Goal: Task Accomplishment & Management: Complete application form

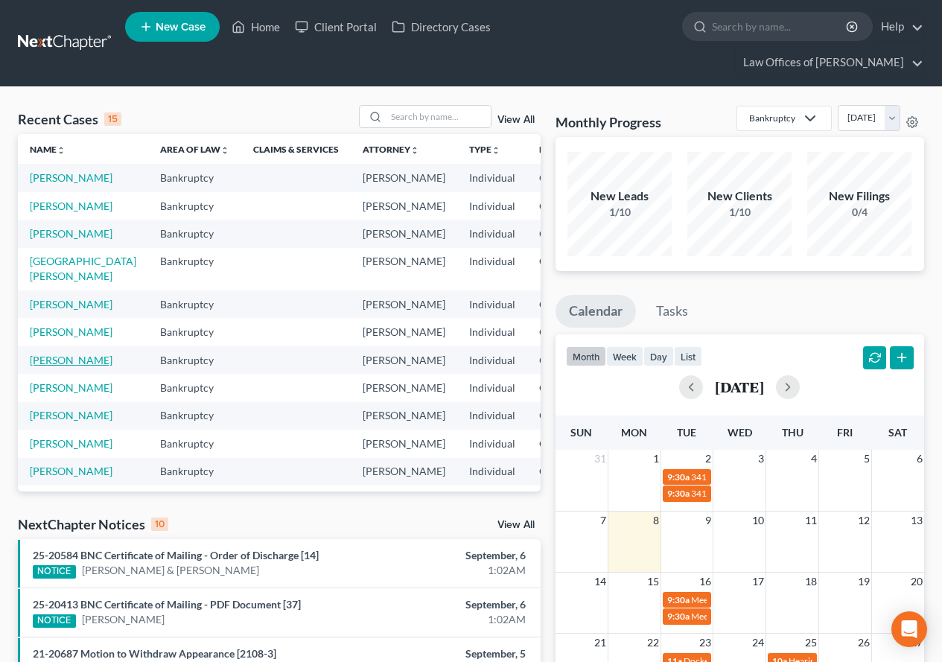
click at [51, 366] on link "[PERSON_NAME]" at bounding box center [71, 360] width 83 height 13
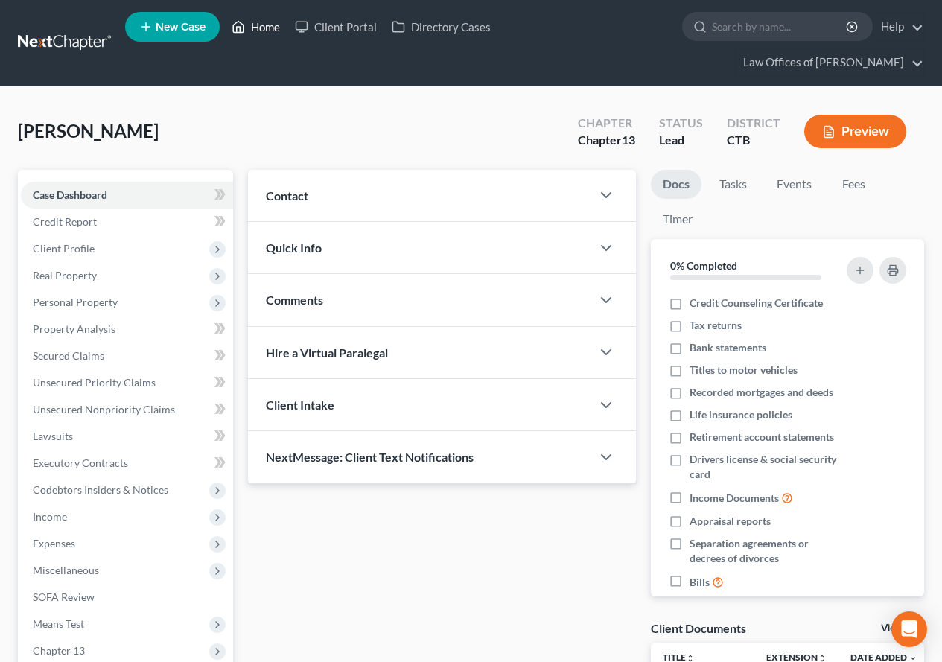
click at [262, 33] on link "Home" at bounding box center [255, 26] width 63 height 27
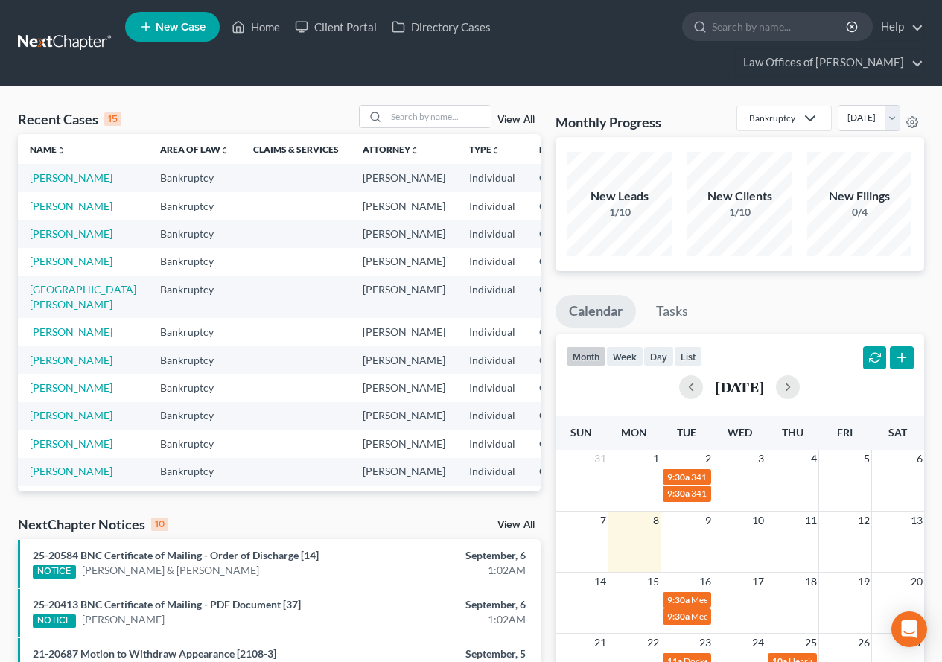
click at [56, 212] on link "[PERSON_NAME]" at bounding box center [71, 206] width 83 height 13
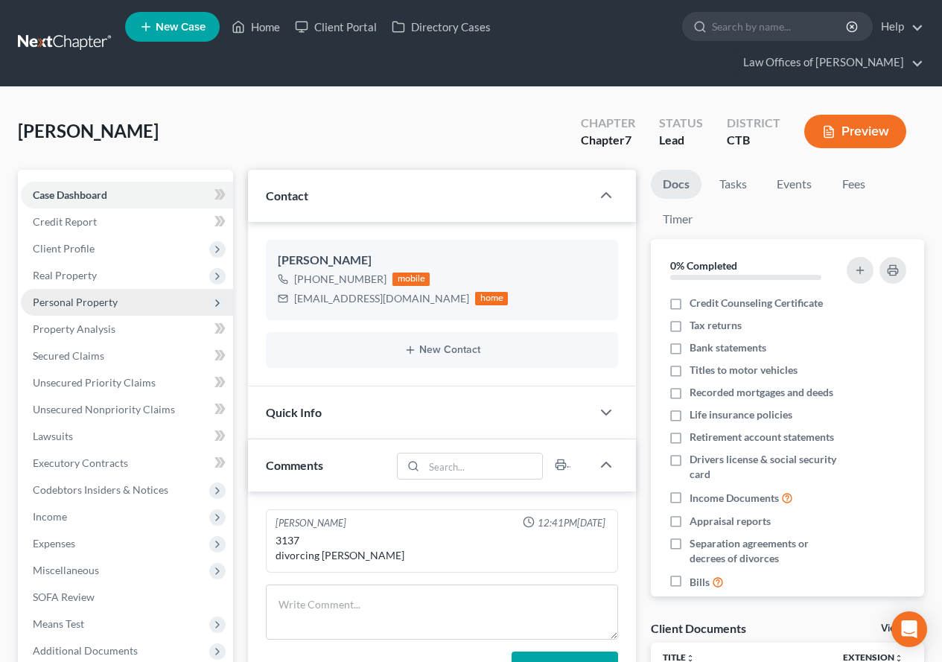
click at [86, 307] on span "Personal Property" at bounding box center [75, 302] width 85 height 13
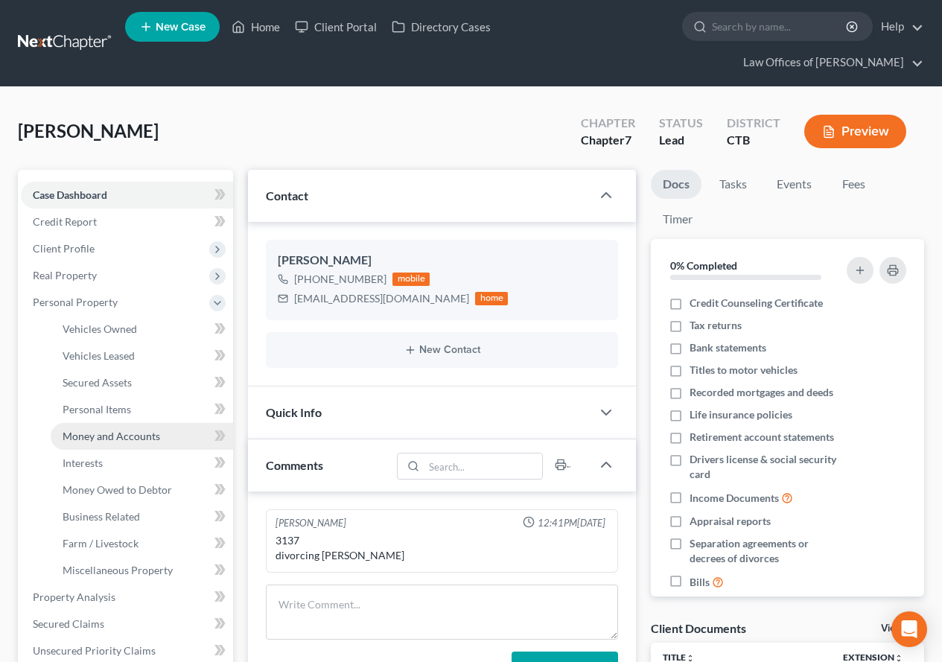
click at [126, 430] on span "Money and Accounts" at bounding box center [112, 436] width 98 height 13
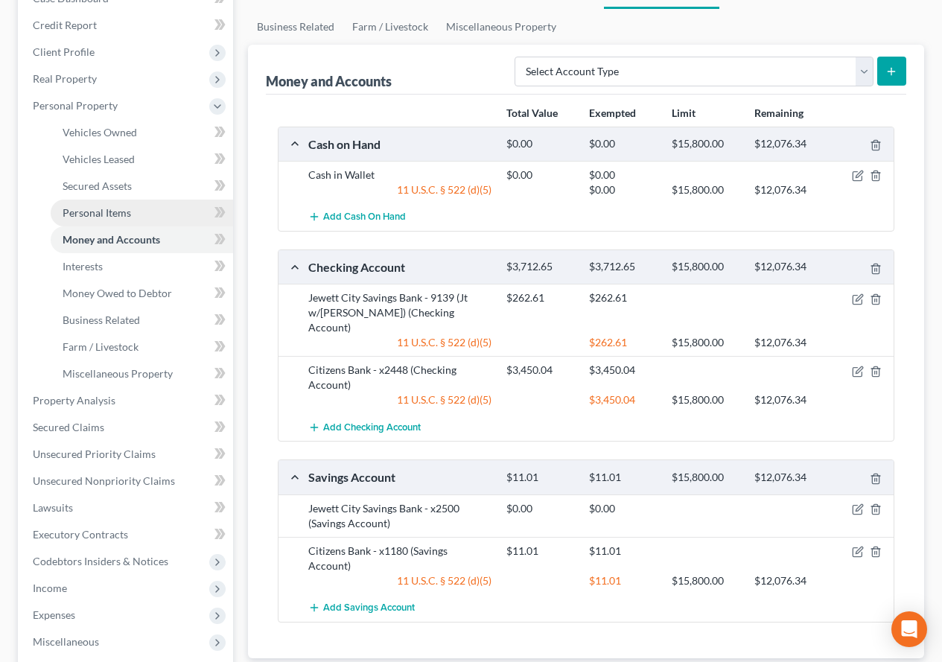
scroll to position [223, 0]
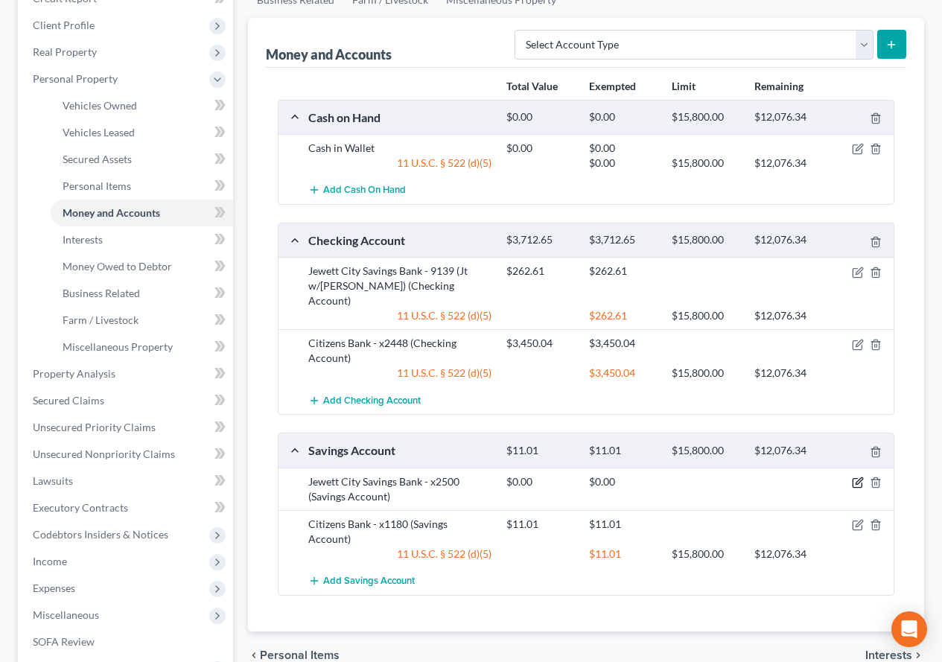
click at [855, 476] on icon "button" at bounding box center [858, 482] width 12 height 12
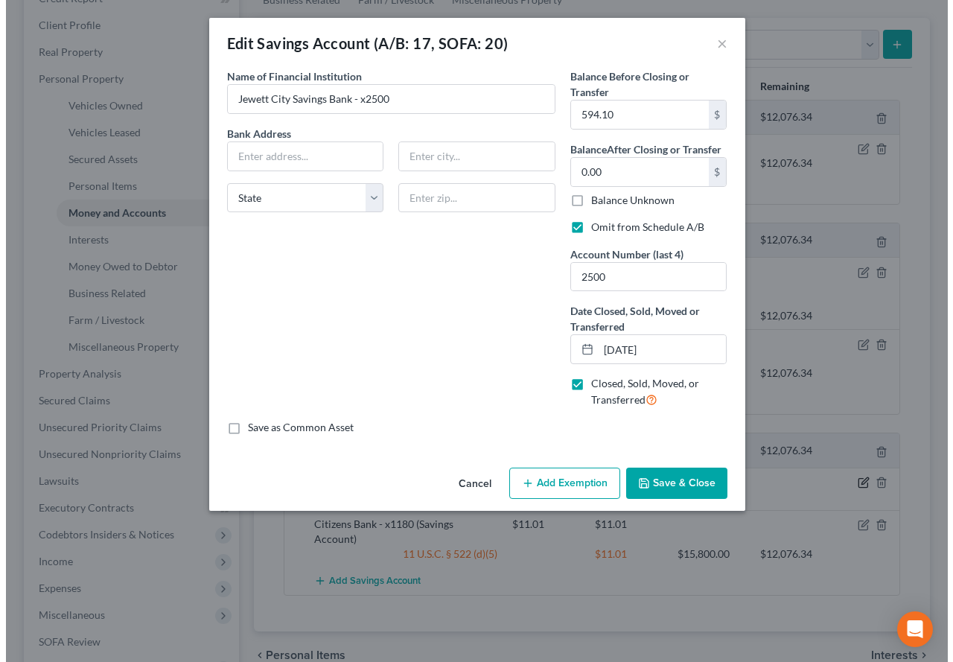
scroll to position [197, 0]
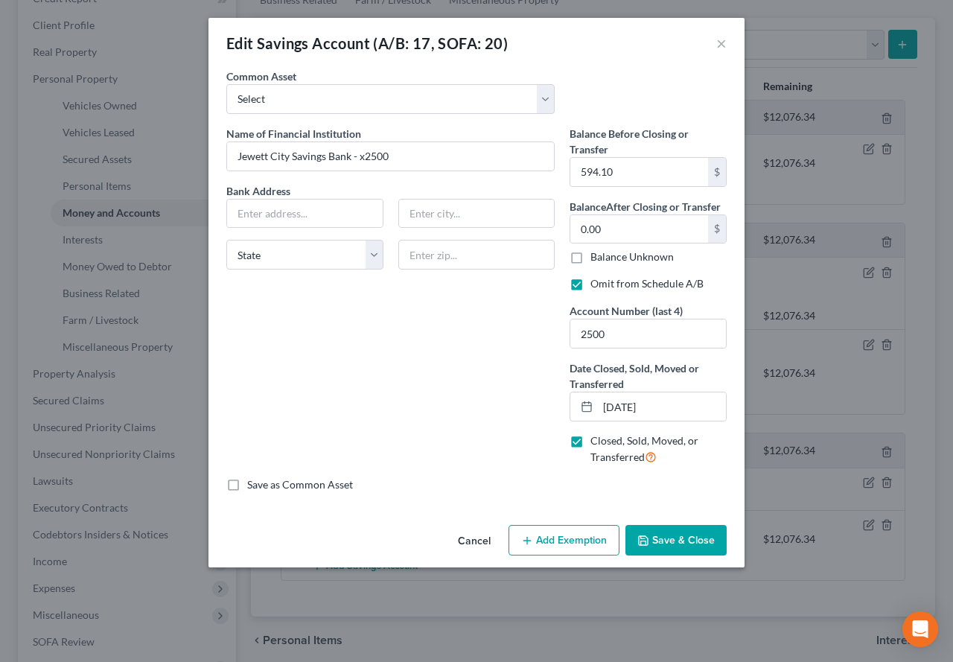
click at [590, 284] on label "Omit from Schedule A/B" at bounding box center [646, 283] width 113 height 15
click at [596, 284] on input "Omit from Schedule A/B" at bounding box center [601, 281] width 10 height 10
checkbox input "false"
click at [661, 543] on button "Save & Close" at bounding box center [675, 540] width 101 height 31
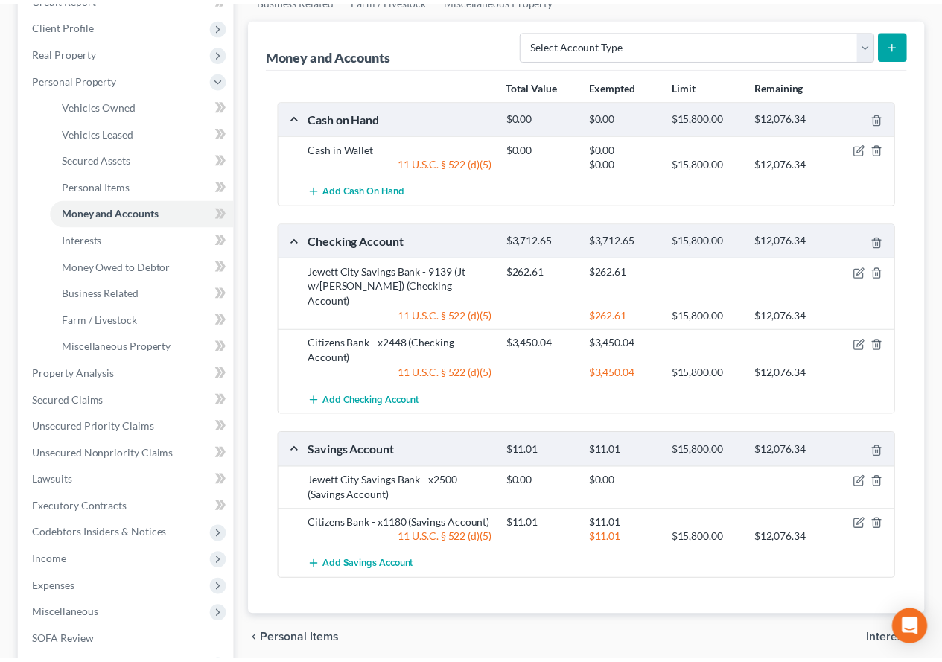
scroll to position [223, 0]
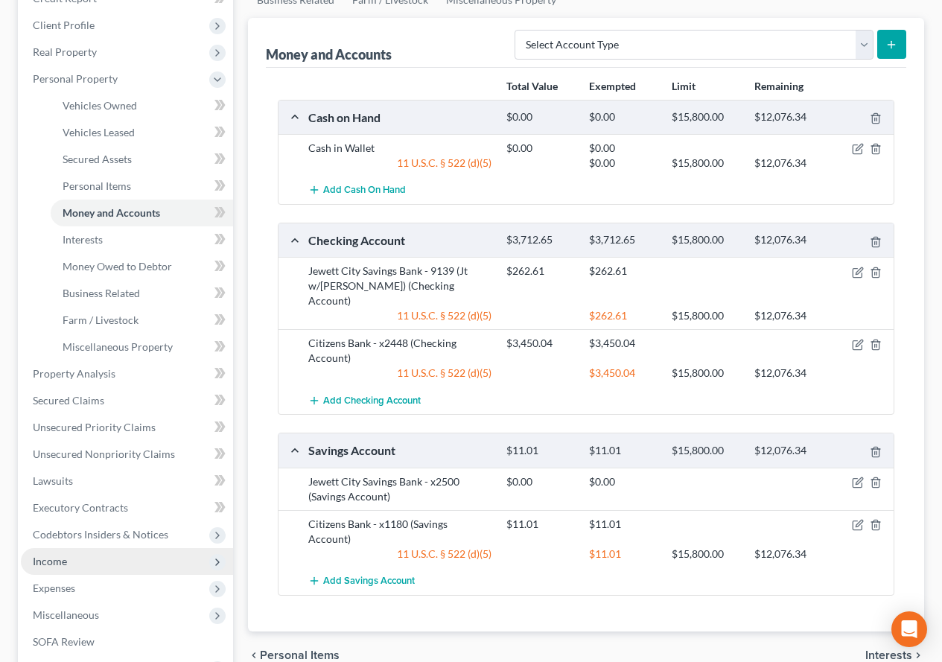
click at [52, 567] on span "Income" at bounding box center [50, 561] width 34 height 13
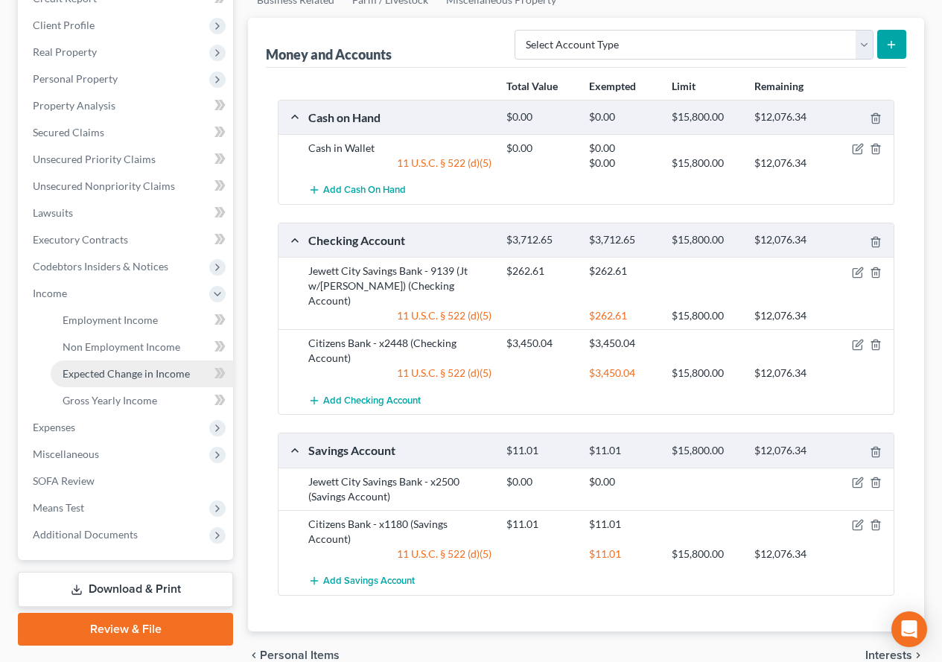
click at [87, 379] on span "Expected Change in Income" at bounding box center [126, 373] width 127 height 13
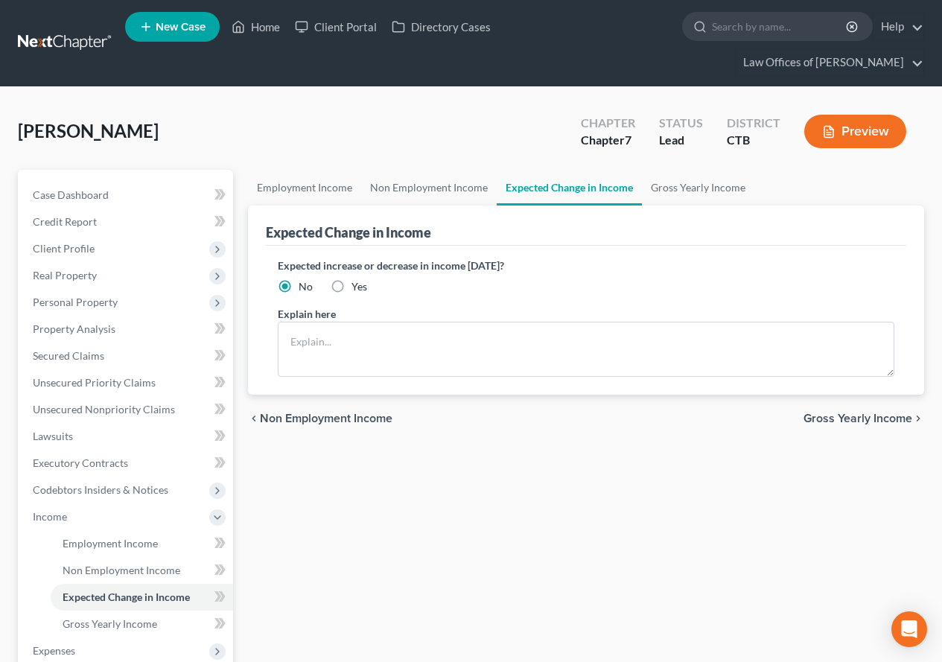
click at [351, 284] on label "Yes" at bounding box center [359, 286] width 16 height 15
click at [357, 284] on input "Yes" at bounding box center [362, 284] width 10 height 10
radio input "true"
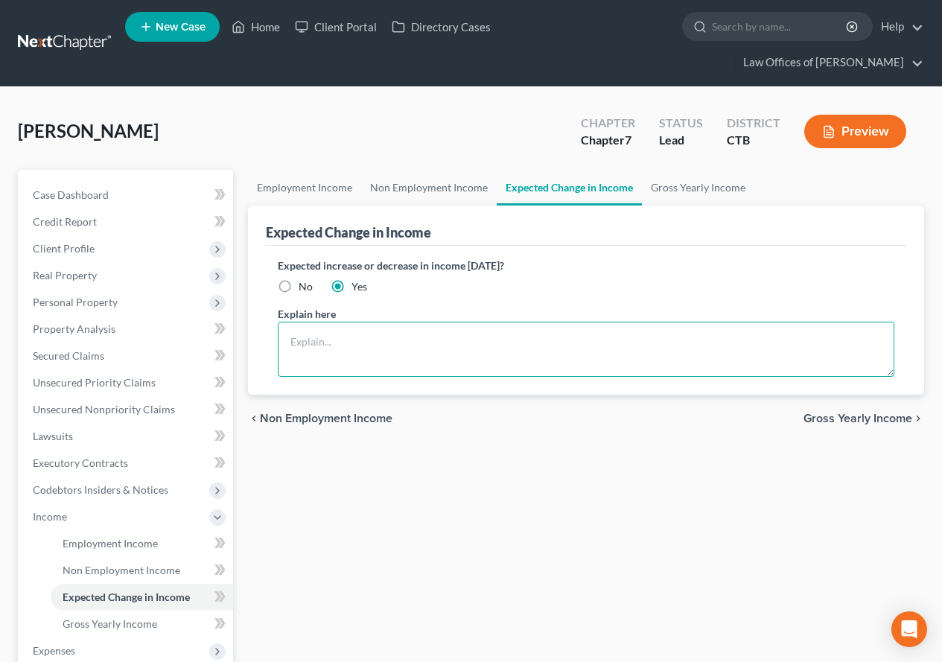
click at [306, 346] on textarea at bounding box center [586, 349] width 616 height 55
type textarea "Decrease in Pay effective immediately for 2025/2026 School Year of $55.25 bi-wk…"
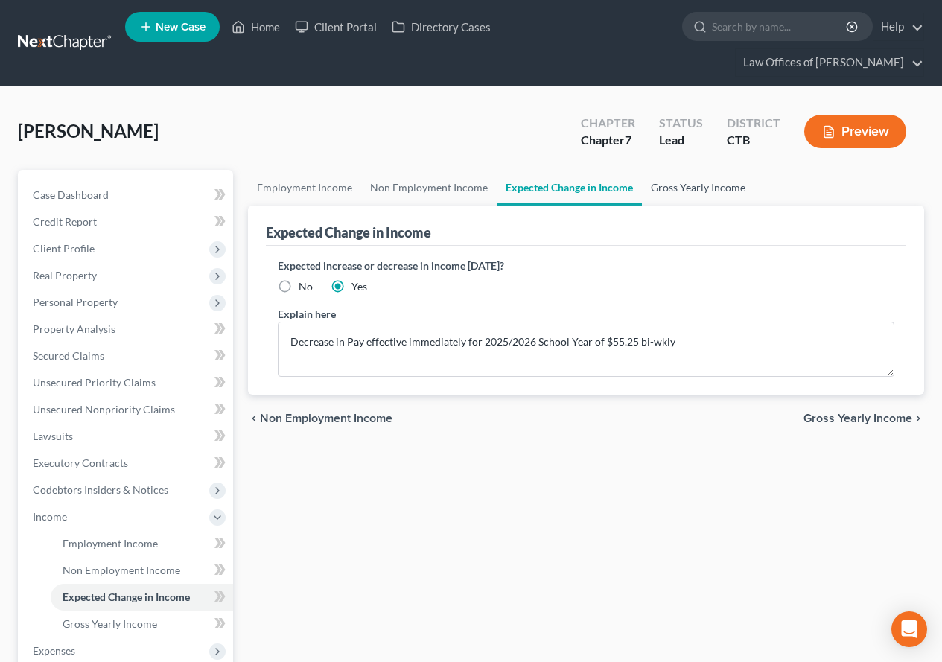
click at [687, 187] on link "Gross Yearly Income" at bounding box center [698, 188] width 112 height 36
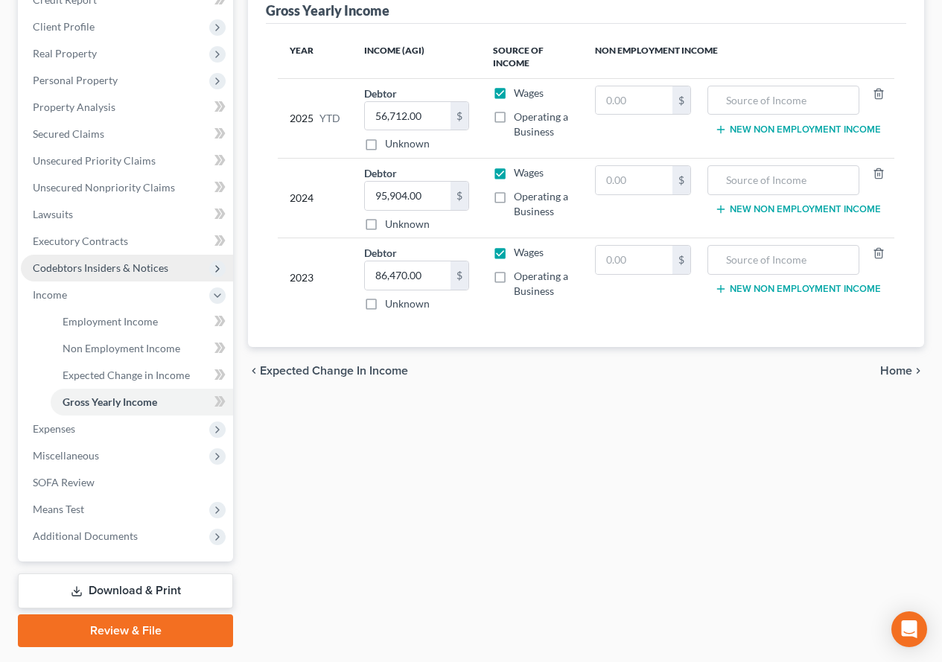
scroll to position [223, 0]
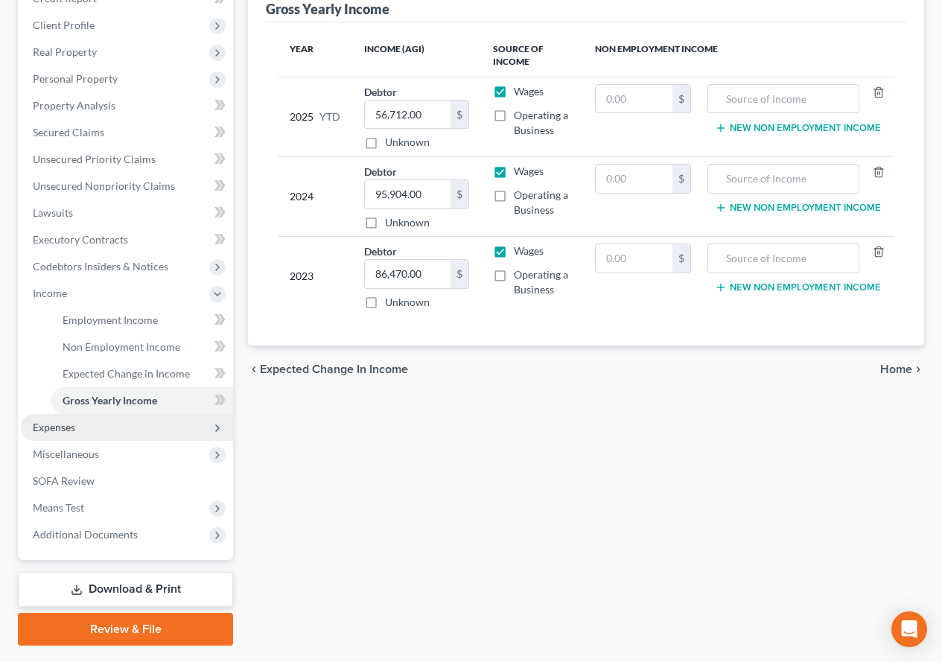
click at [86, 430] on span "Expenses" at bounding box center [127, 427] width 212 height 27
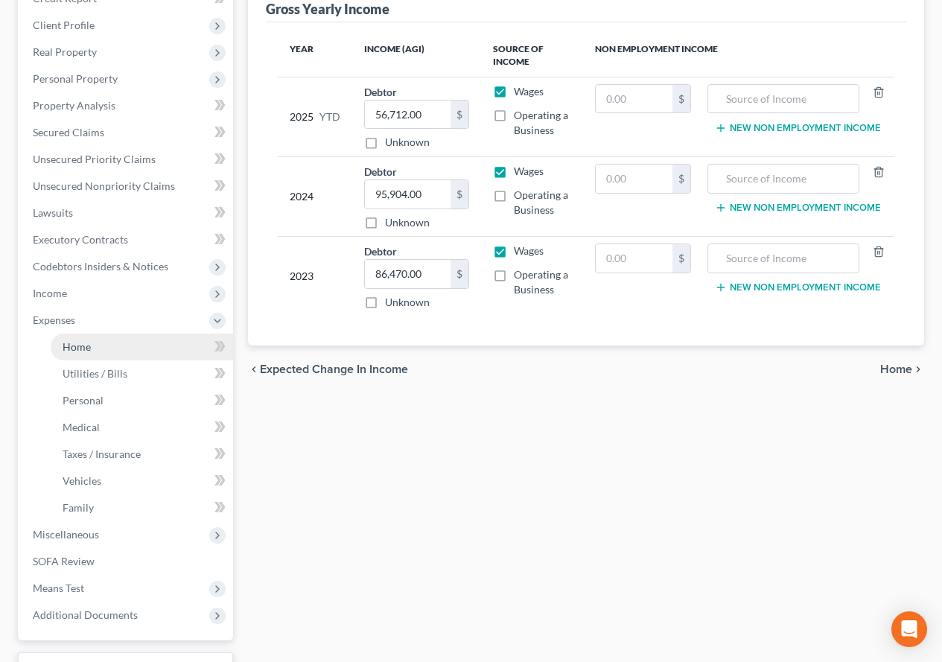
click at [87, 346] on span "Home" at bounding box center [77, 346] width 28 height 13
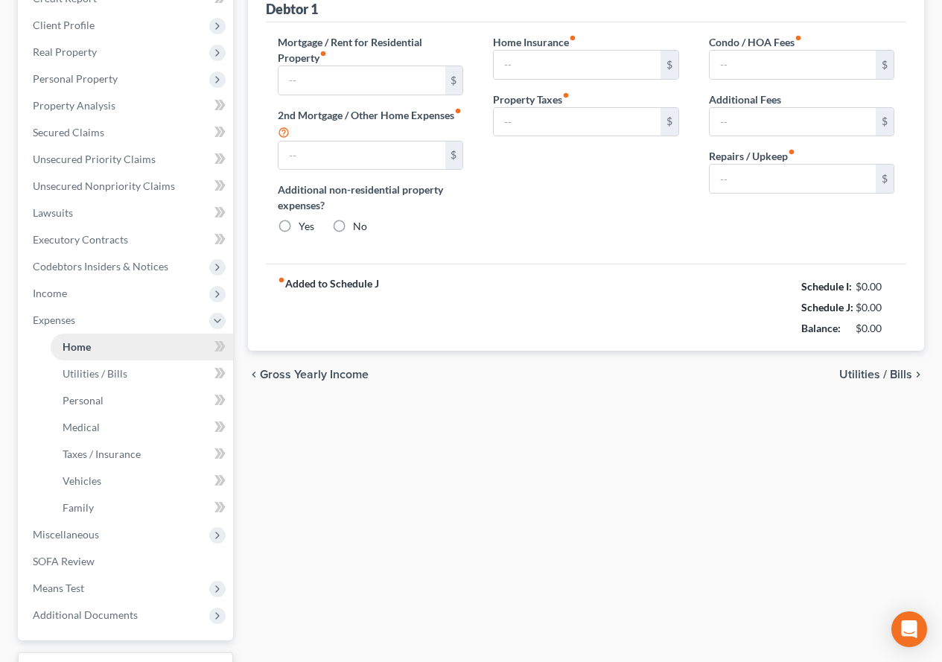
scroll to position [62, 0]
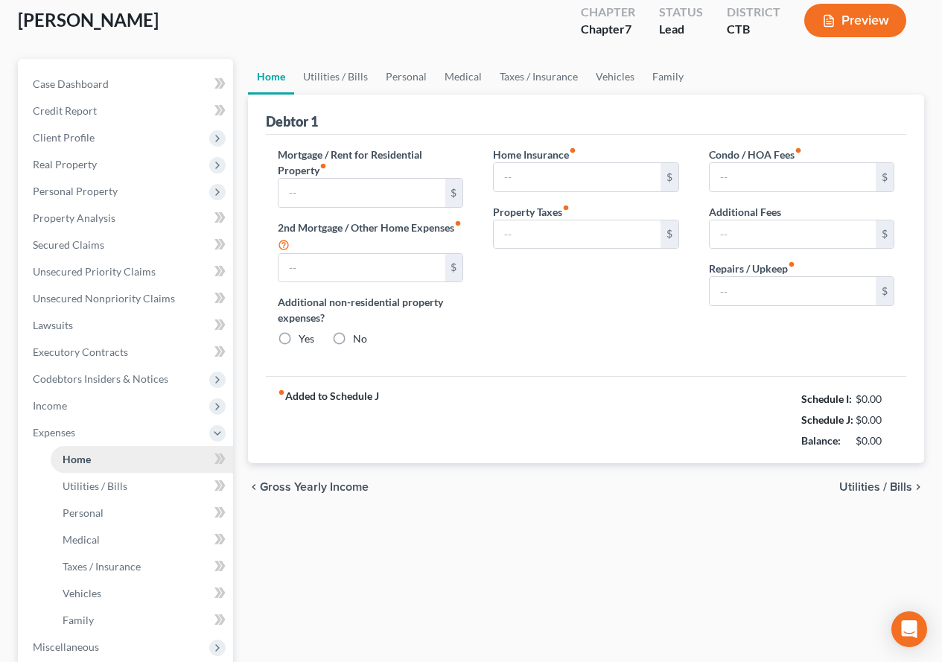
type input "2,695.00"
type input "0.00"
radio input "true"
type input "333.00"
type input "0.00"
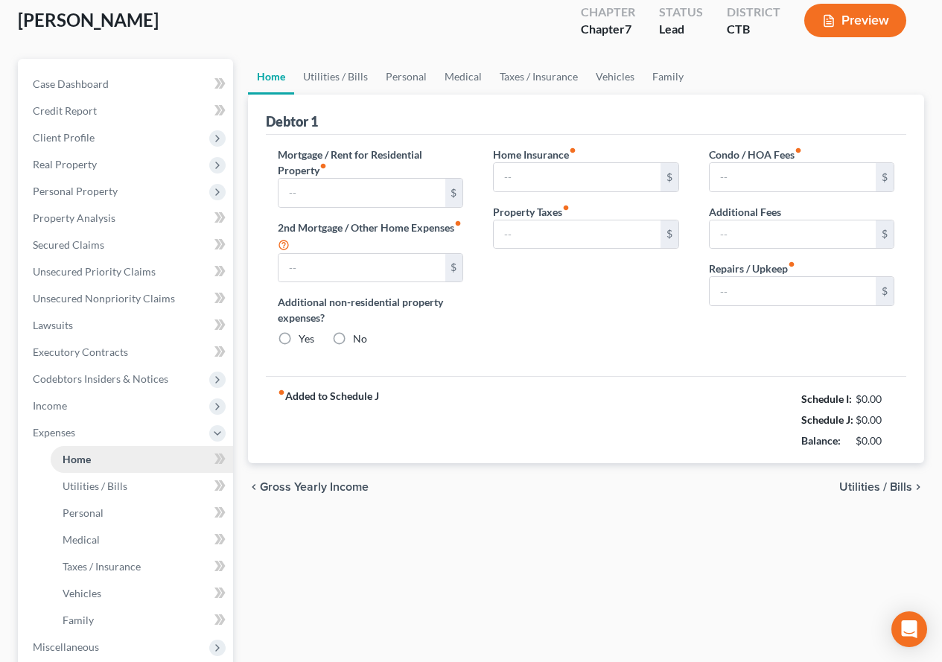
type input "0.00"
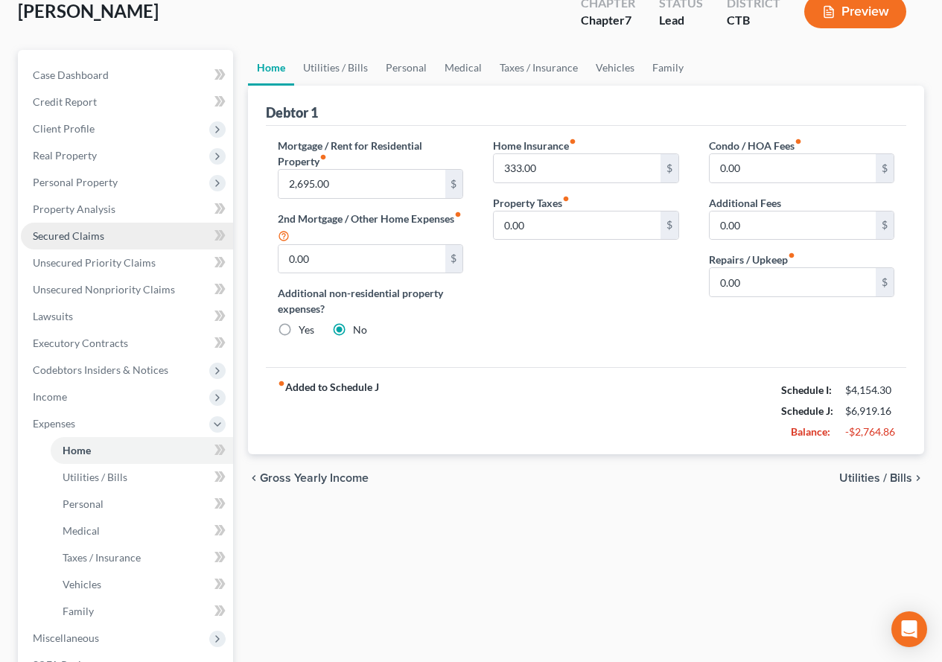
scroll to position [149, 0]
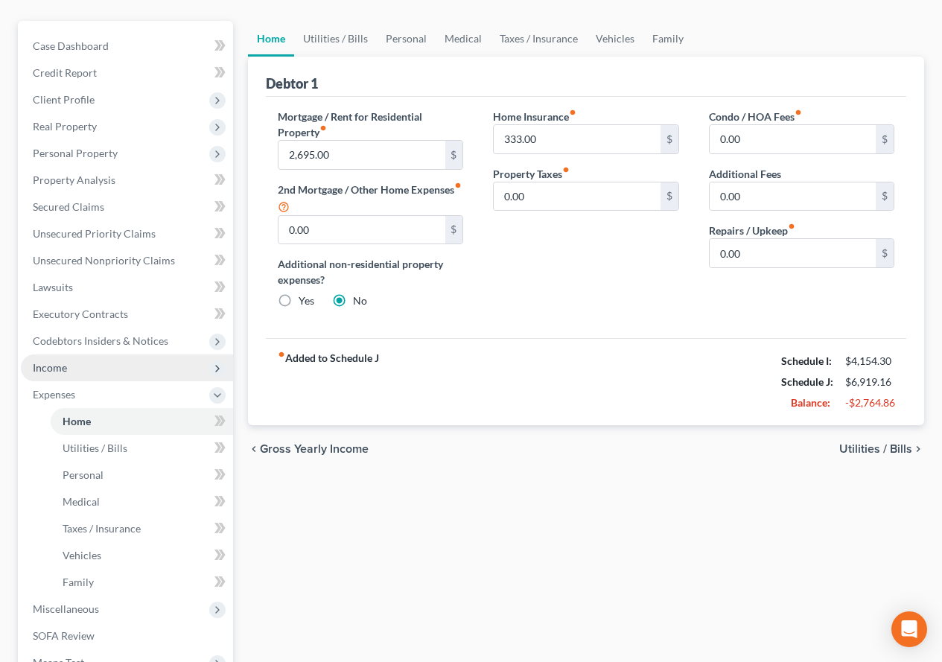
click at [96, 376] on span "Income" at bounding box center [127, 367] width 212 height 27
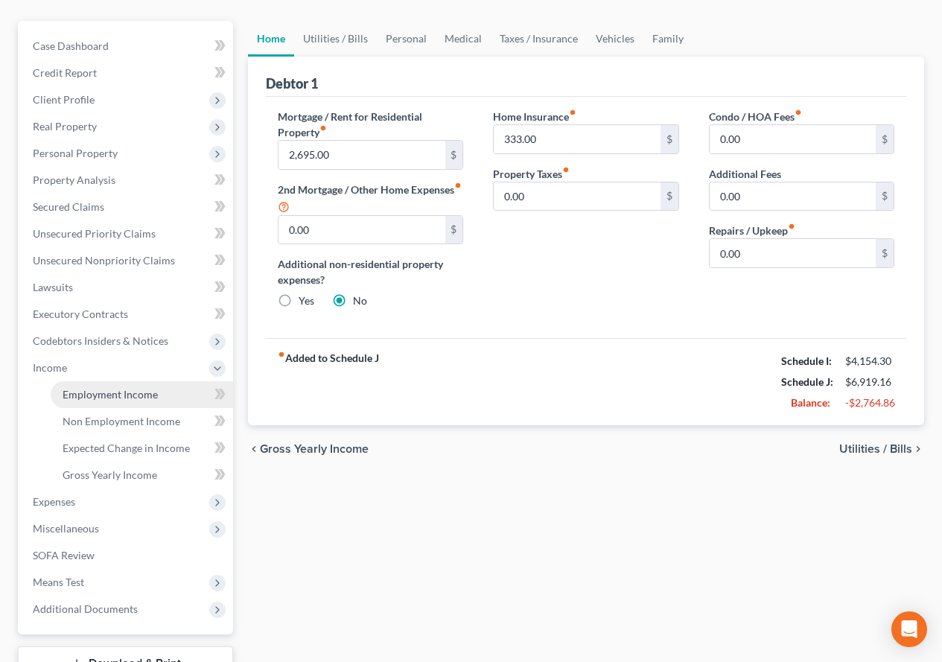
click at [99, 394] on span "Employment Income" at bounding box center [110, 394] width 95 height 13
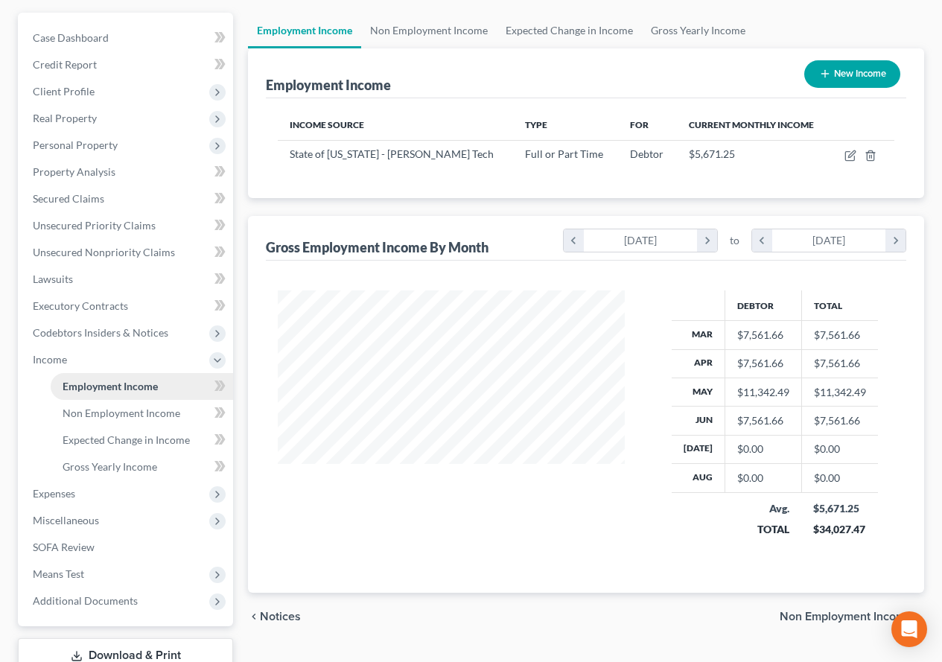
scroll to position [223, 0]
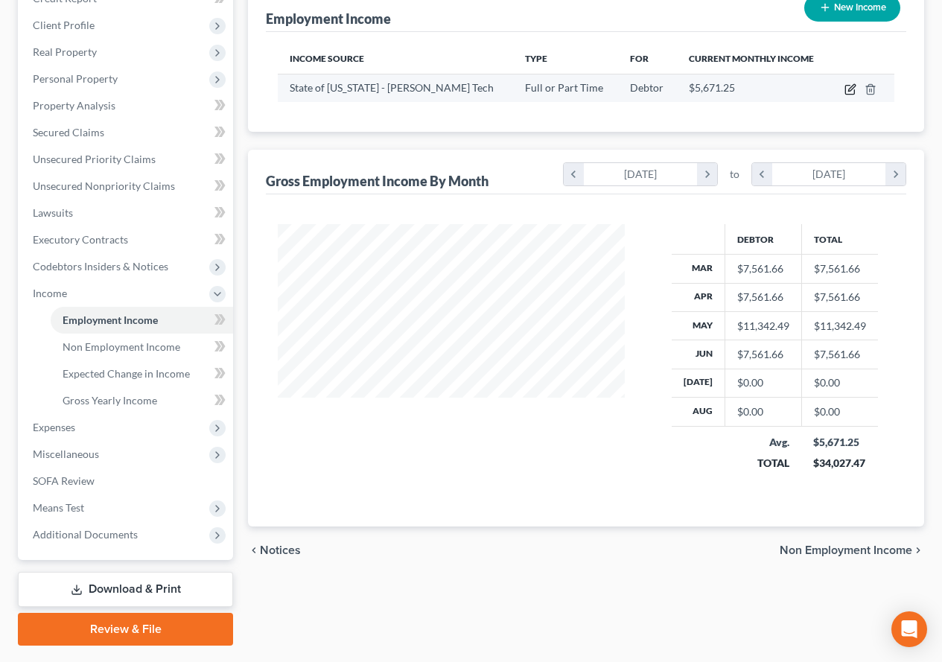
click at [850, 90] on icon "button" at bounding box center [850, 89] width 12 height 12
select select "0"
select select "2"
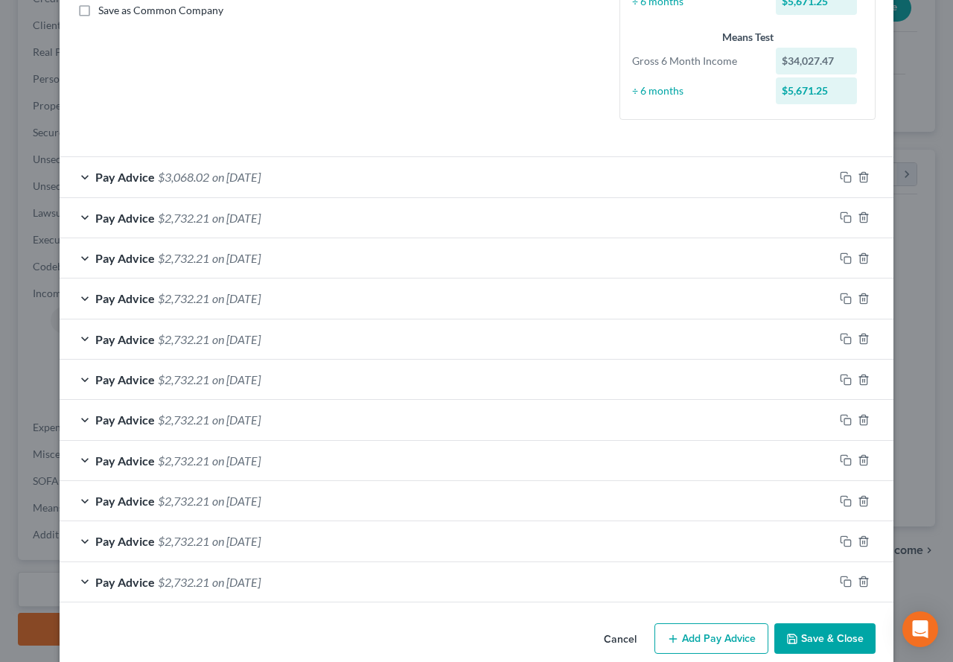
scroll to position [368, 0]
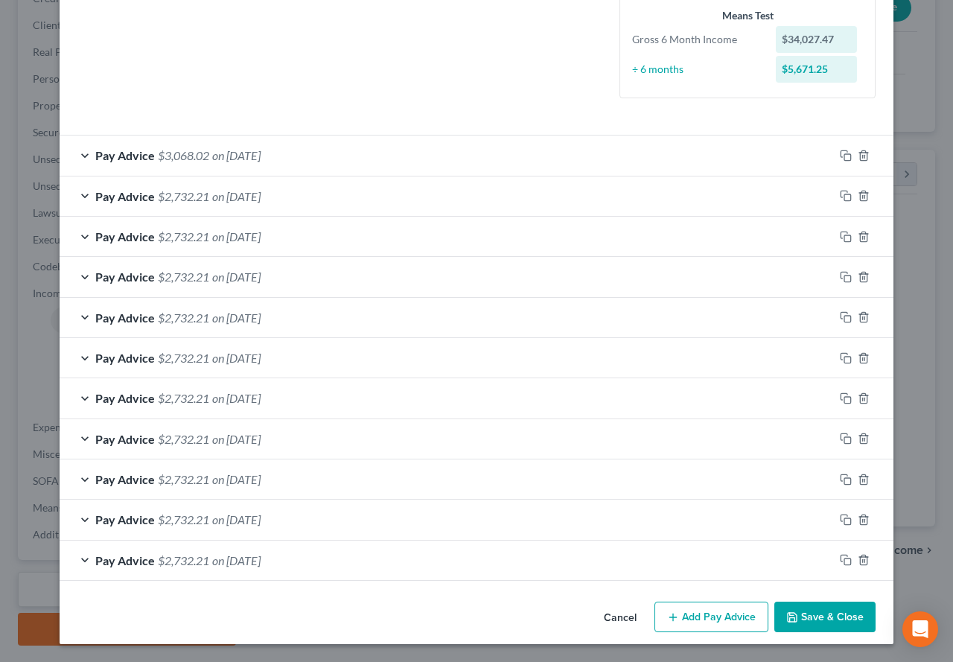
click at [76, 197] on div "Pay Advice $2,732.21 on 06/13/2025" at bounding box center [447, 195] width 774 height 39
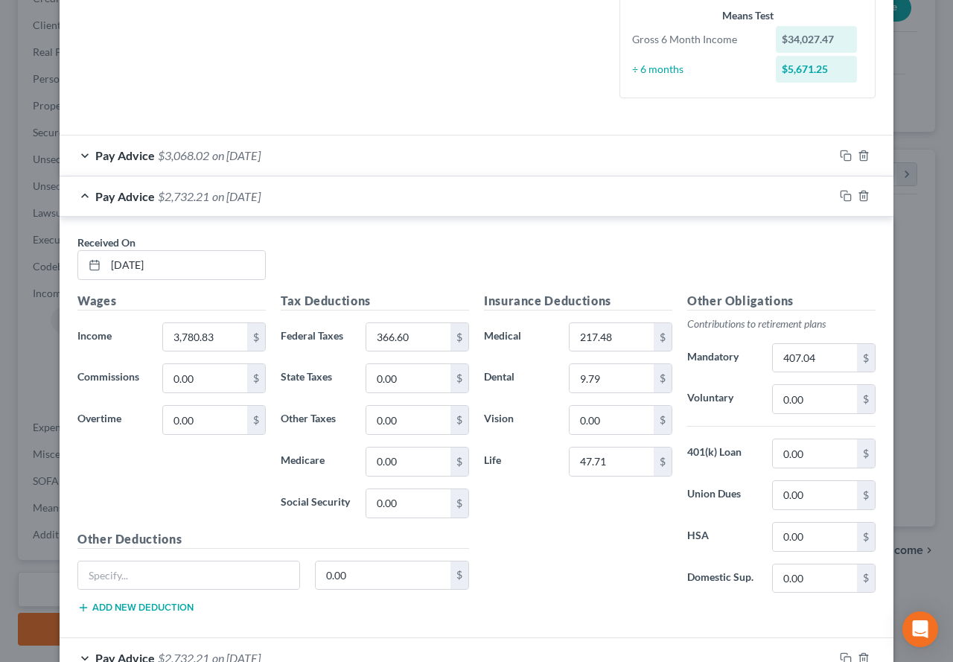
click at [77, 156] on div "Pay Advice $3,068.02 on 06/27/2025" at bounding box center [447, 154] width 774 height 39
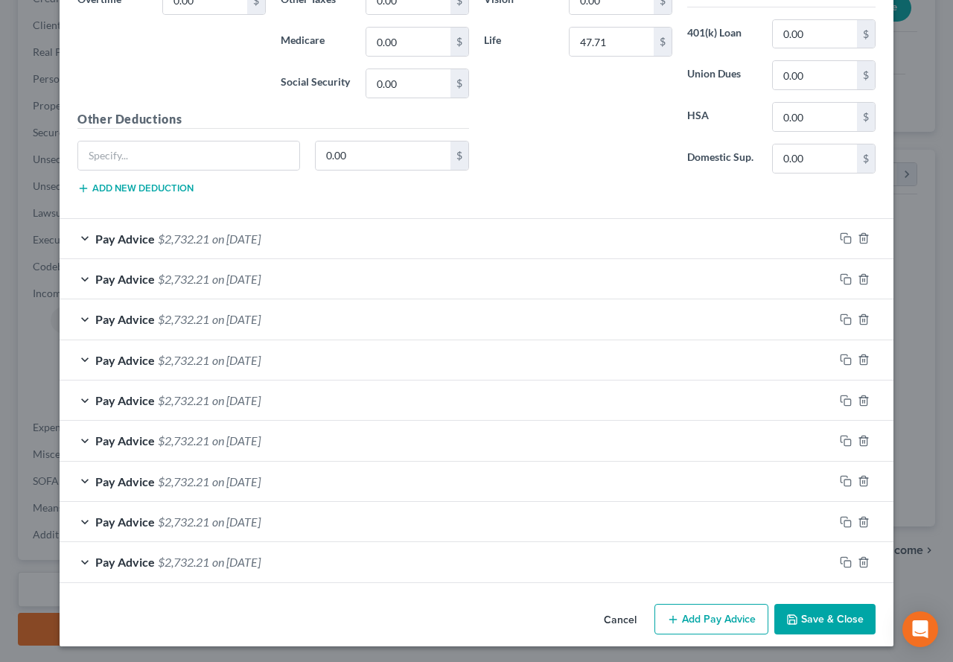
scroll to position [1211, 0]
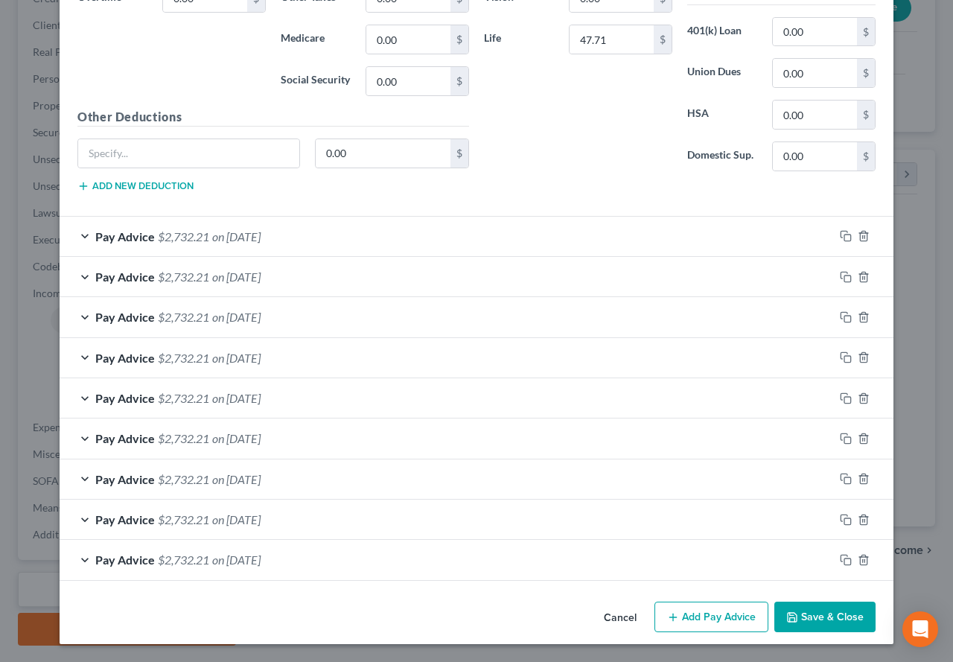
click at [77, 561] on div "Pay Advice $2,732.21 on 02/07/2025" at bounding box center [447, 559] width 774 height 39
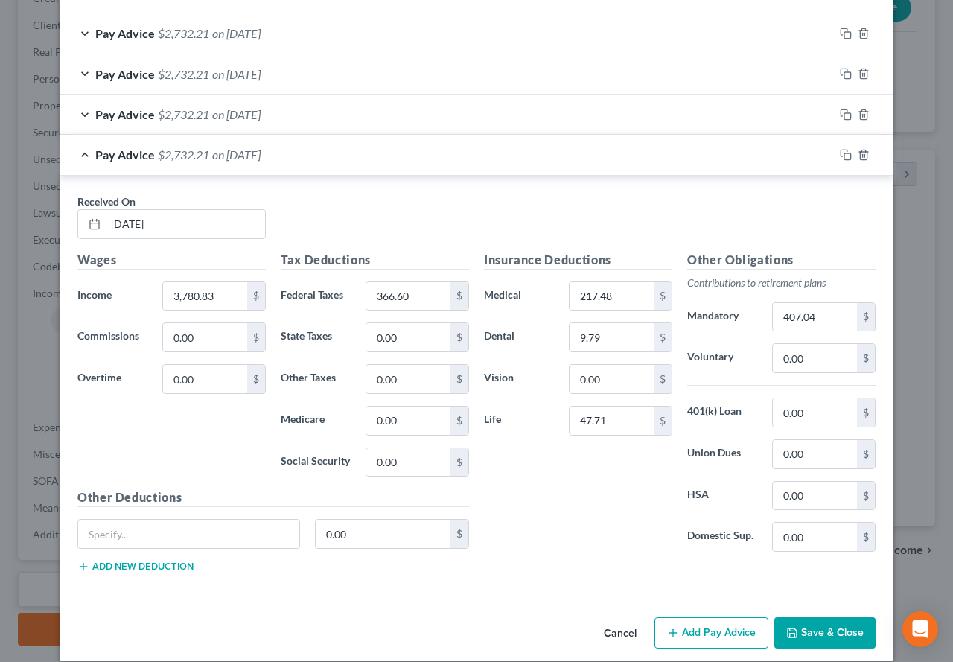
scroll to position [1633, 0]
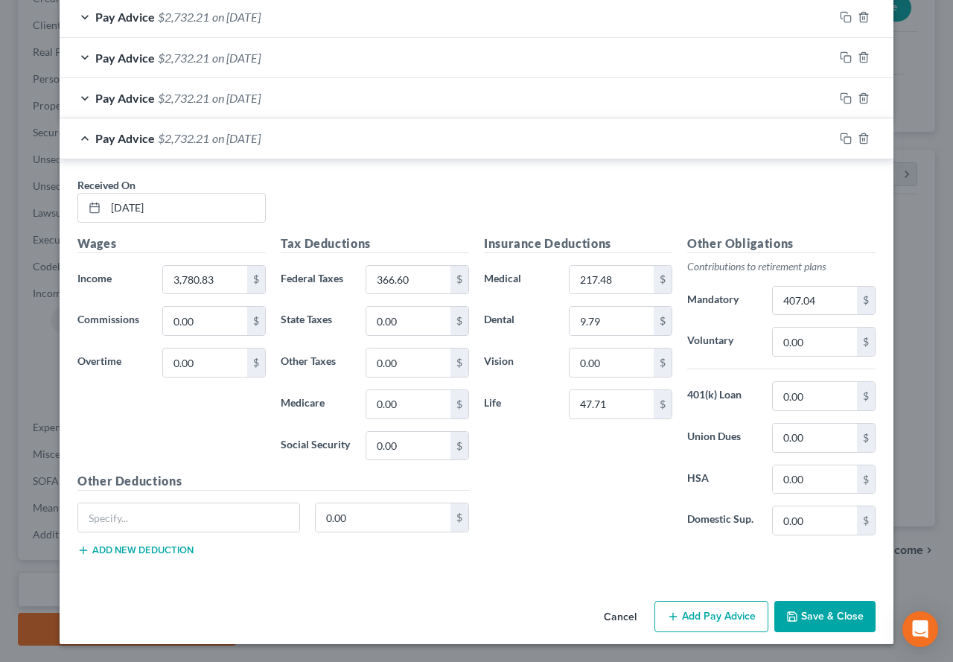
click at [814, 619] on button "Save & Close" at bounding box center [824, 616] width 101 height 31
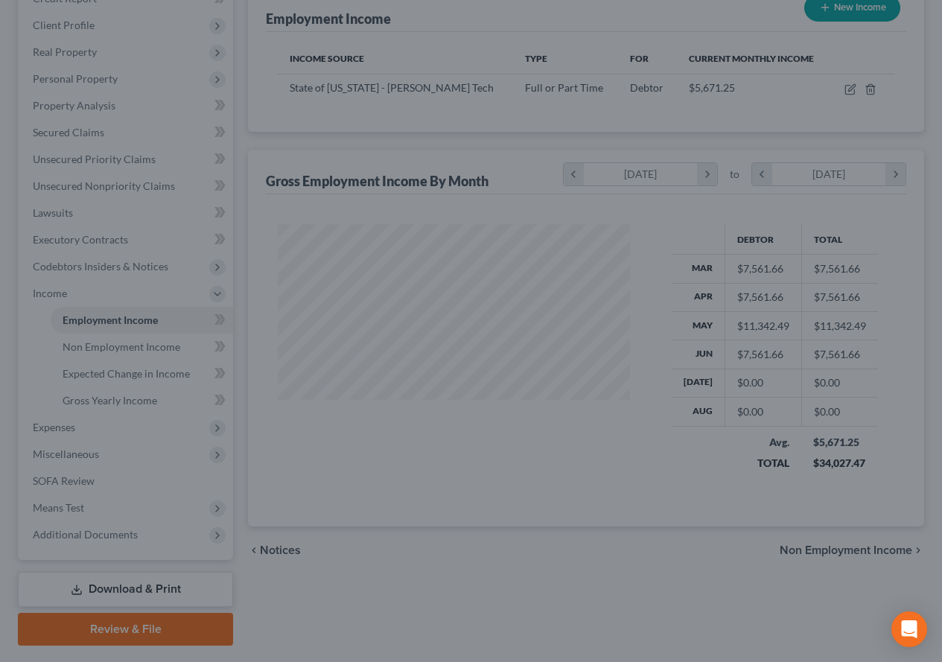
scroll to position [744205, 744095]
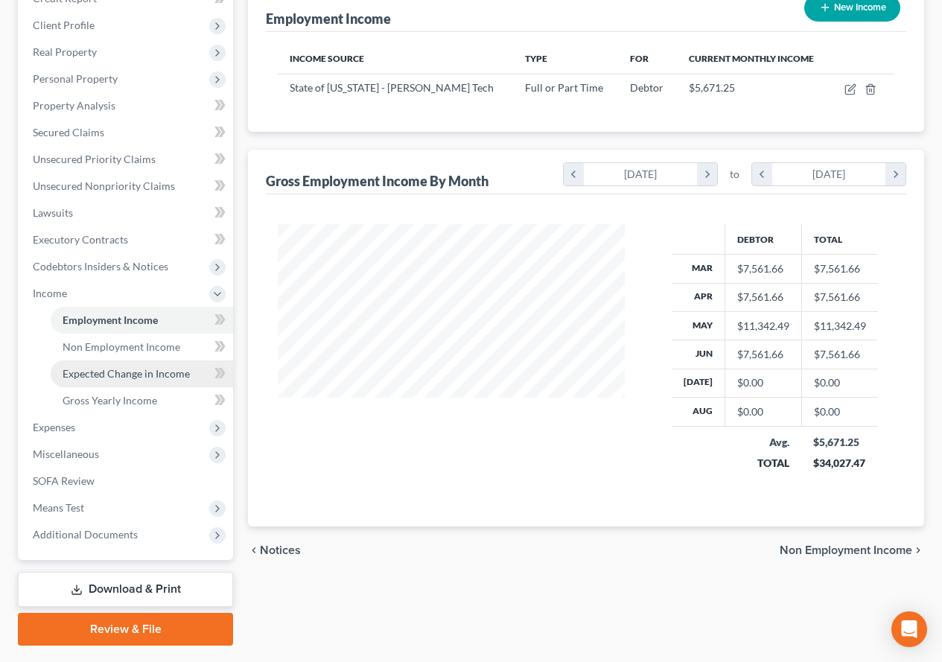
click at [169, 369] on span "Expected Change in Income" at bounding box center [126, 373] width 127 height 13
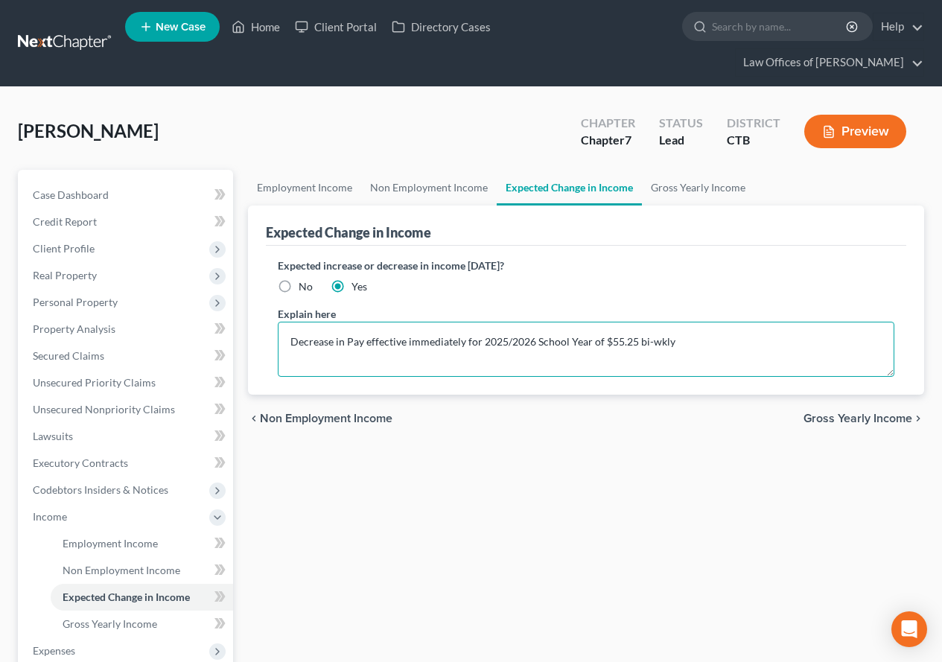
drag, startPoint x: 608, startPoint y: 345, endPoint x: 631, endPoint y: 339, distance: 23.7
click at [631, 339] on textarea "Decrease in Pay effective immediately for 2025/2026 School Year of $55.25 bi-wk…" at bounding box center [586, 349] width 616 height 55
type textarea "Decrease in Pay effective immediately for 2025/2026 School Year of $70.00 bi-wk…"
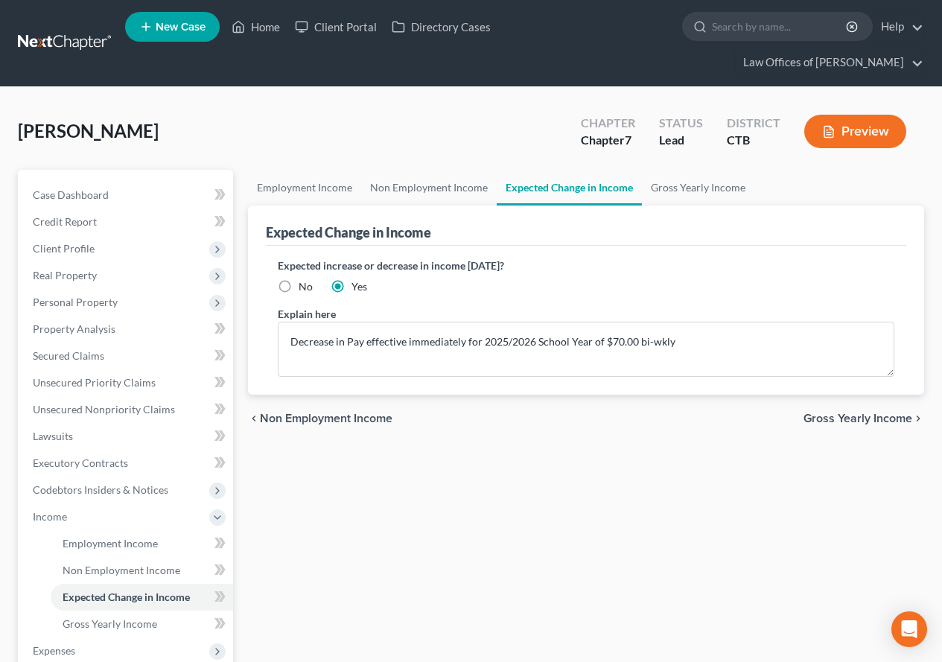
click at [814, 421] on span "Gross Yearly Income" at bounding box center [857, 418] width 109 height 12
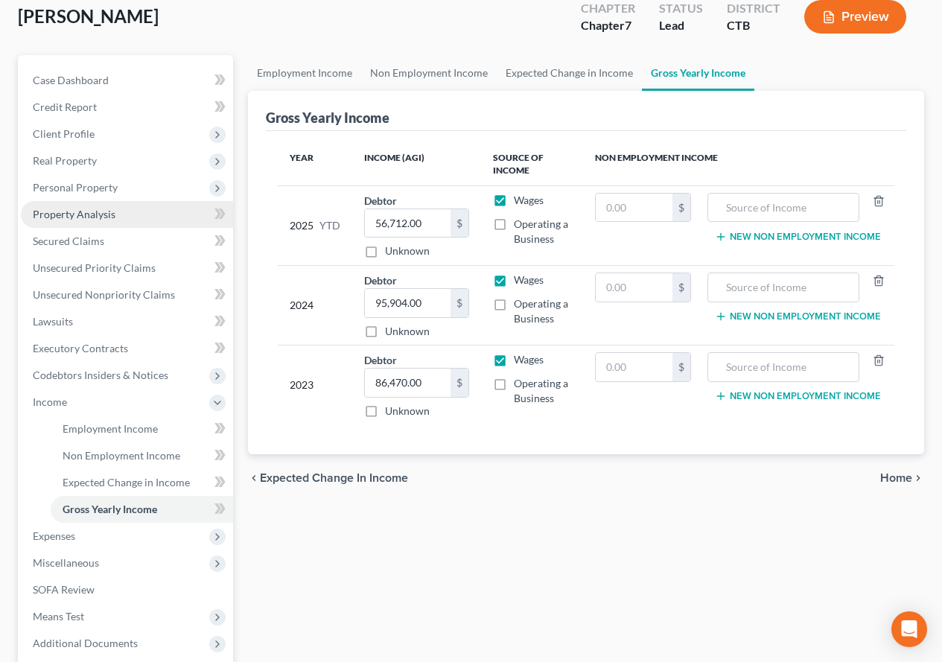
scroll to position [223, 0]
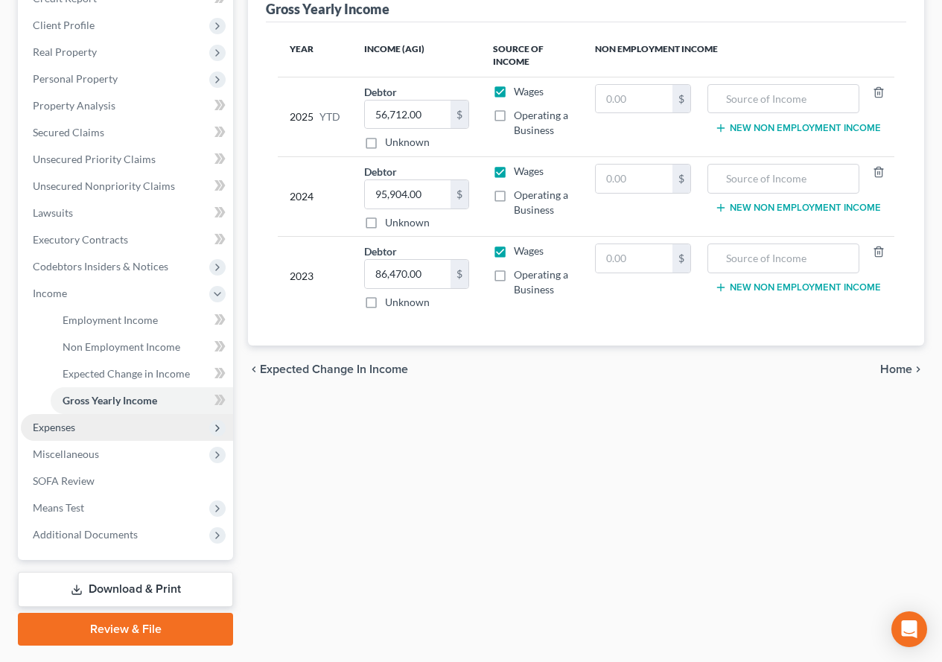
click at [61, 429] on span "Expenses" at bounding box center [54, 427] width 42 height 13
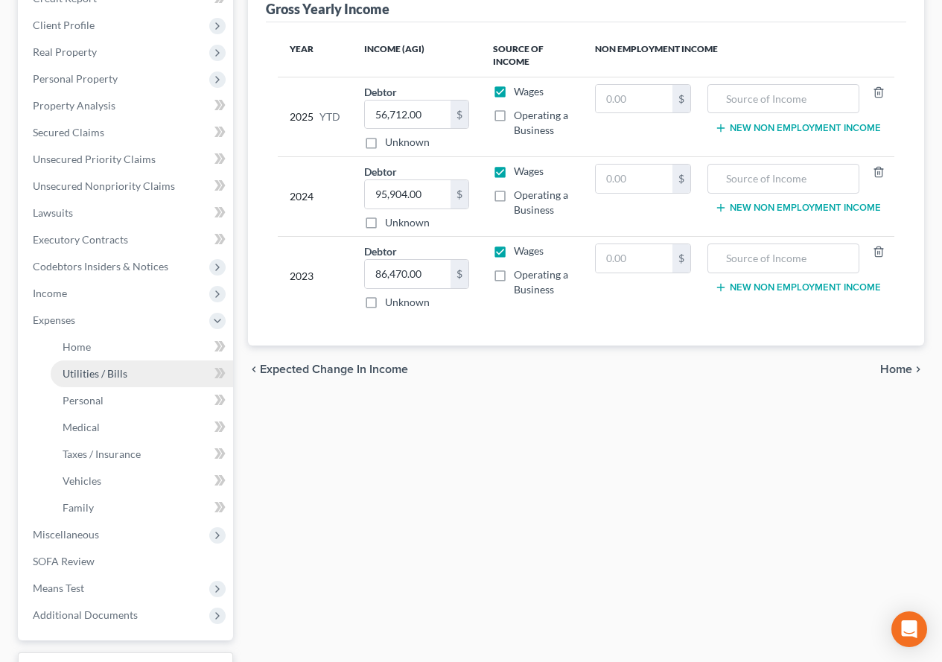
click at [101, 369] on span "Utilities / Bills" at bounding box center [95, 373] width 65 height 13
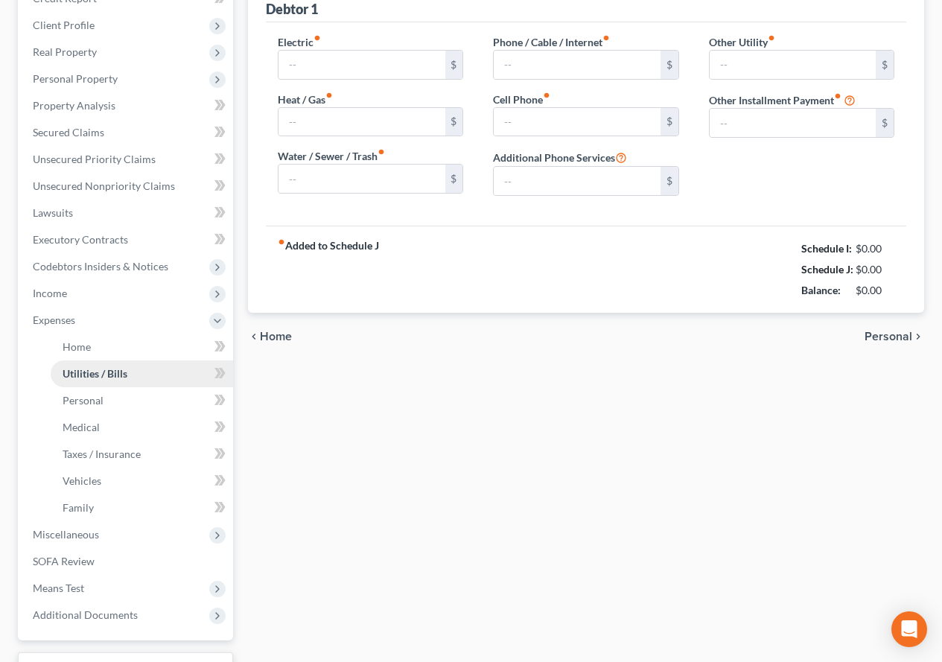
scroll to position [62, 0]
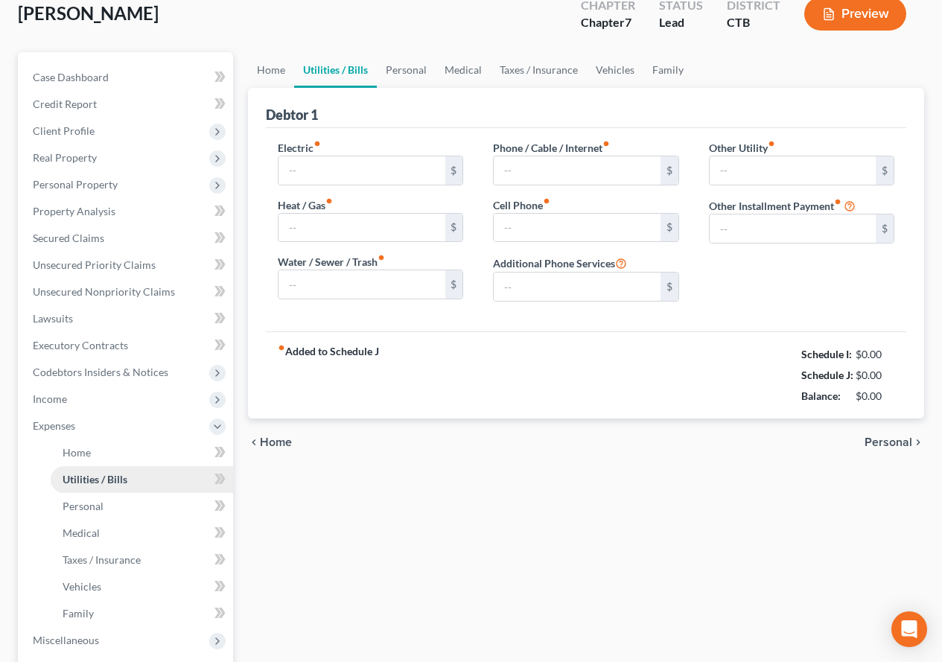
type input "0.00"
type input "100.00"
type input "170.00"
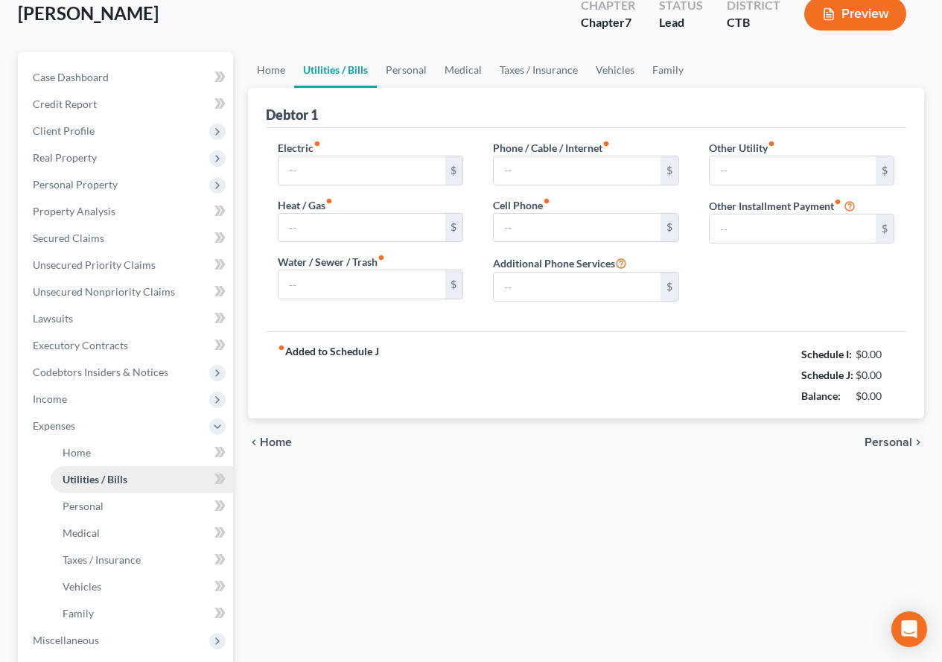
type input "0.00"
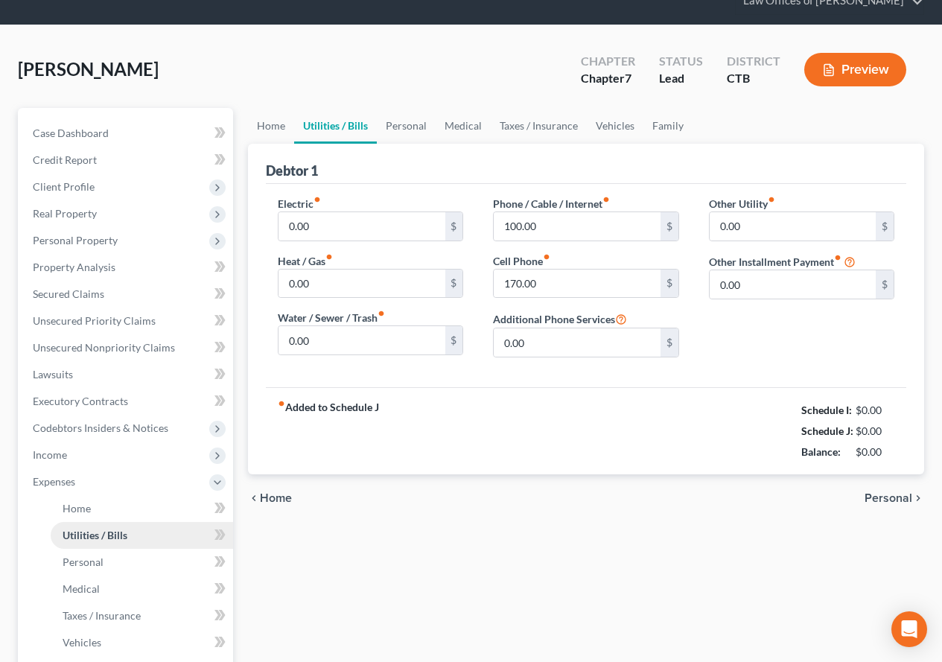
scroll to position [0, 0]
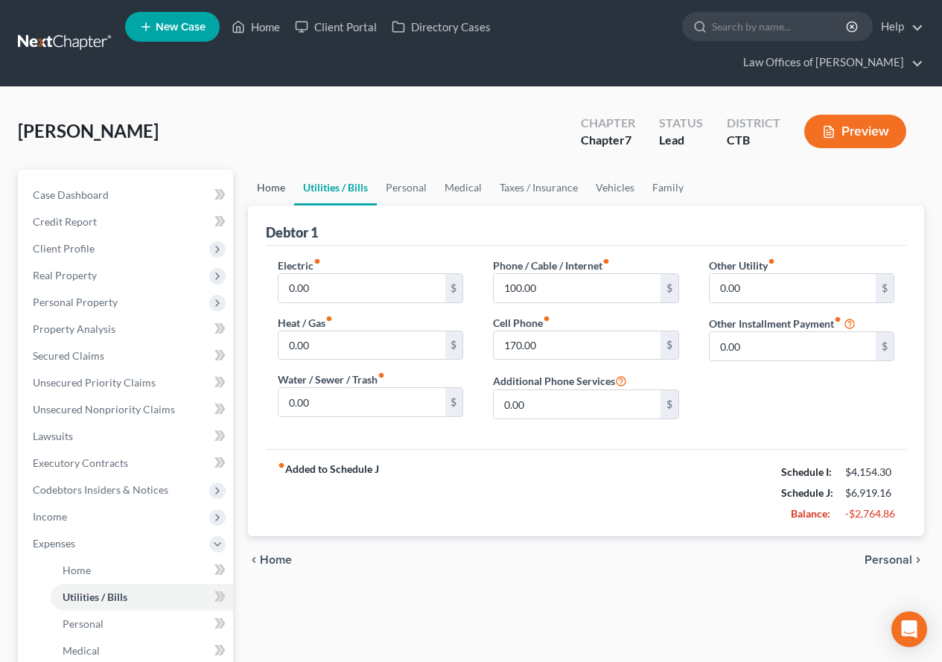
click at [269, 191] on link "Home" at bounding box center [271, 188] width 46 height 36
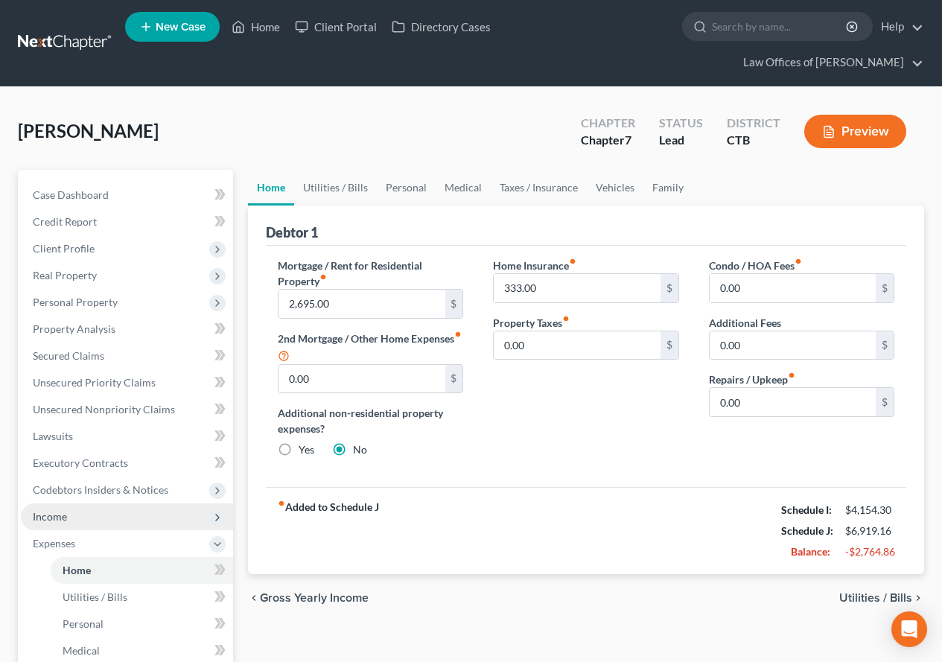
click at [59, 511] on span "Income" at bounding box center [50, 516] width 34 height 13
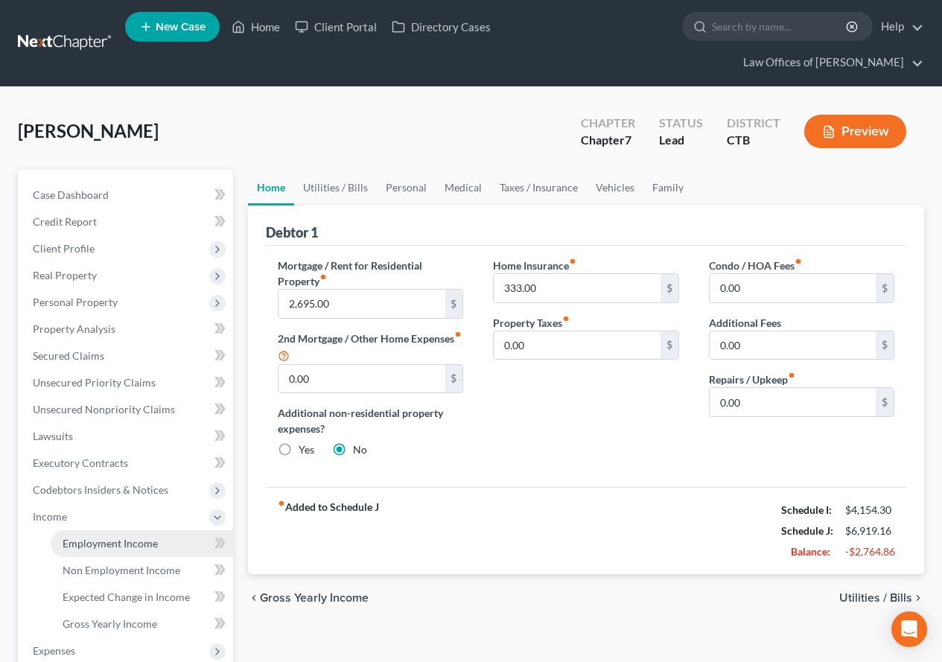
click at [109, 546] on span "Employment Income" at bounding box center [110, 543] width 95 height 13
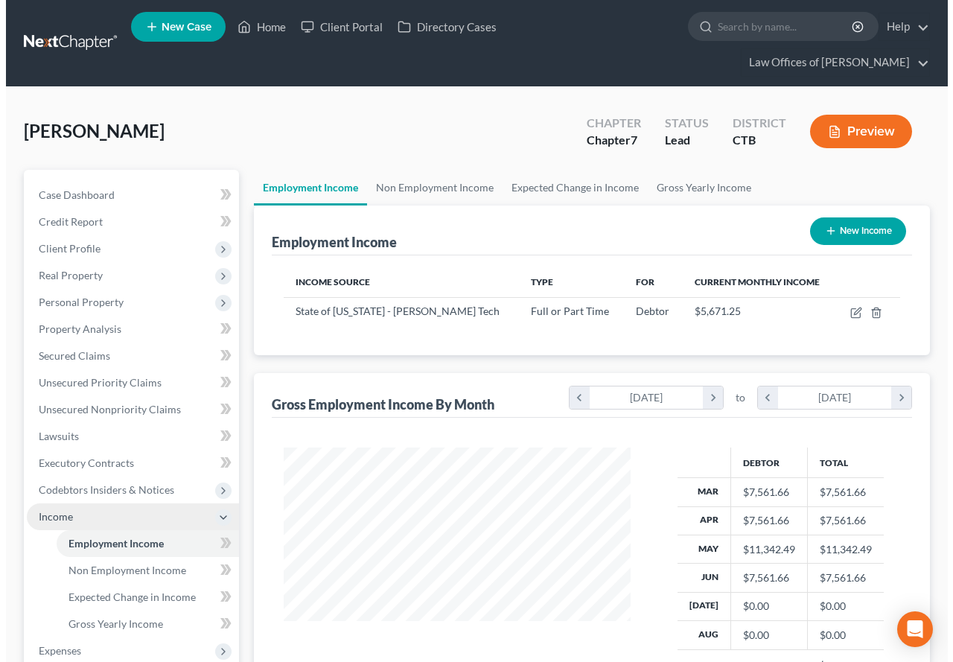
scroll to position [267, 377]
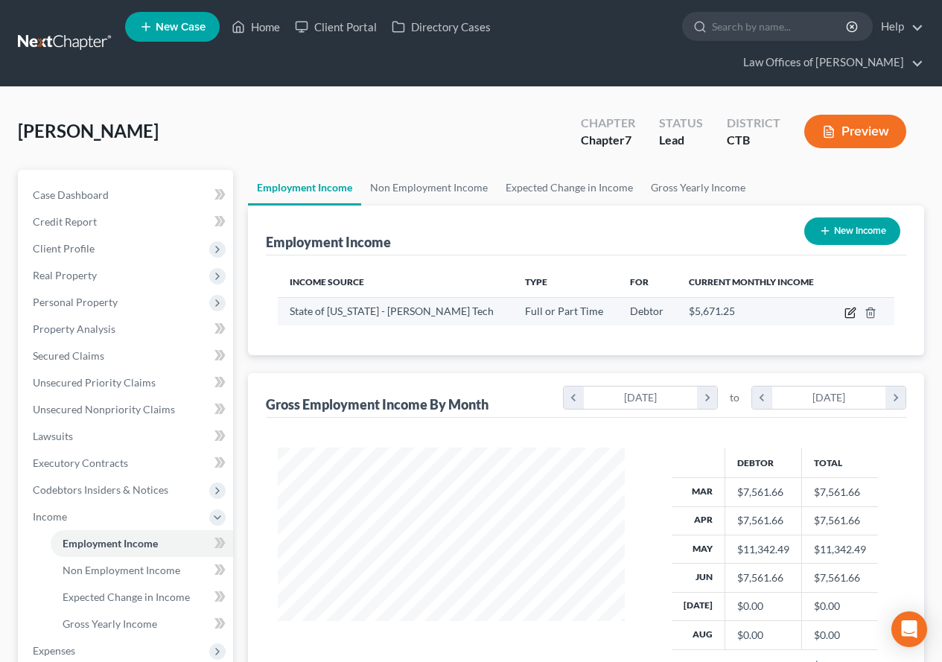
click at [849, 314] on icon "button" at bounding box center [851, 310] width 7 height 7
select select "0"
select select "2"
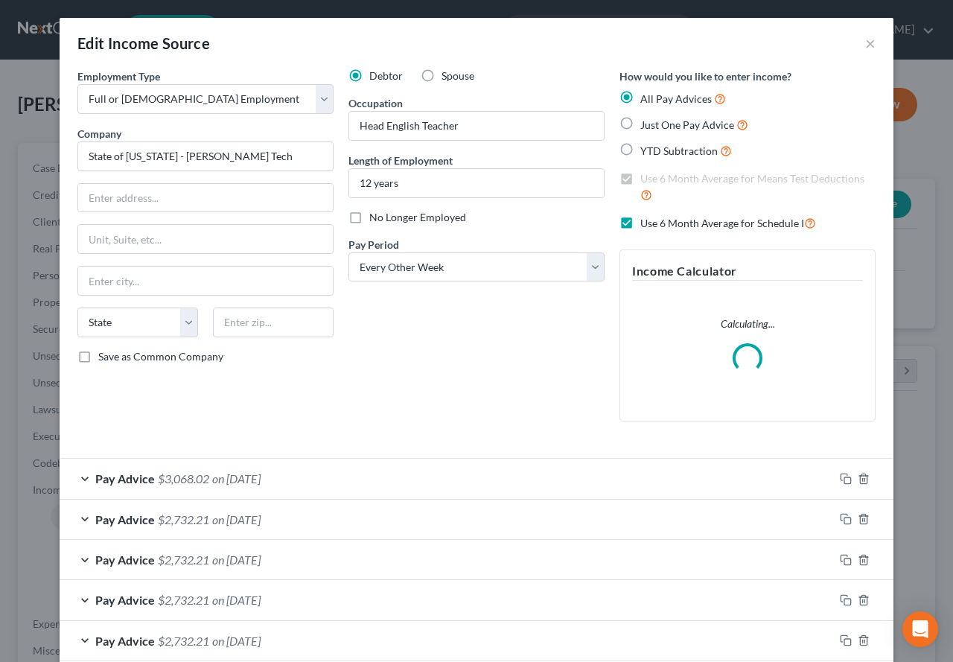
scroll to position [267, 382]
drag, startPoint x: 380, startPoint y: 128, endPoint x: 310, endPoint y: 124, distance: 70.8
click at [310, 124] on div "Employment Type * Select Full or [DEMOGRAPHIC_DATA] Employment Self Employment …" at bounding box center [476, 256] width 813 height 377
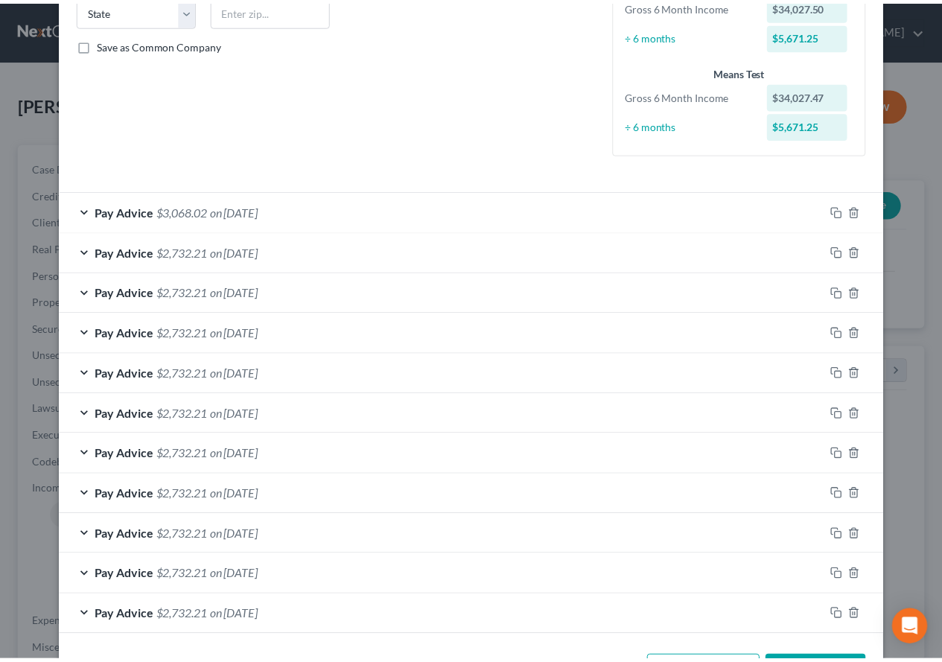
scroll to position [368, 0]
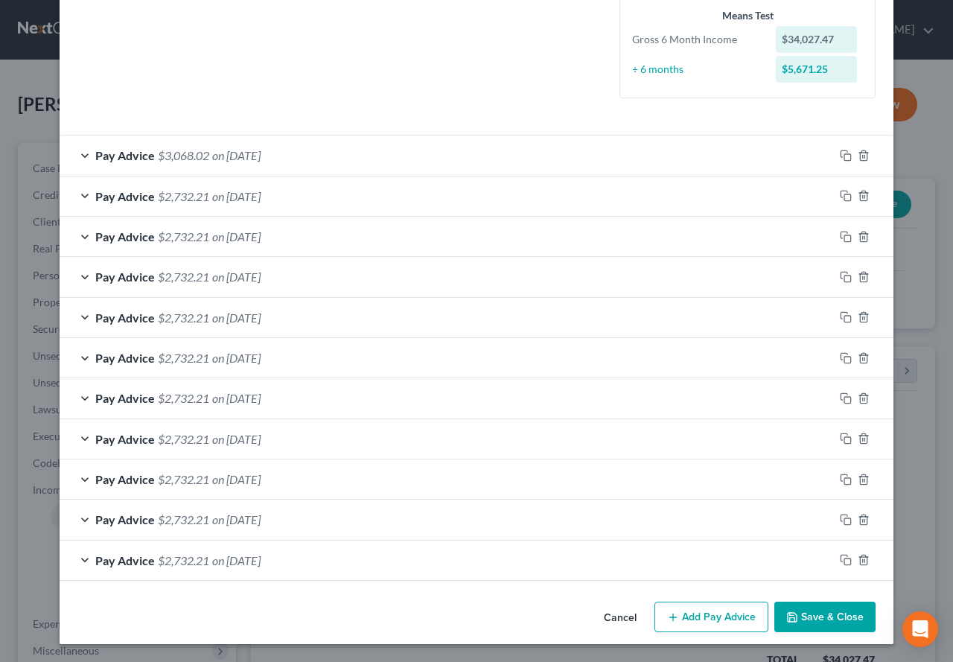
type input "English Teacher"
click at [779, 622] on button "Save & Close" at bounding box center [824, 617] width 101 height 31
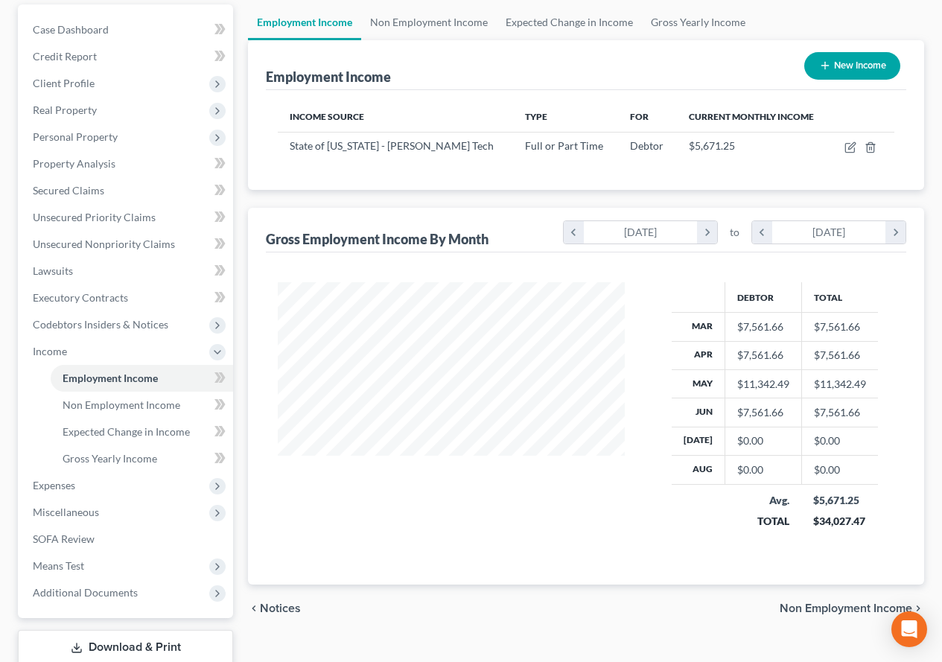
scroll to position [223, 0]
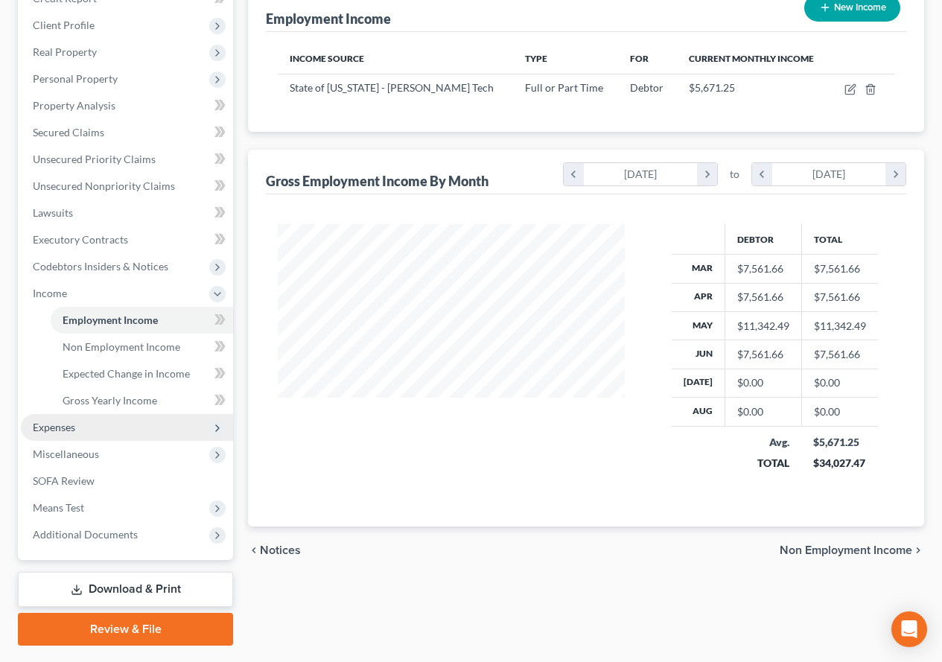
click at [61, 433] on span "Expenses" at bounding box center [54, 427] width 42 height 13
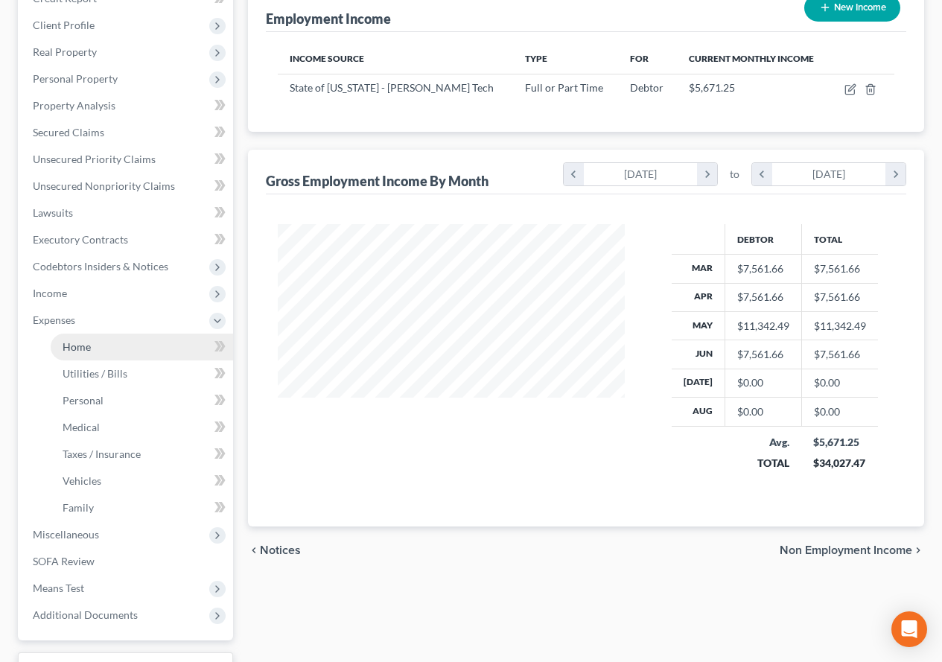
click at [82, 349] on span "Home" at bounding box center [77, 346] width 28 height 13
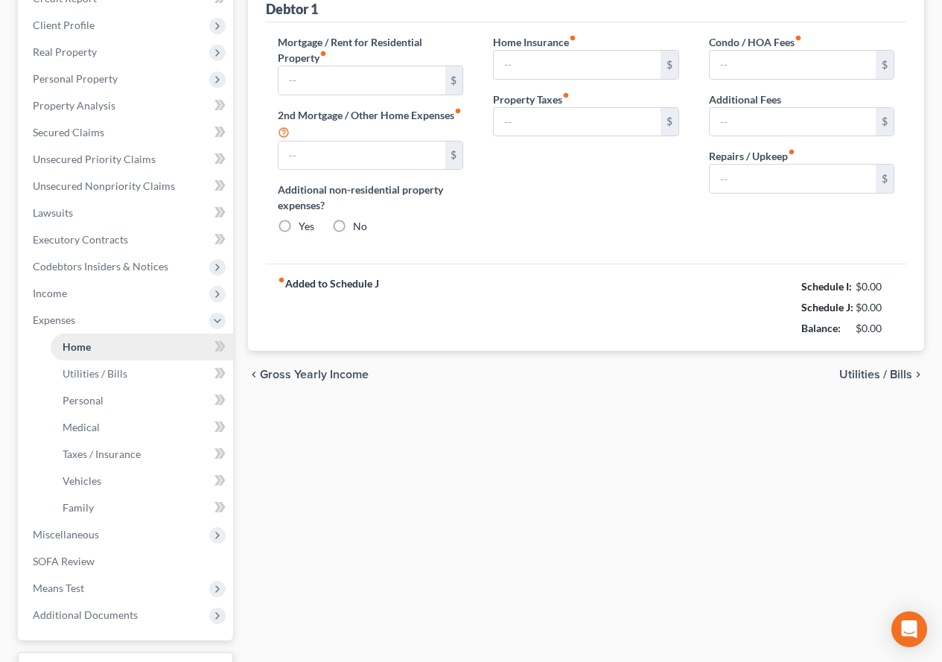
scroll to position [168, 0]
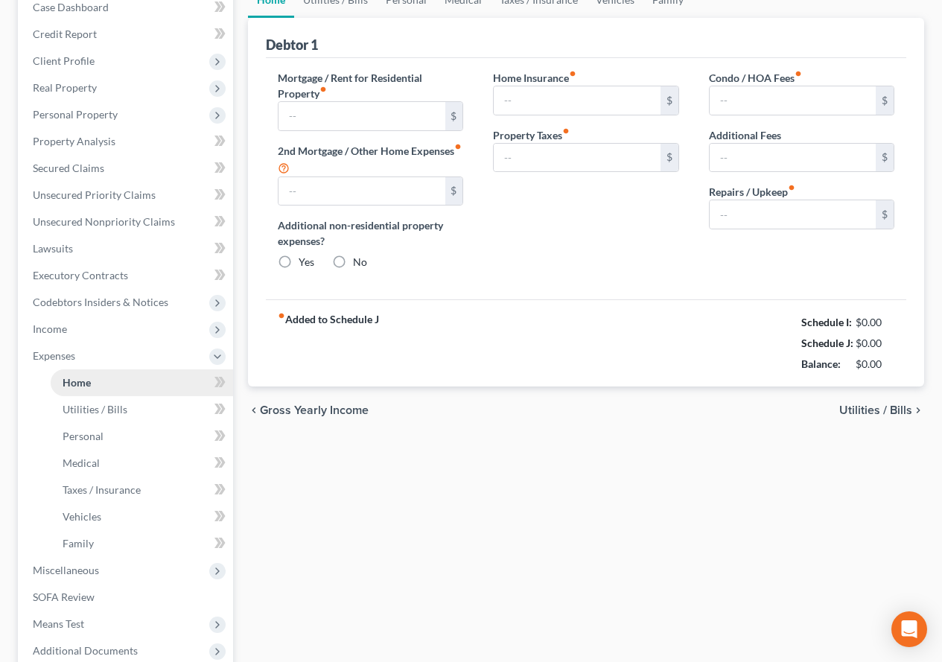
type input "2,695.00"
type input "0.00"
radio input "true"
type input "333.00"
type input "0.00"
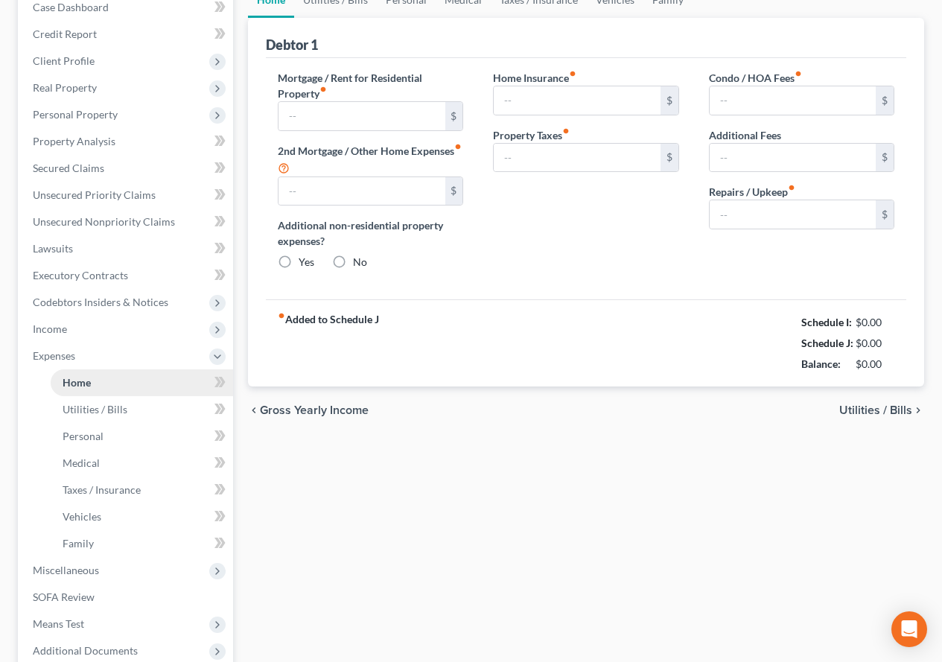
type input "0.00"
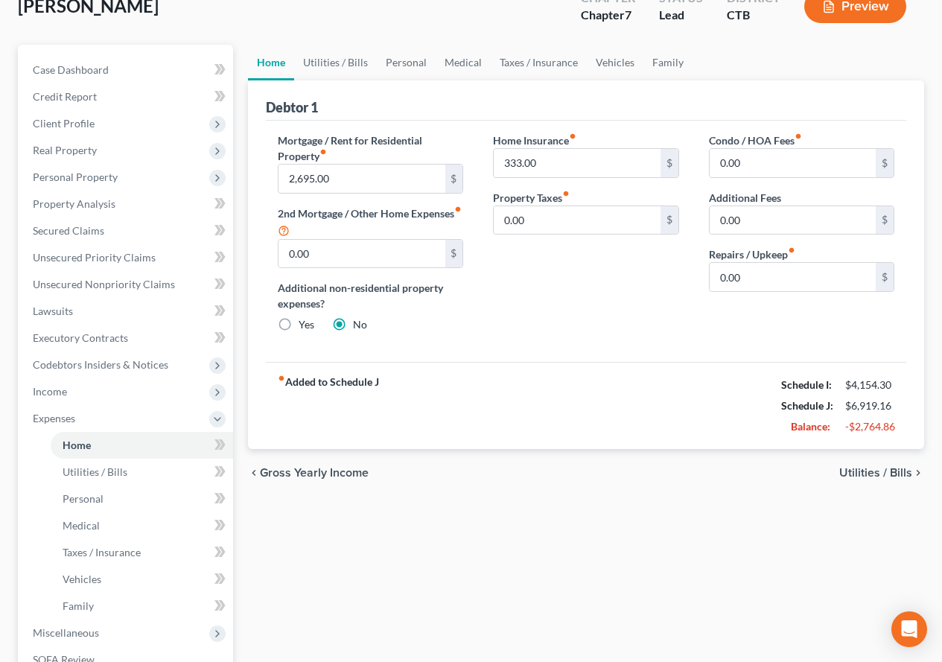
scroll to position [149, 0]
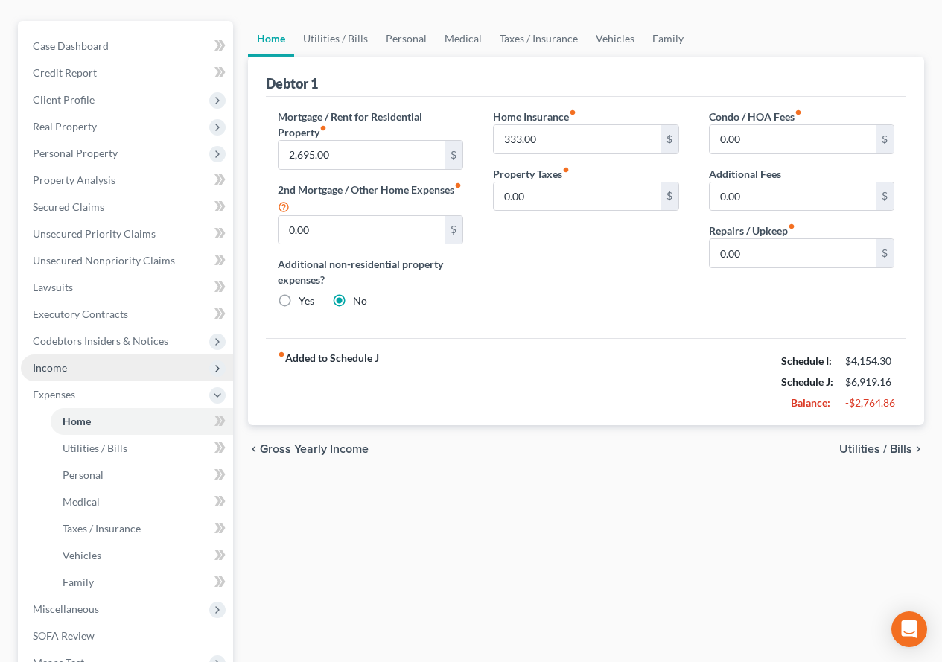
click at [53, 371] on span "Income" at bounding box center [50, 367] width 34 height 13
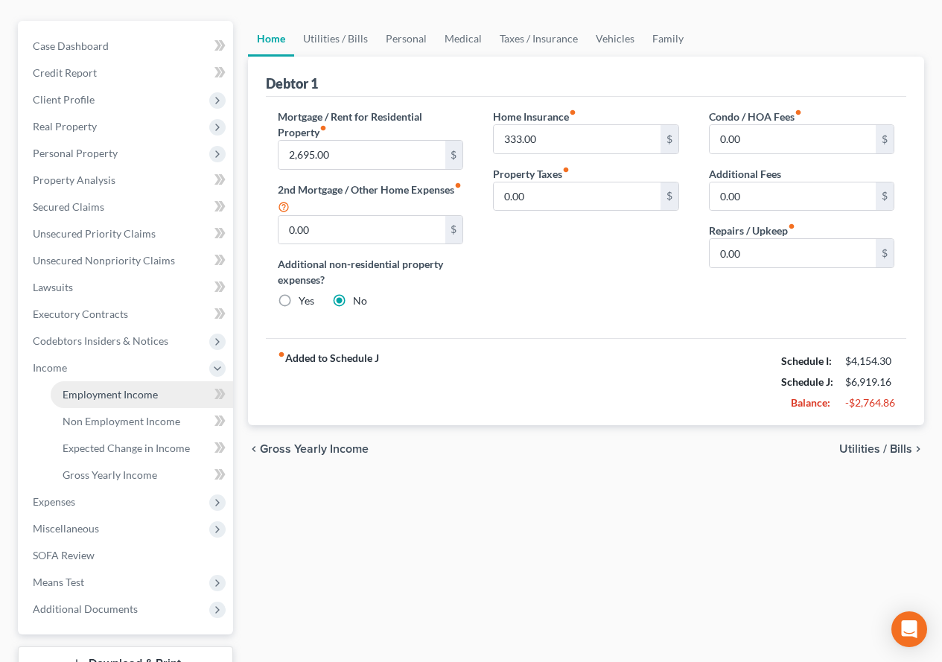
click at [92, 404] on link "Employment Income" at bounding box center [142, 394] width 182 height 27
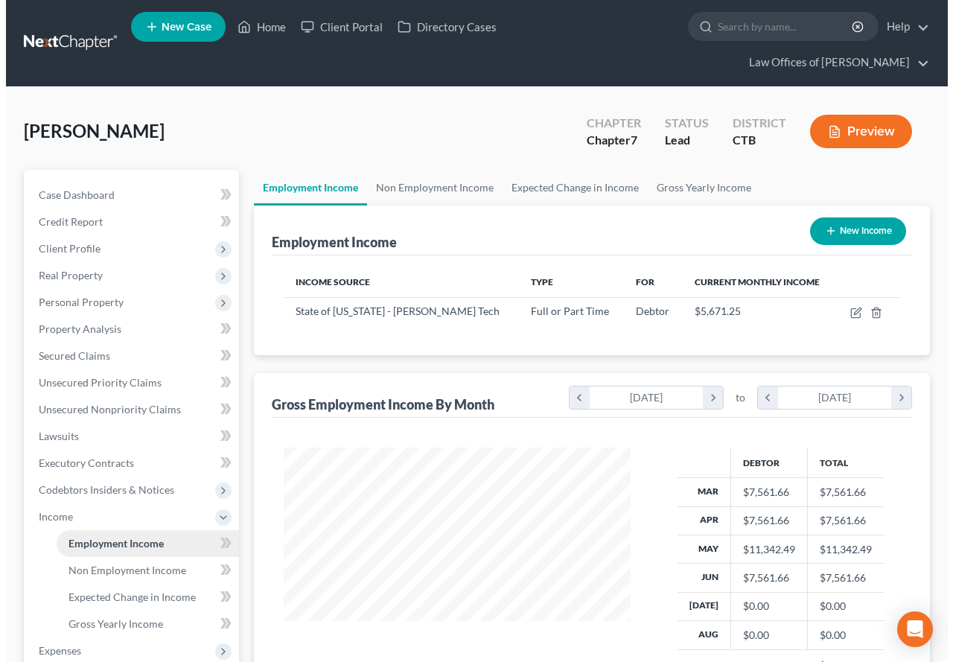
scroll to position [267, 377]
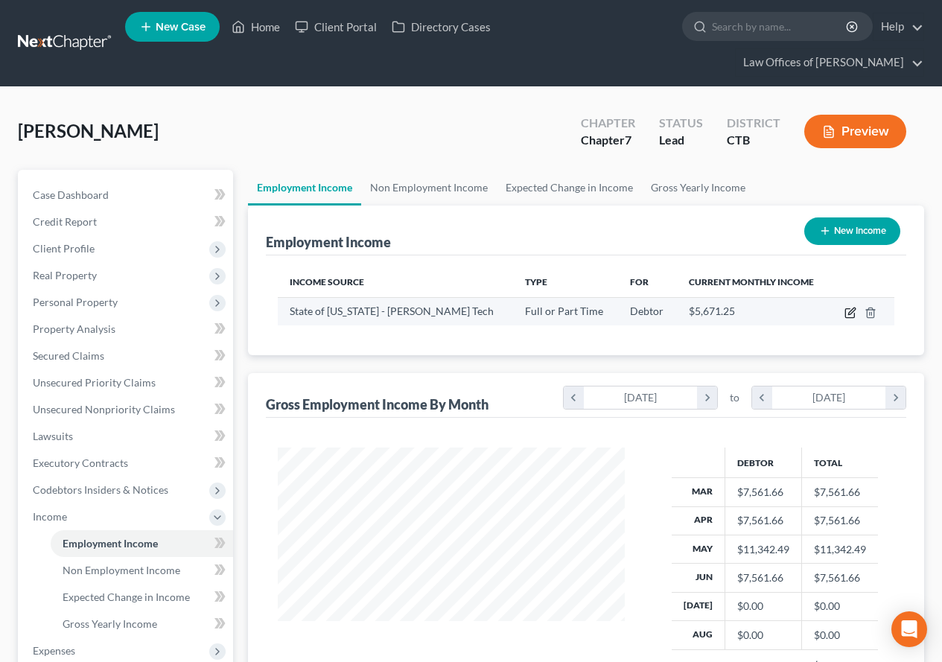
click at [847, 312] on icon "button" at bounding box center [850, 313] width 12 height 12
select select "0"
select select "2"
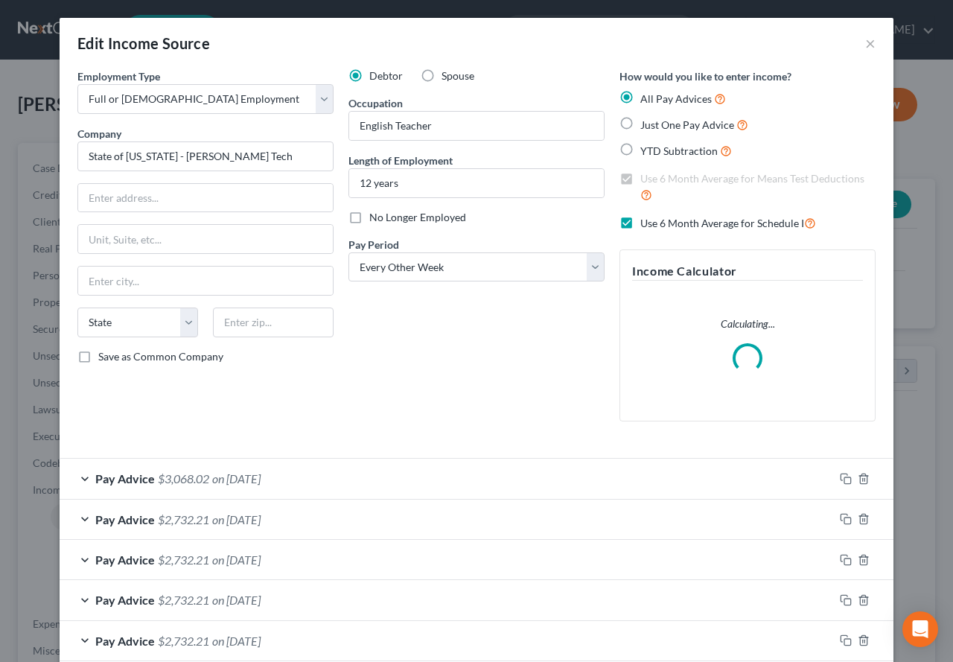
scroll to position [267, 382]
click at [214, 196] on input "text" at bounding box center [205, 198] width 255 height 28
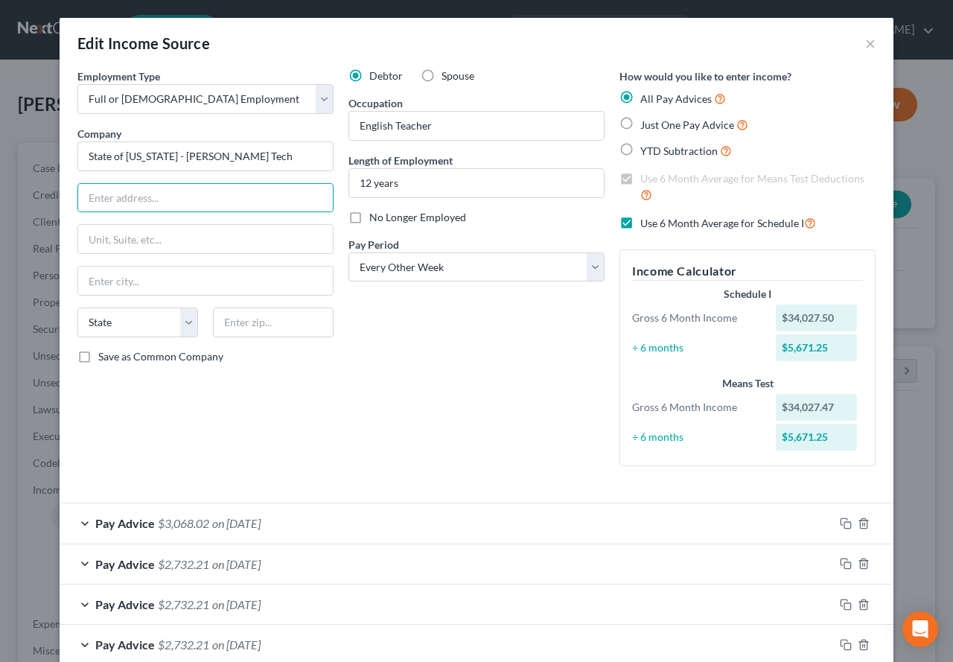
click at [377, 372] on div "Debtor Spouse Occupation English Teacher Length of Employment 12 years No Longe…" at bounding box center [476, 272] width 271 height 409
click at [308, 315] on input "text" at bounding box center [273, 322] width 121 height 30
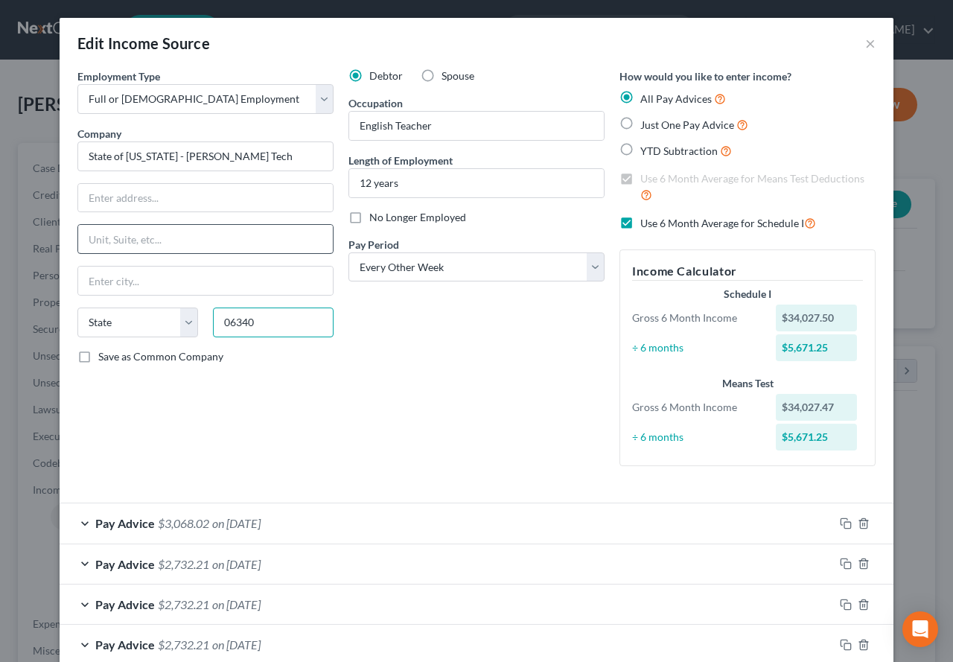
type input "06340"
type input "Groton"
select select "6"
click at [112, 235] on input "text" at bounding box center [205, 239] width 255 height 28
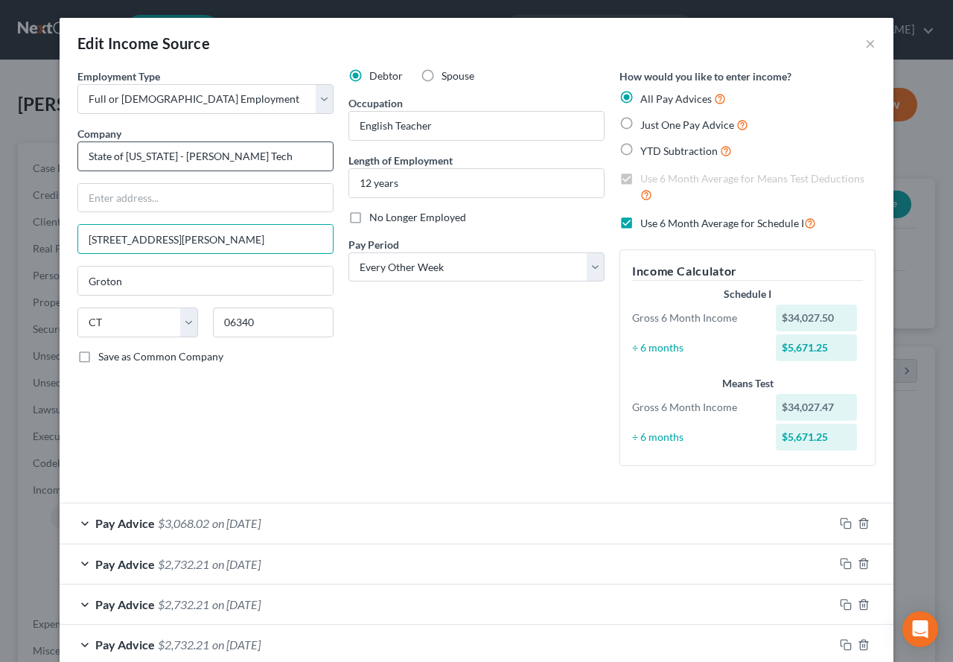
type input "[STREET_ADDRESS][PERSON_NAME]"
drag, startPoint x: 185, startPoint y: 159, endPoint x: 260, endPoint y: 162, distance: 74.5
click at [260, 162] on input "State of [US_STATE] - [PERSON_NAME] Tech" at bounding box center [205, 156] width 256 height 30
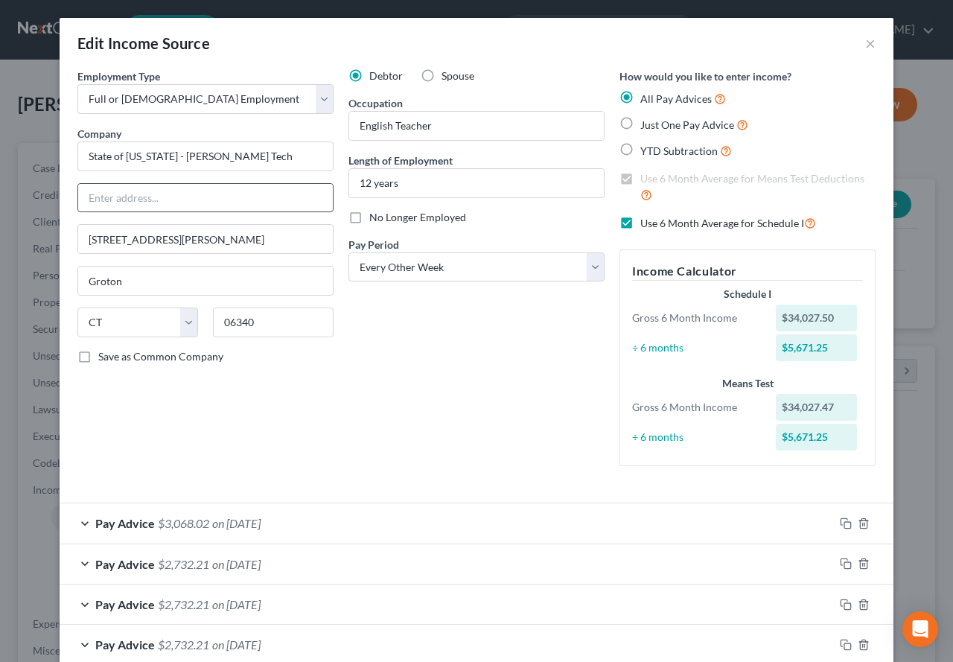
click at [99, 202] on input "text" at bounding box center [205, 198] width 255 height 28
paste input "[PERSON_NAME] Tech"
type input "[PERSON_NAME] Tech"
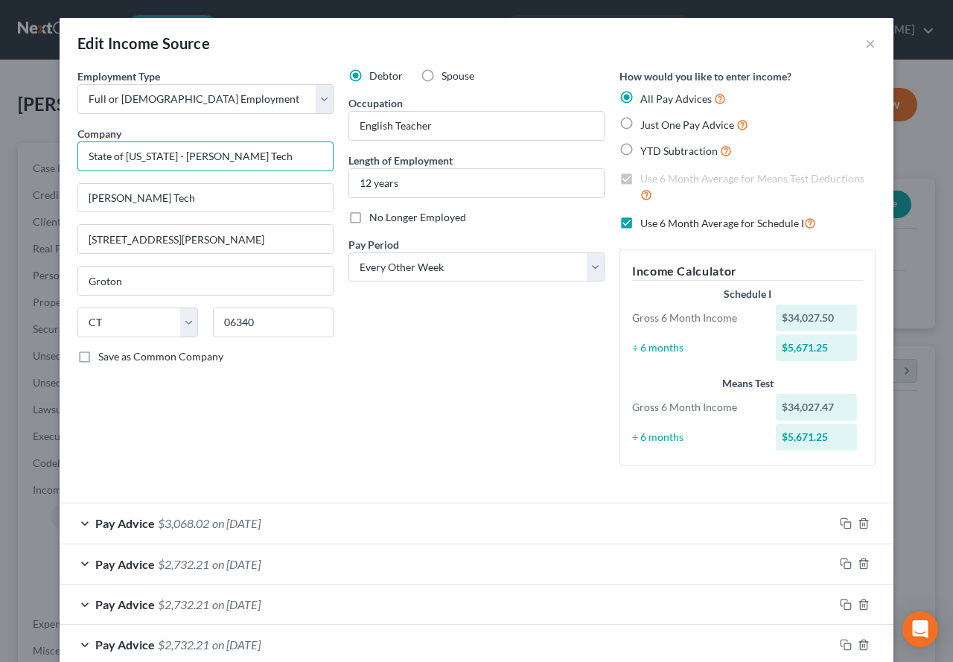
drag, startPoint x: 176, startPoint y: 161, endPoint x: 277, endPoint y: 165, distance: 100.6
click at [277, 165] on input "State of [US_STATE] - [PERSON_NAME] Tech" at bounding box center [205, 156] width 256 height 30
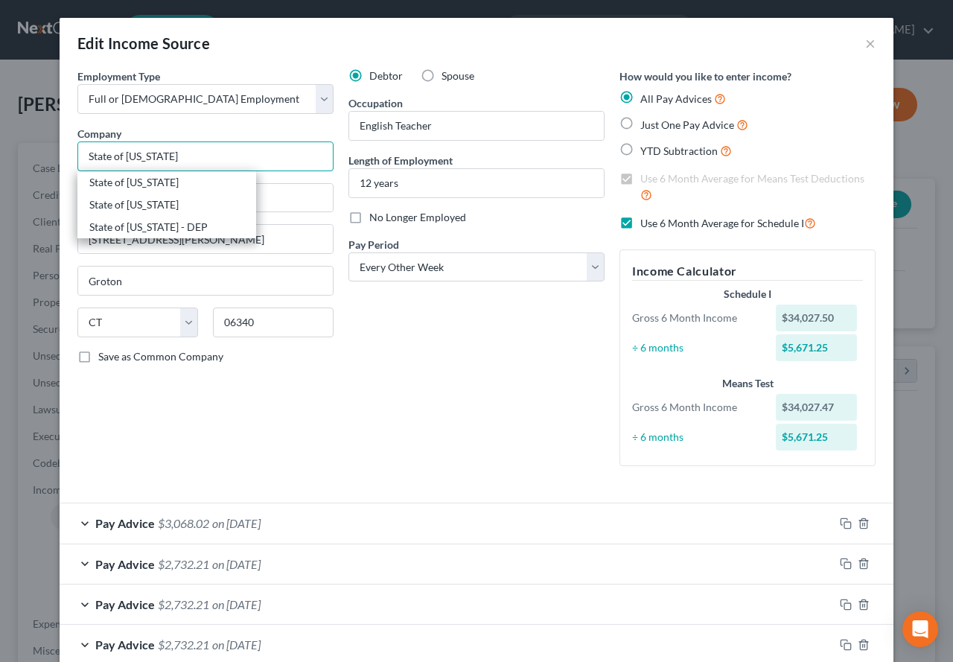
type input "State of [US_STATE]"
click at [273, 130] on div "Company * State of [US_STATE] State of [US_STATE] State of [US_STATE] State of …" at bounding box center [205, 148] width 256 height 45
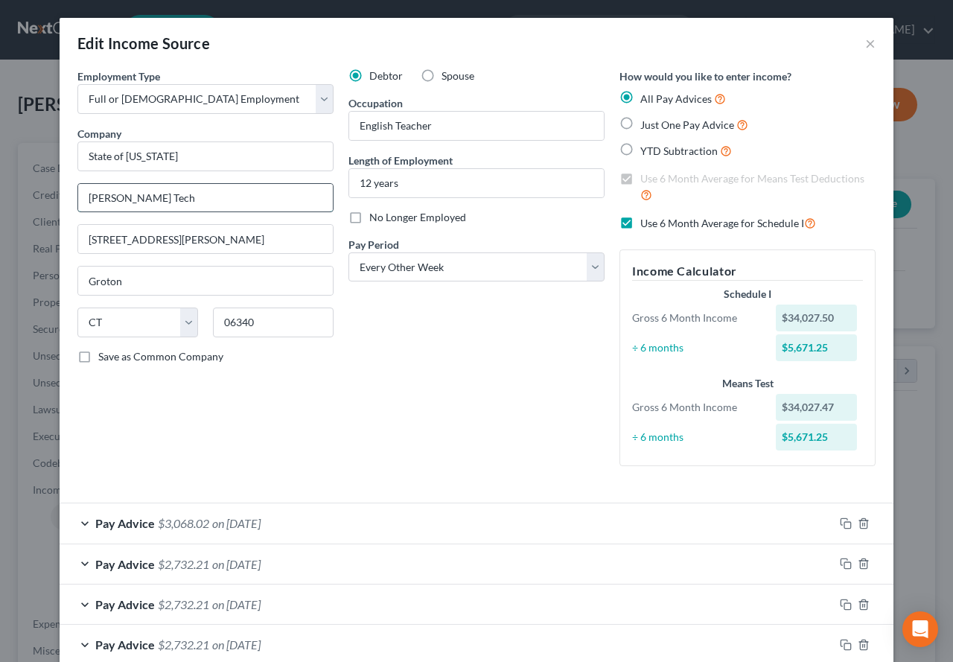
click at [185, 204] on input "[PERSON_NAME] Tech" at bounding box center [205, 198] width 255 height 28
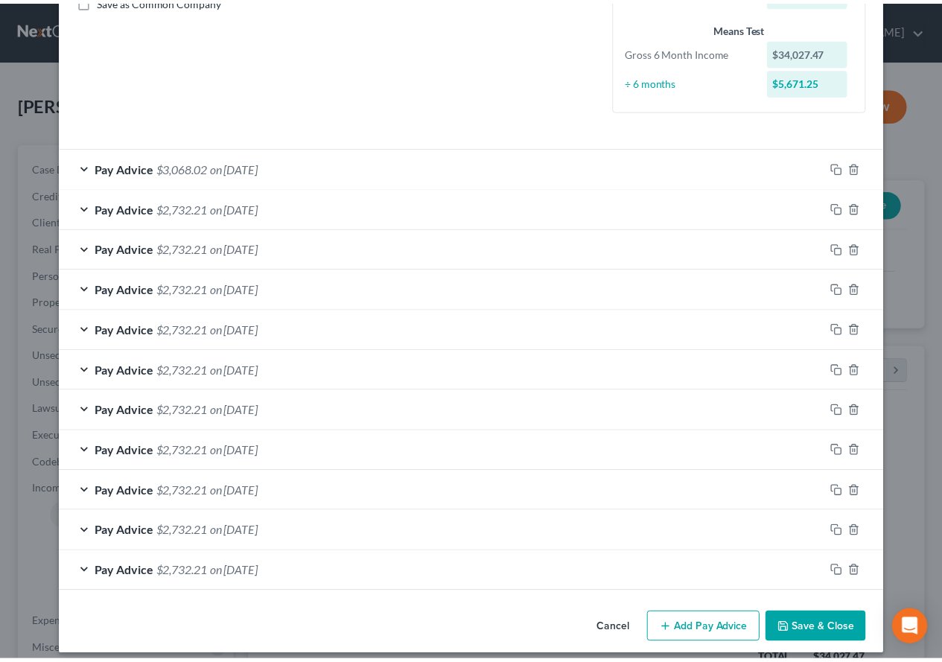
scroll to position [368, 0]
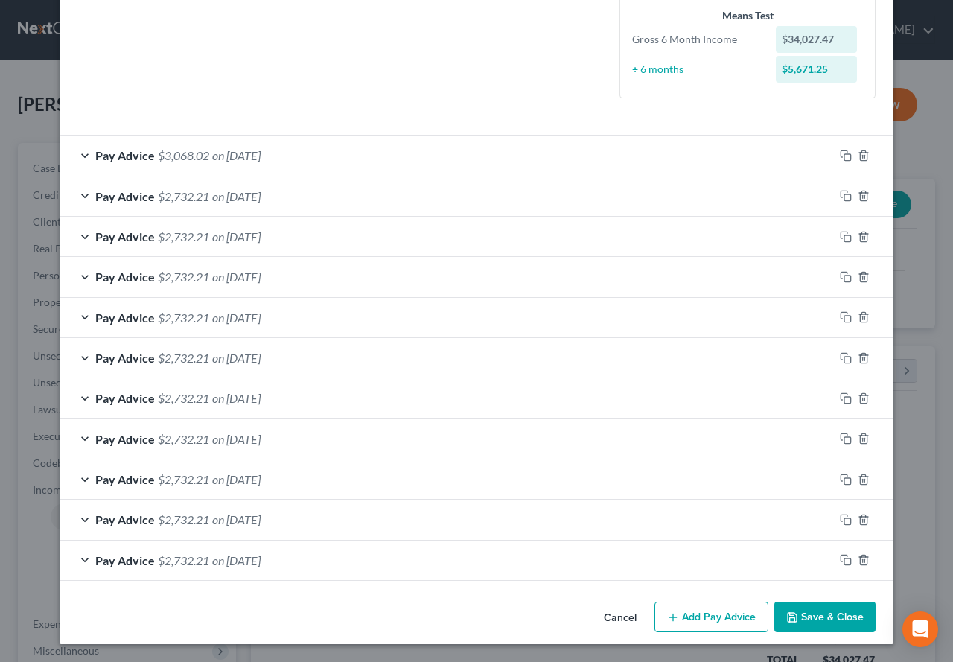
type input "[PERSON_NAME][GEOGRAPHIC_DATA]"
click at [811, 619] on button "Save & Close" at bounding box center [824, 617] width 101 height 31
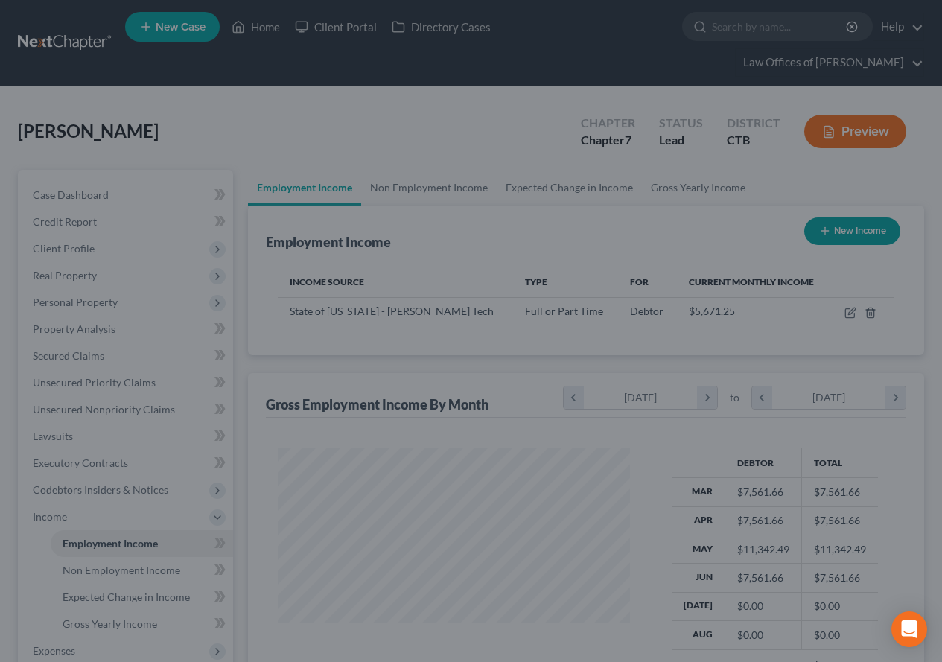
scroll to position [744205, 744095]
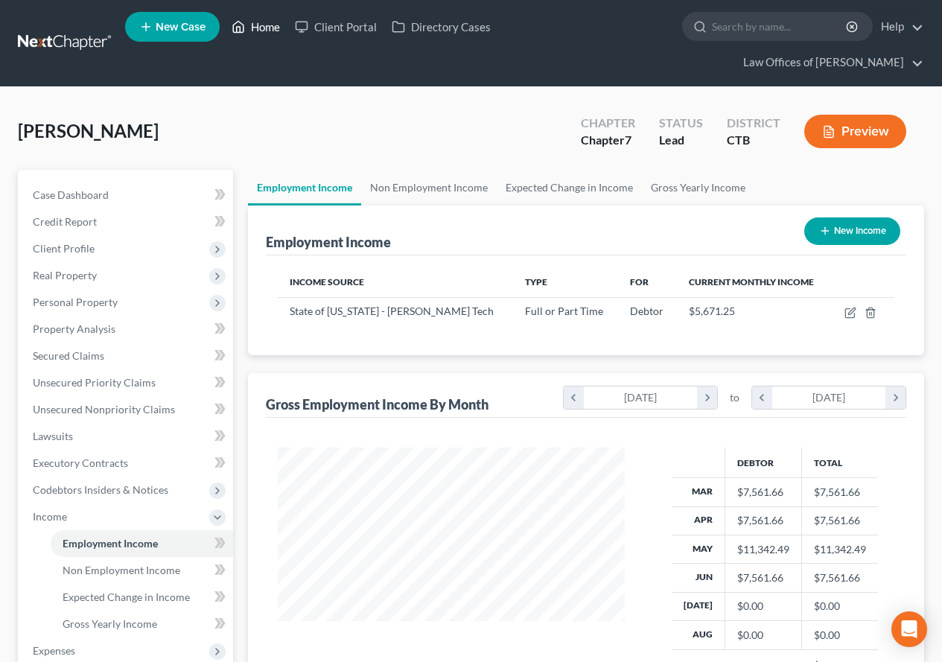
click at [270, 26] on link "Home" at bounding box center [255, 26] width 63 height 27
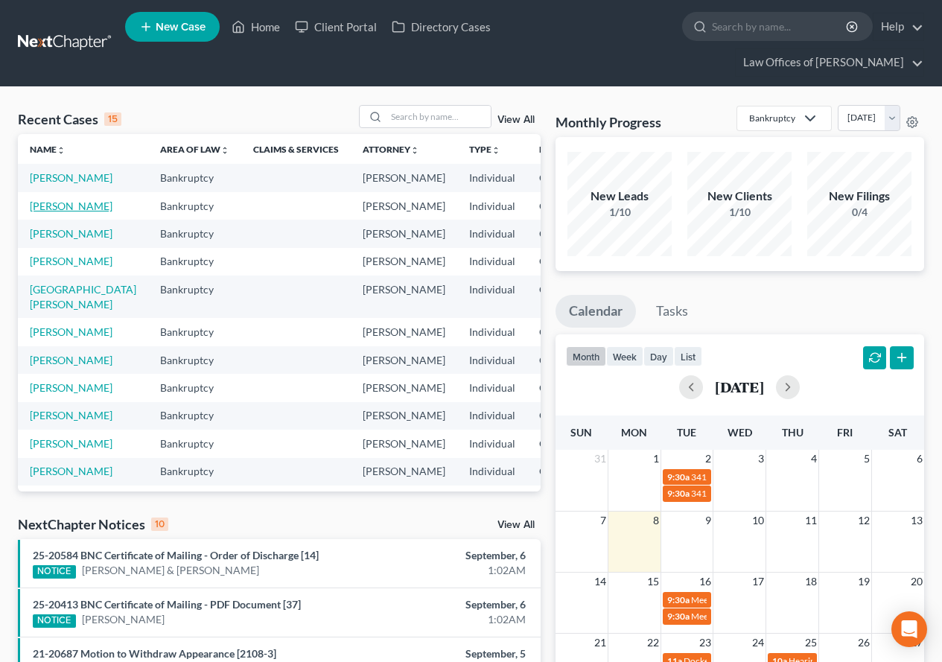
click at [31, 212] on link "[PERSON_NAME]" at bounding box center [71, 206] width 83 height 13
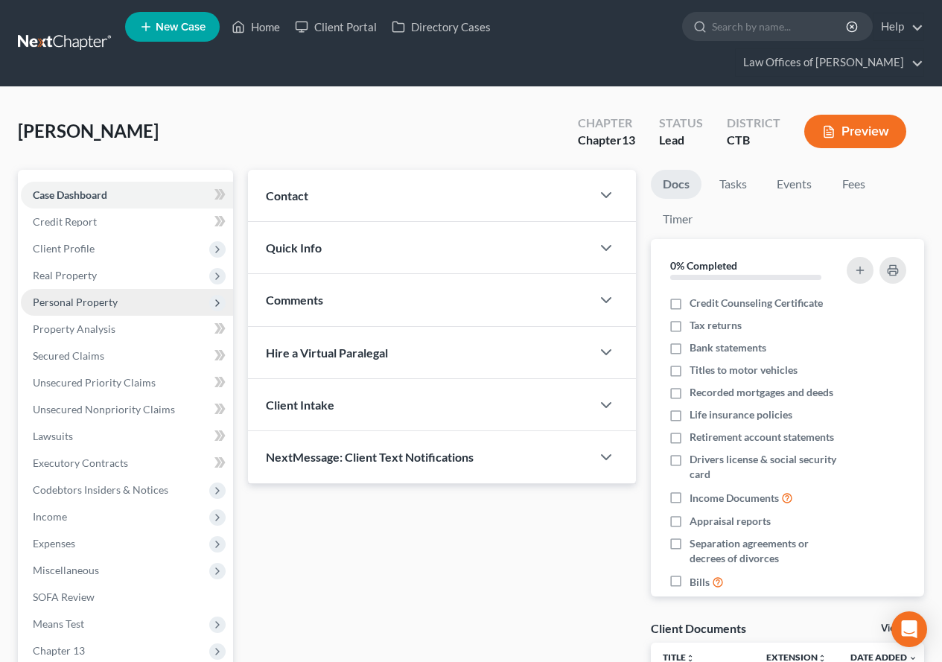
click at [54, 299] on span "Personal Property" at bounding box center [75, 302] width 85 height 13
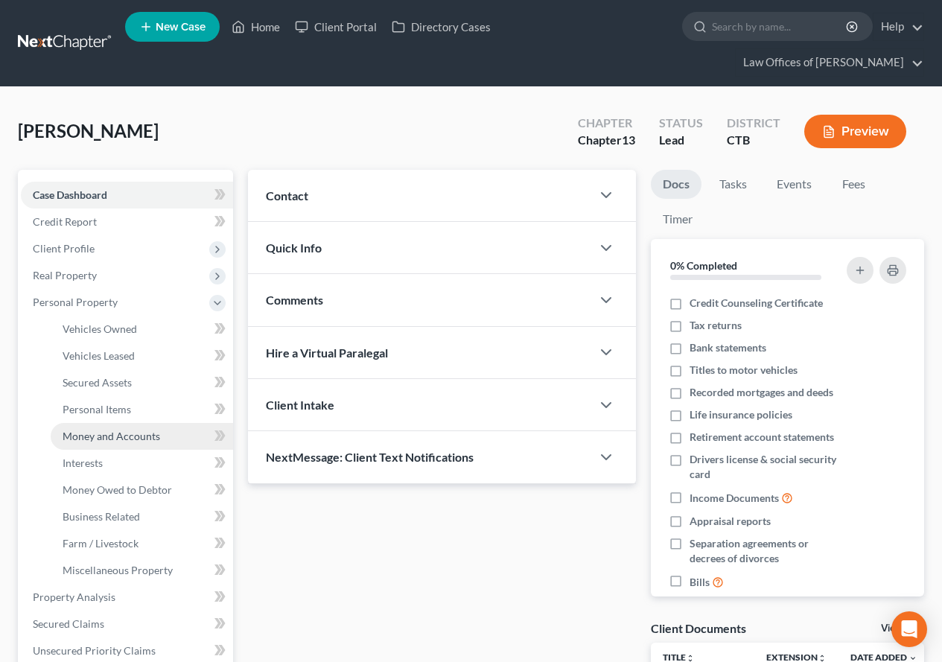
click at [80, 442] on link "Money and Accounts" at bounding box center [142, 436] width 182 height 27
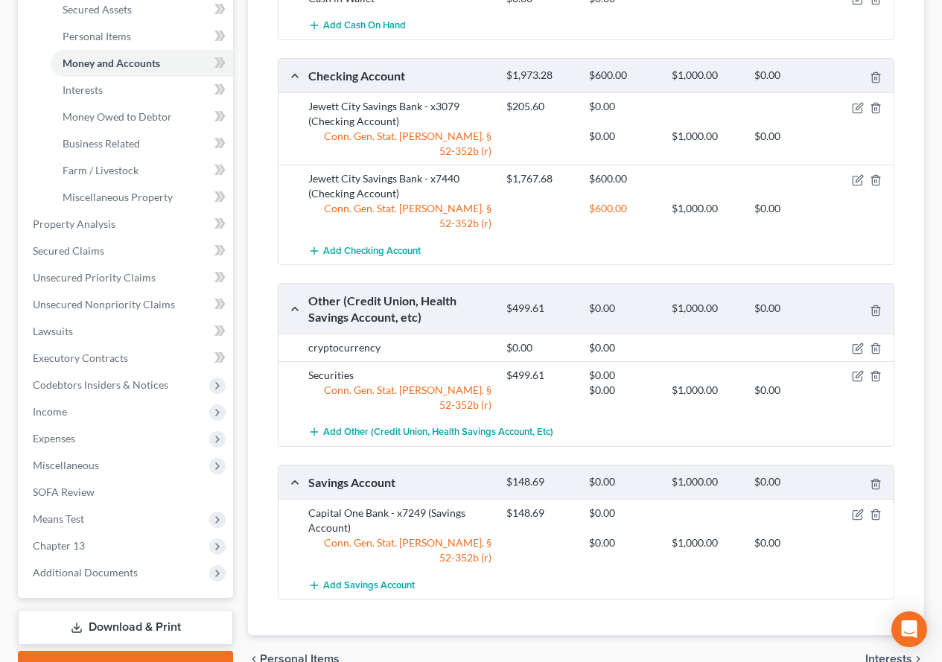
scroll to position [447, 0]
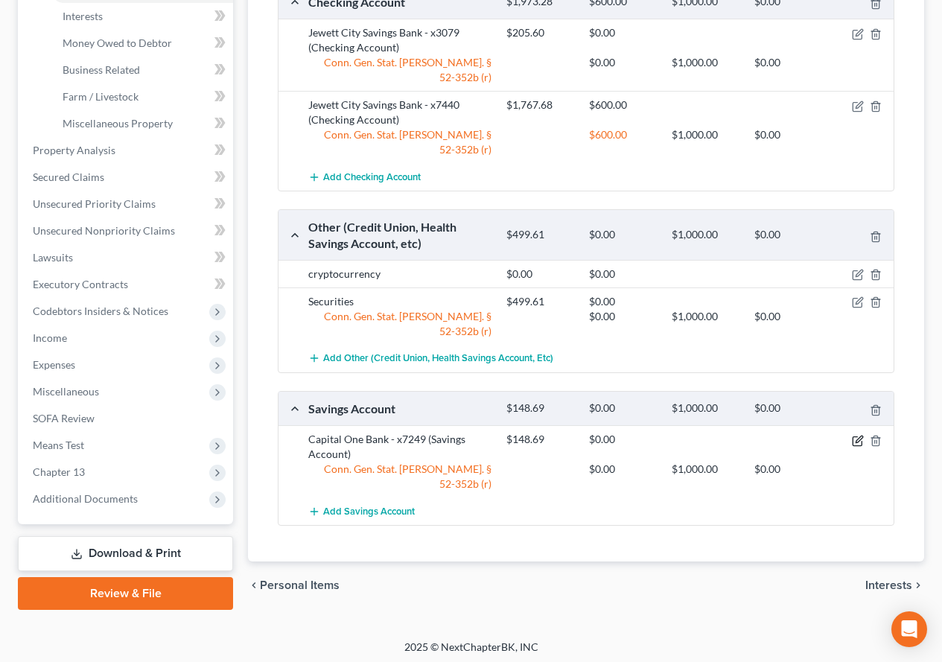
click at [854, 435] on icon "button" at bounding box center [858, 441] width 12 height 12
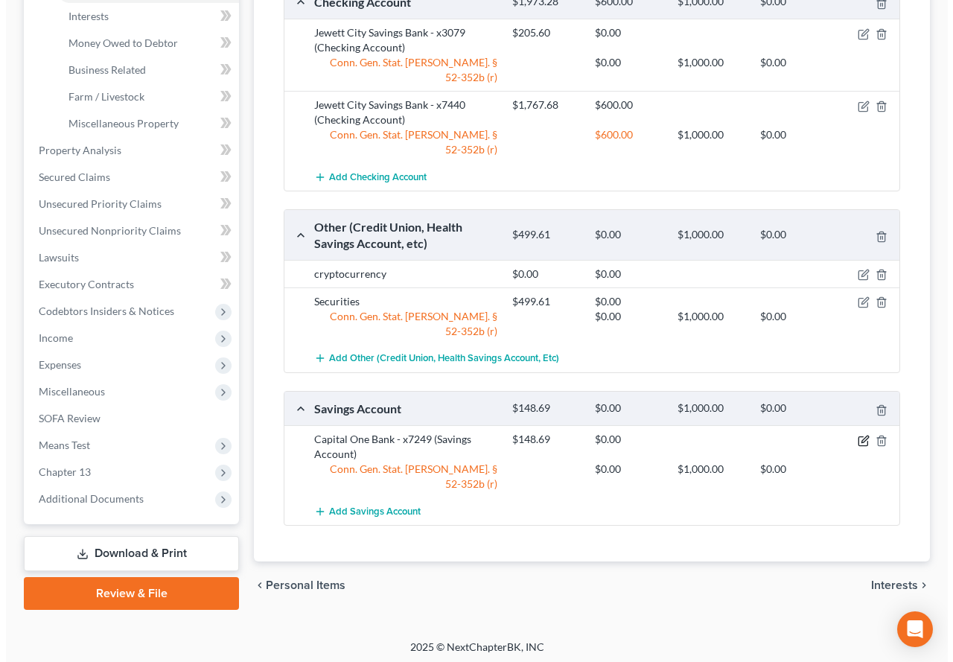
scroll to position [420, 0]
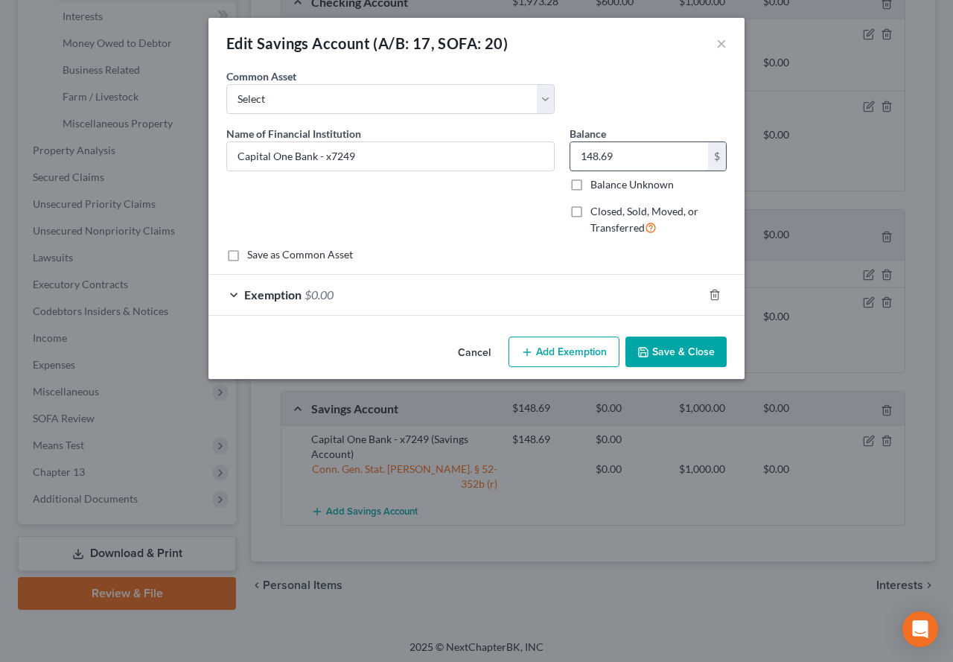
click at [616, 155] on input "148.69" at bounding box center [639, 156] width 138 height 28
type input "568.72"
click at [682, 355] on button "Save & Close" at bounding box center [675, 352] width 101 height 31
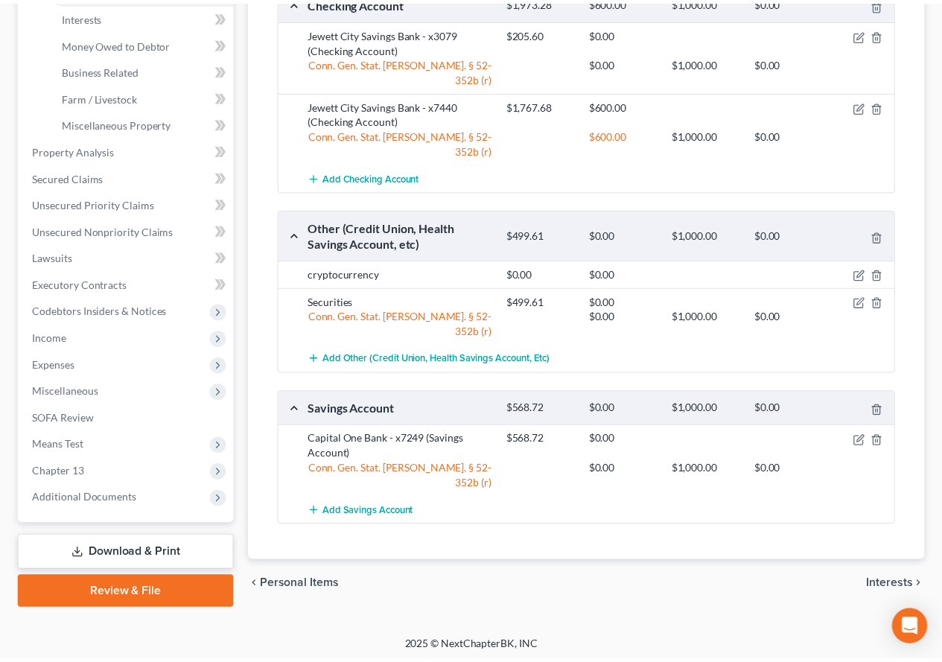
scroll to position [447, 0]
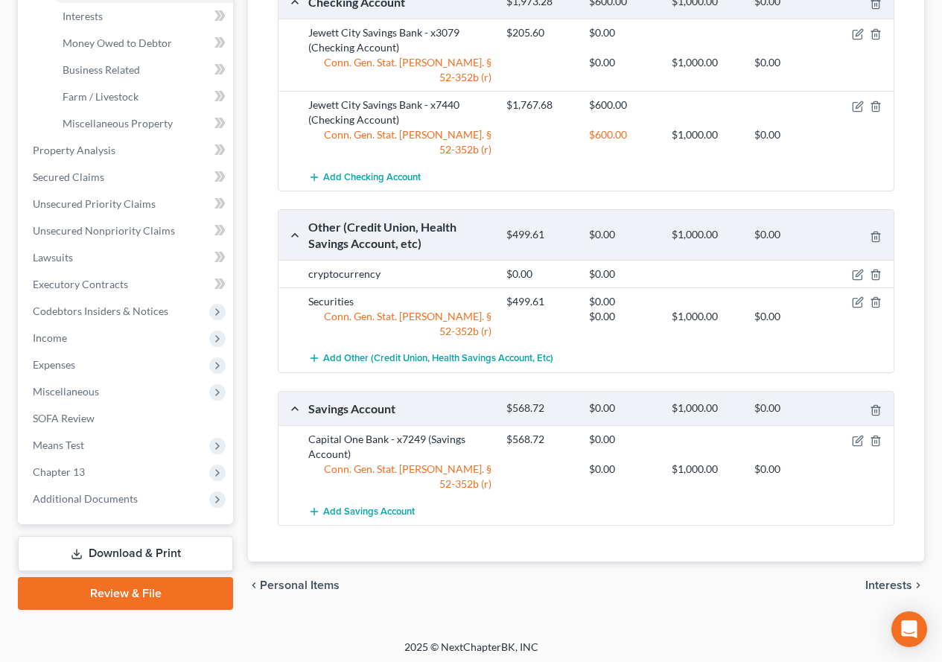
click at [450, 560] on div "Vehicles Owned Vehicles Leased Secured Assets Personal Items Money and Accounts…" at bounding box center [585, 166] width 691 height 887
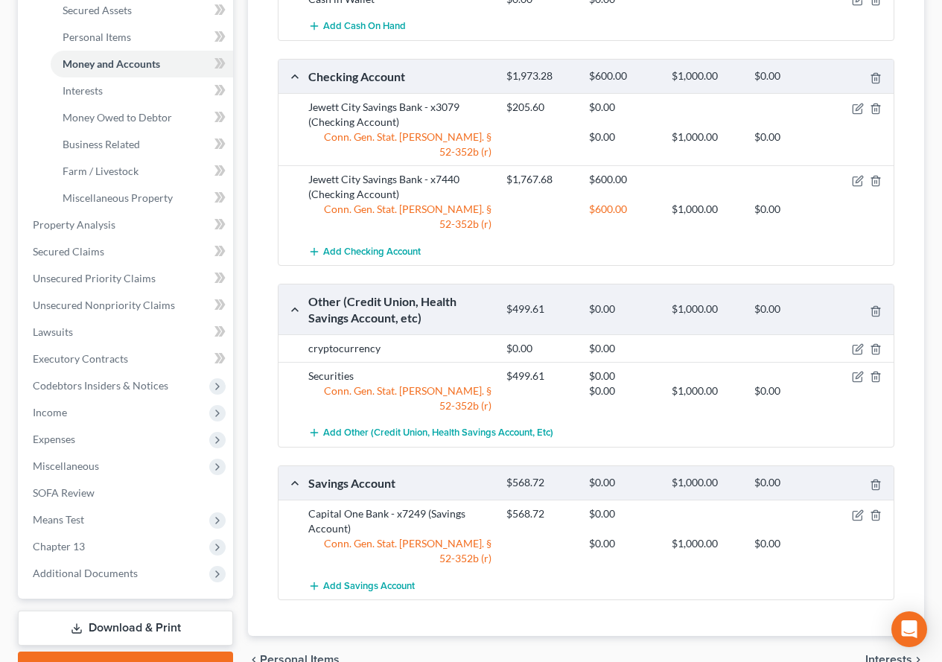
scroll to position [451, 0]
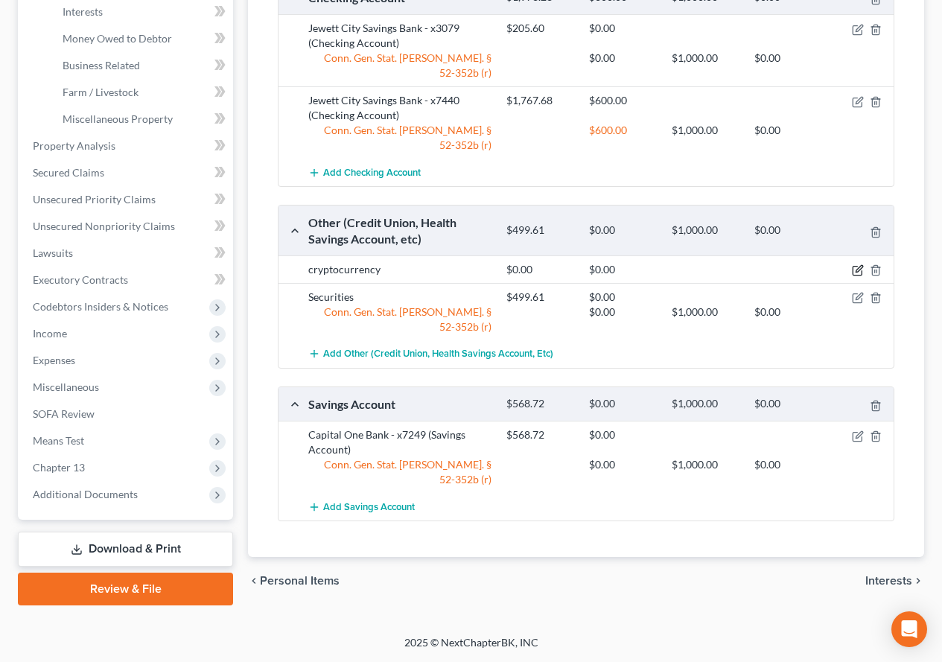
click at [860, 266] on icon "button" at bounding box center [858, 269] width 7 height 7
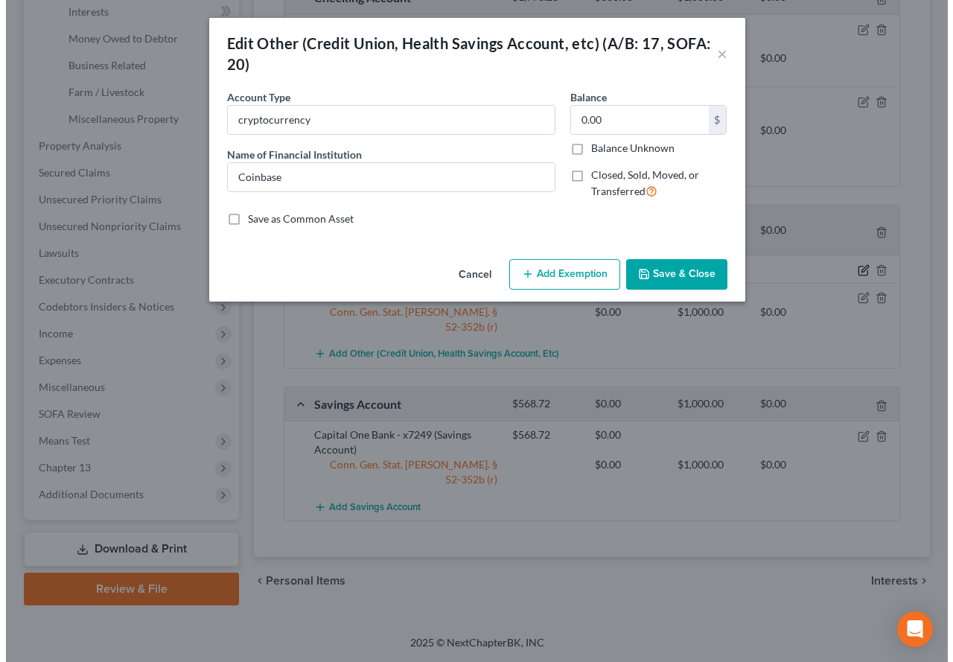
scroll to position [424, 0]
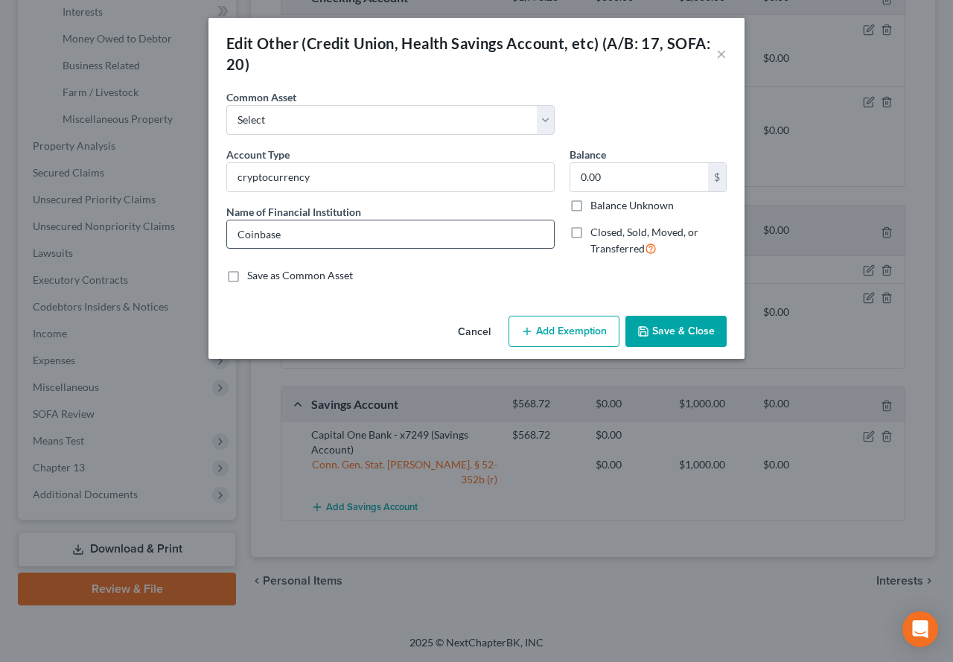
click at [414, 240] on input "Coinbase" at bounding box center [390, 234] width 327 height 28
type input "Coinbase Global Inc"
click at [243, 178] on input "cryptocurrency" at bounding box center [390, 177] width 327 height 28
type input "Cryptocurrency"
click at [355, 234] on input "Coinbase Global Inc" at bounding box center [390, 234] width 327 height 28
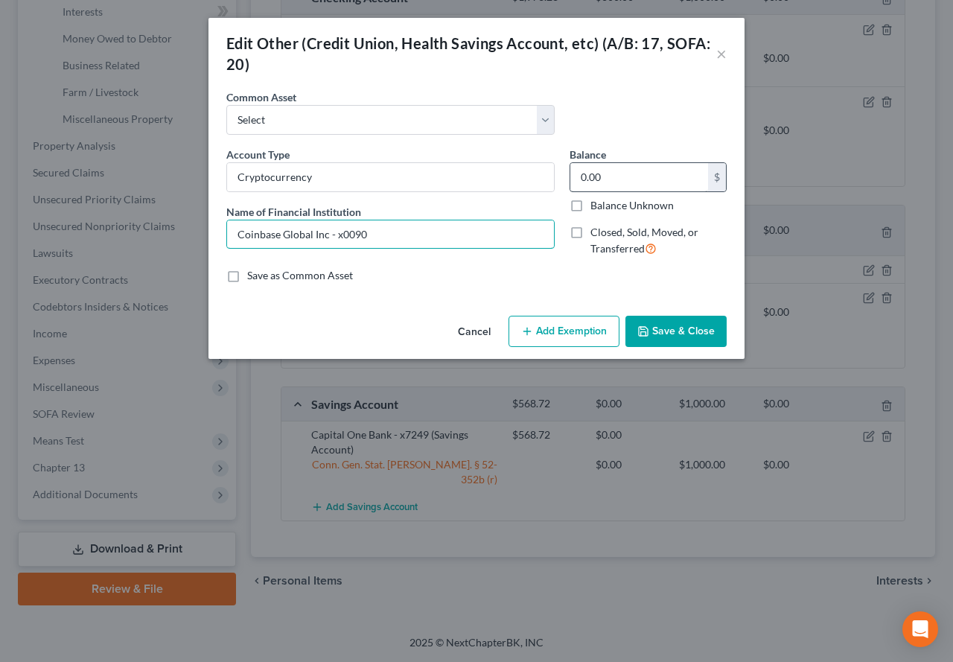
type input "Coinbase Global Inc - x0090"
click at [641, 176] on input "0.00" at bounding box center [639, 177] width 138 height 28
type input "3,079.77"
click at [564, 333] on button "Add Exemption" at bounding box center [563, 331] width 111 height 31
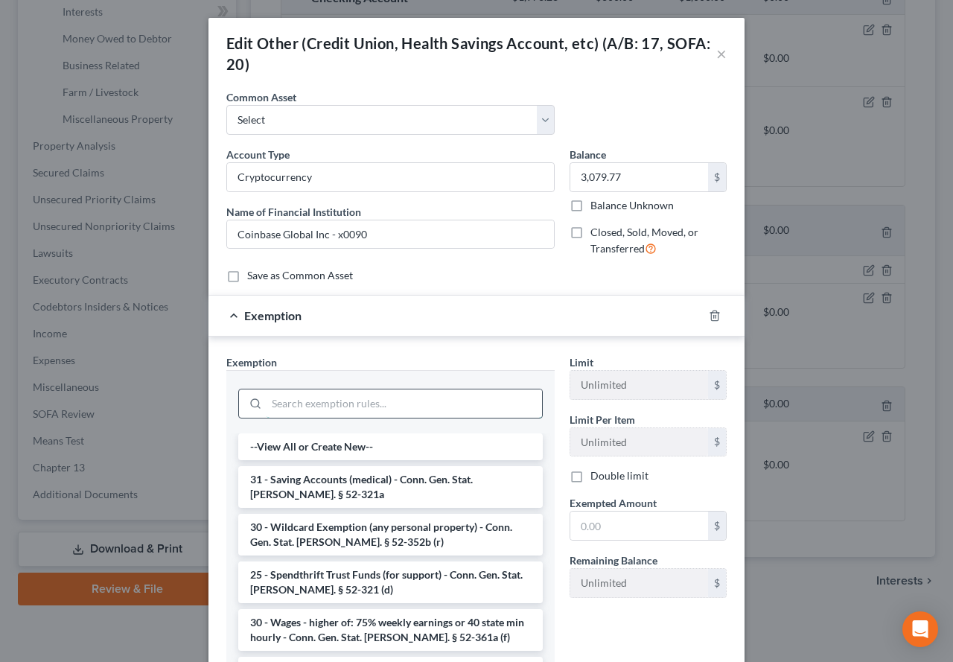
click at [370, 404] on input "search" at bounding box center [404, 403] width 275 height 28
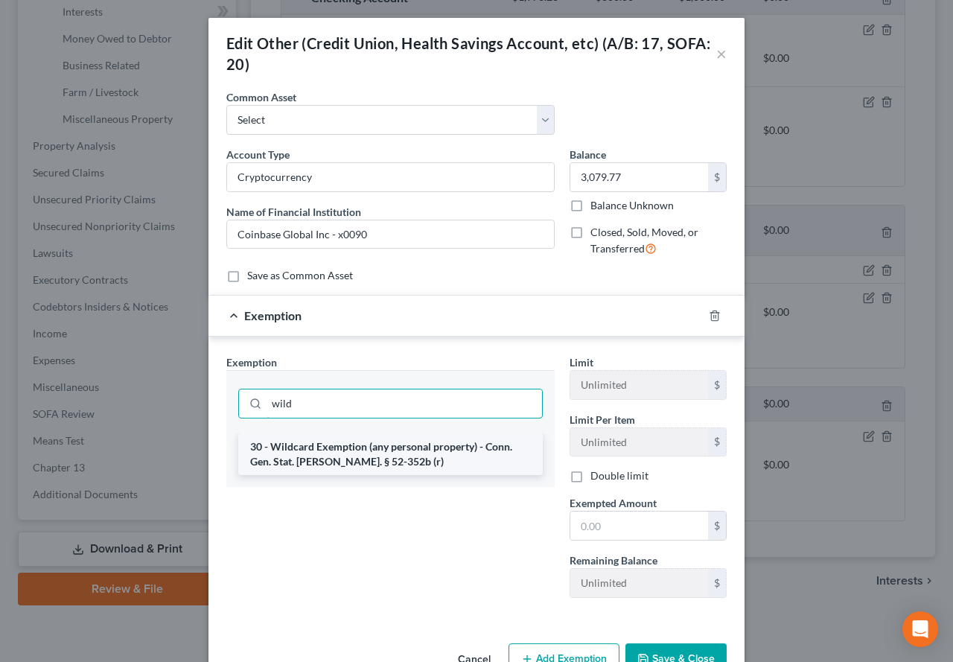
type input "wild"
click at [342, 458] on li "30 - Wildcard Exemption (any personal property) - Conn. Gen. Stat. [PERSON_NAME…" at bounding box center [390, 454] width 304 height 42
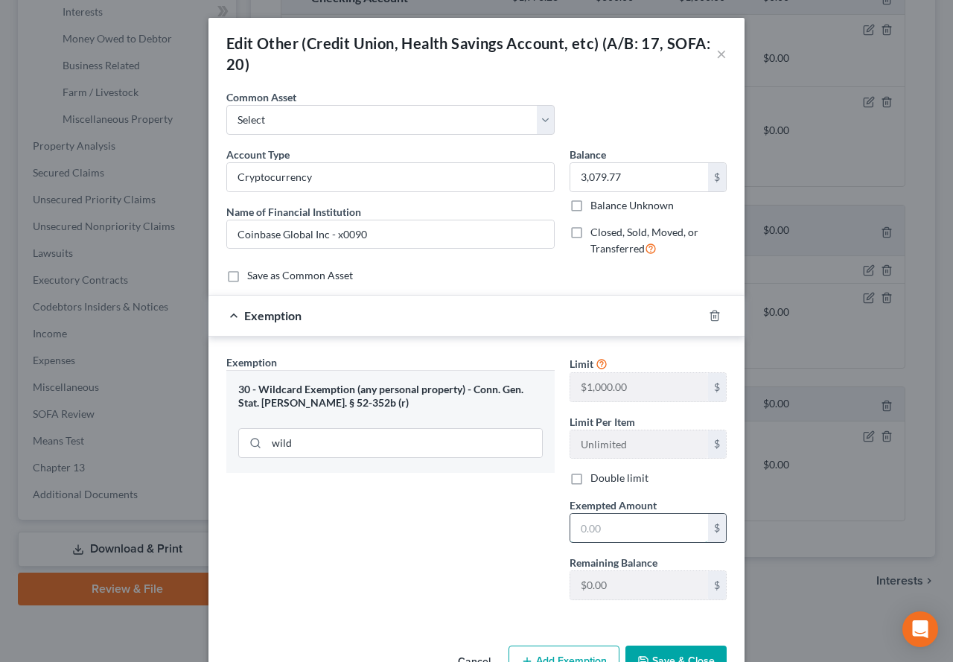
click at [630, 540] on input "text" at bounding box center [639, 528] width 138 height 28
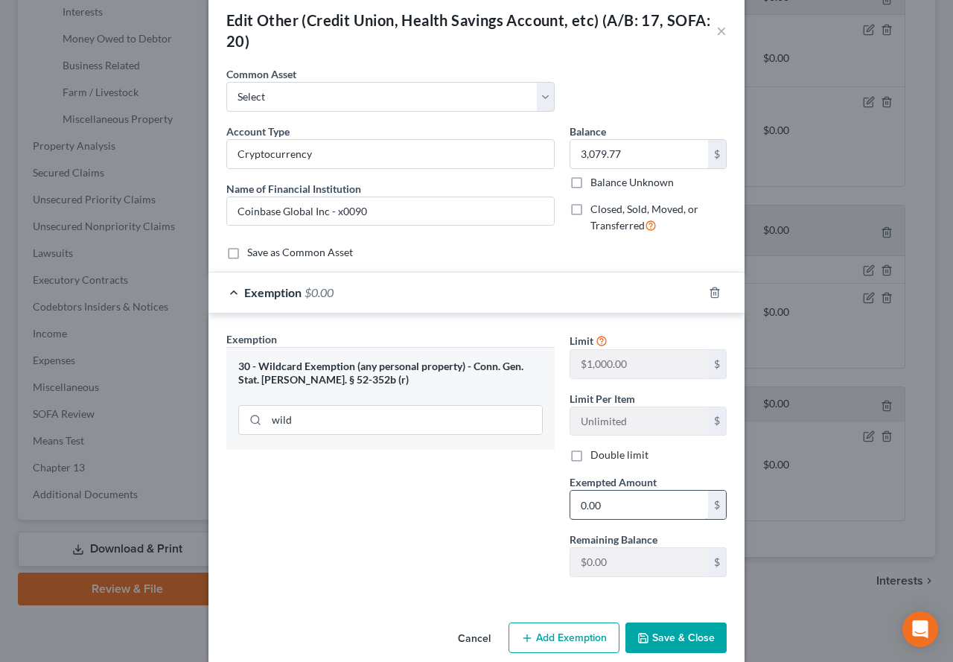
scroll to position [44, 0]
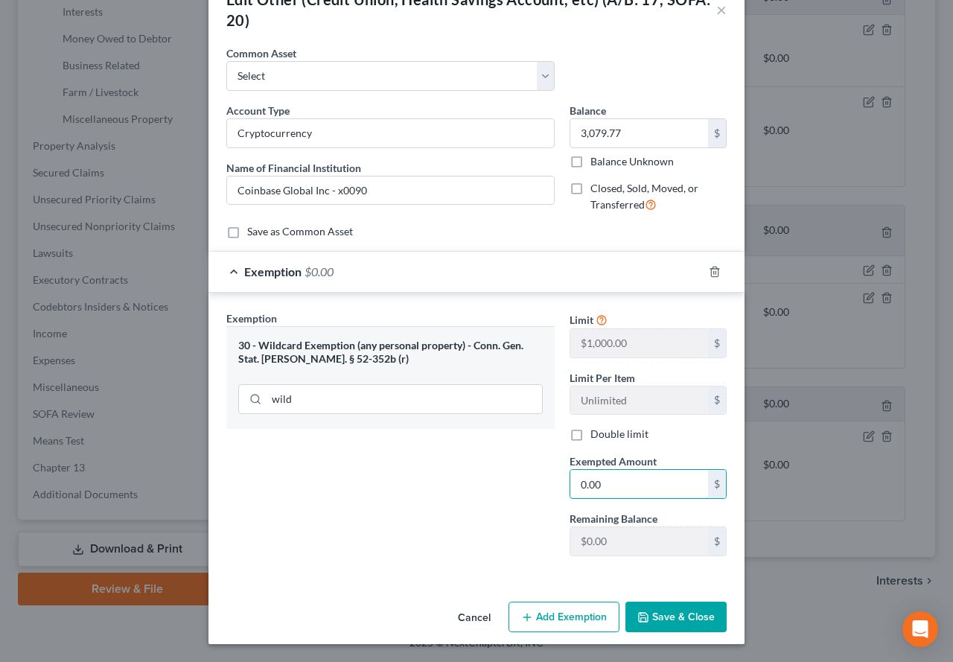
type input "0.00"
click at [670, 618] on button "Save & Close" at bounding box center [675, 617] width 101 height 31
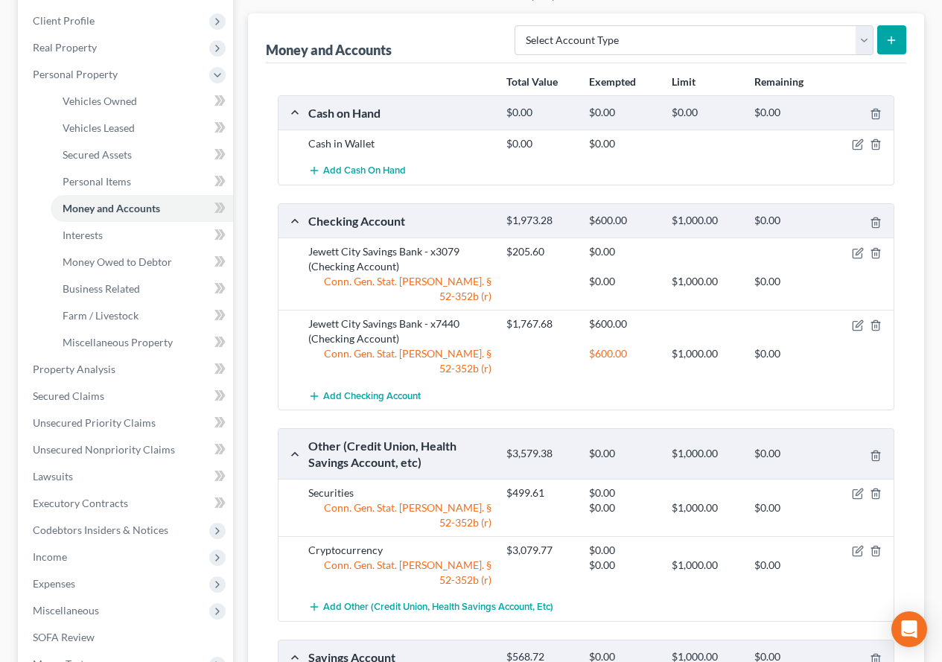
scroll to position [4, 0]
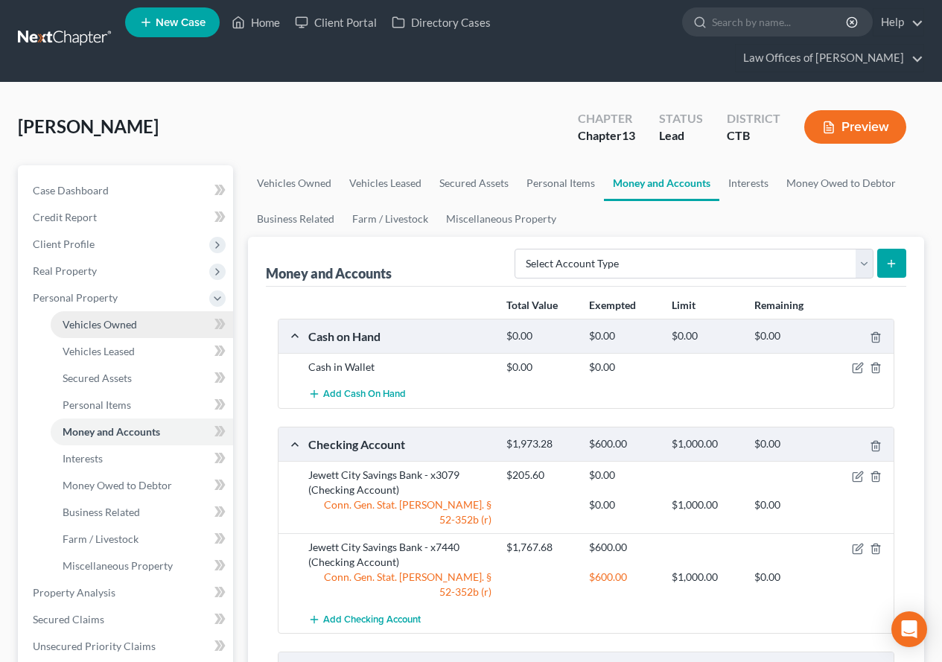
click at [123, 324] on span "Vehicles Owned" at bounding box center [100, 324] width 74 height 13
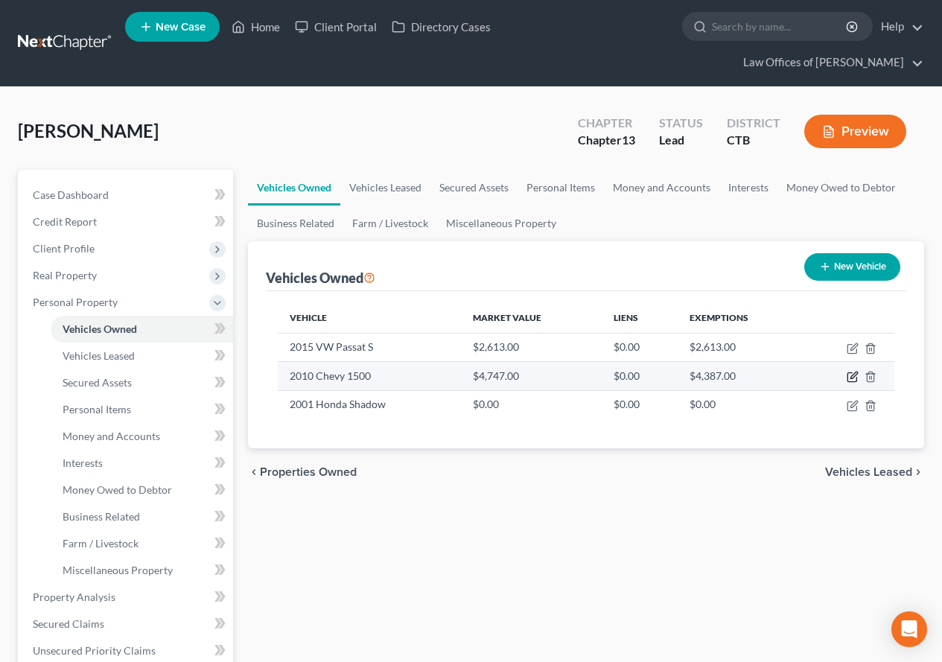
click at [852, 377] on icon "button" at bounding box center [852, 377] width 12 height 12
select select "0"
select select "16"
select select "3"
select select "0"
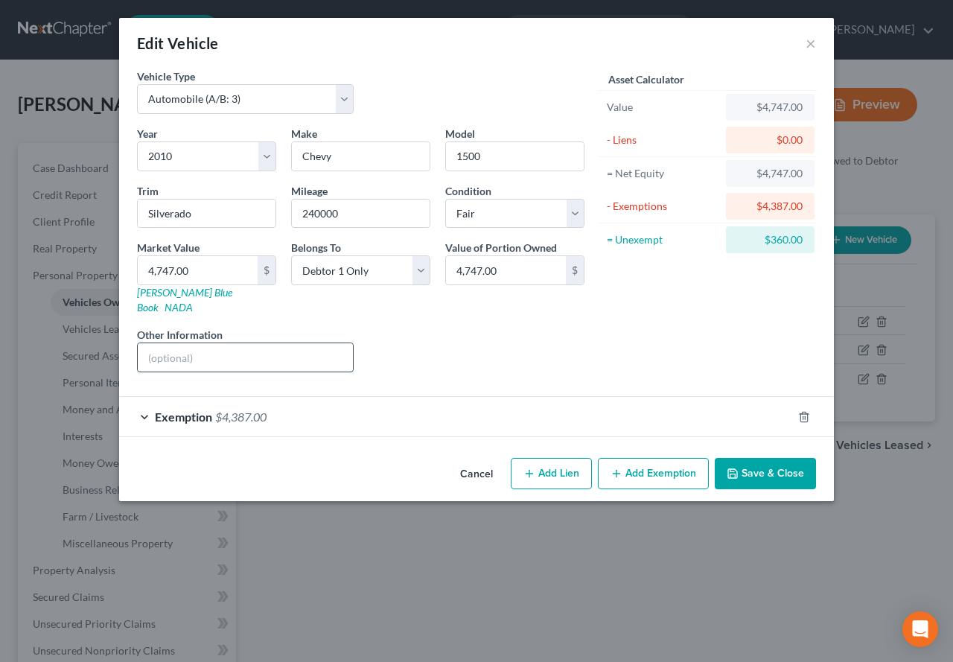
click at [201, 346] on input "text" at bounding box center [245, 357] width 215 height 28
type input "Community Investment holds Title"
click at [766, 465] on button "Save & Close" at bounding box center [765, 473] width 101 height 31
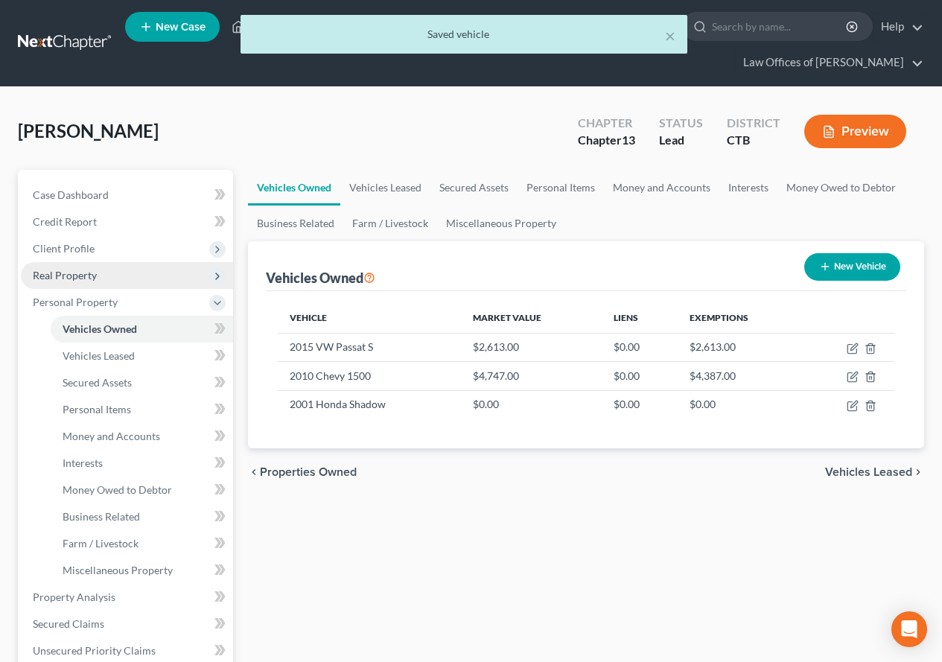
click at [53, 278] on span "Real Property" at bounding box center [65, 275] width 64 height 13
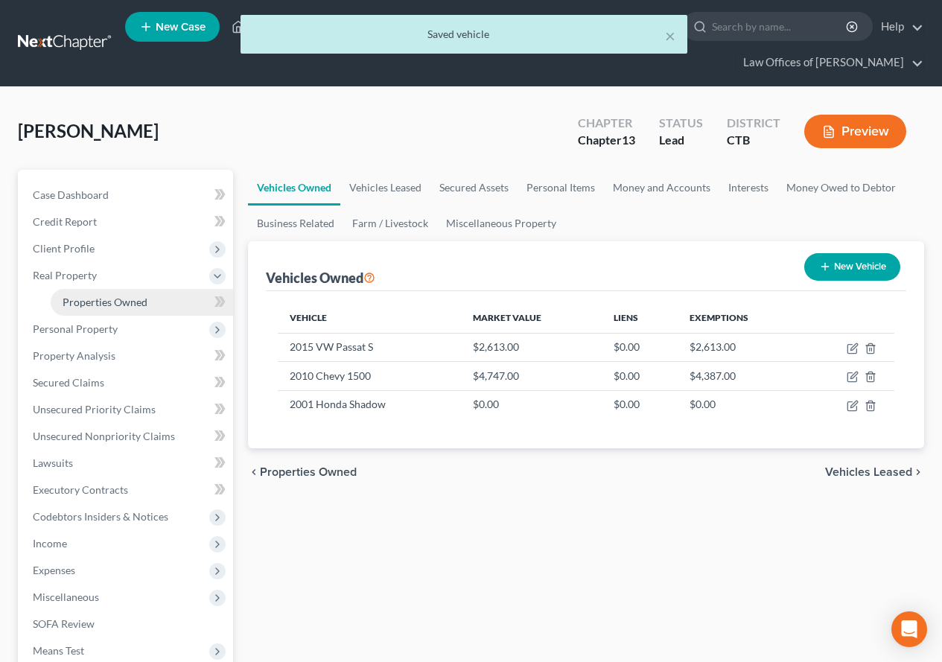
click at [82, 305] on span "Properties Owned" at bounding box center [105, 302] width 85 height 13
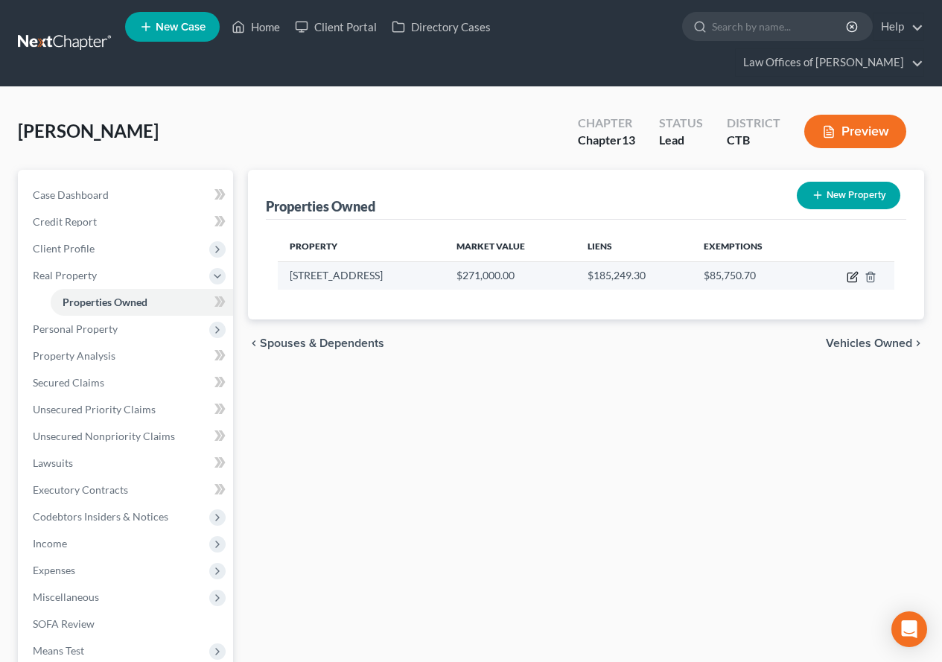
click at [852, 278] on icon "button" at bounding box center [853, 275] width 7 height 7
select select "6"
select select "0"
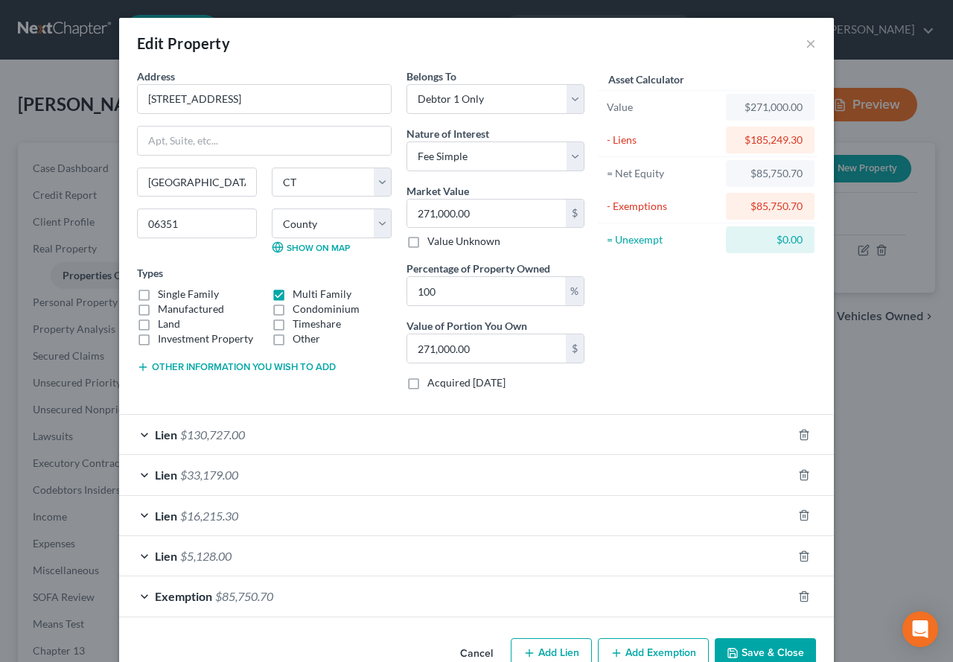
click at [143, 474] on div "Lien $33,179.00" at bounding box center [455, 474] width 673 height 39
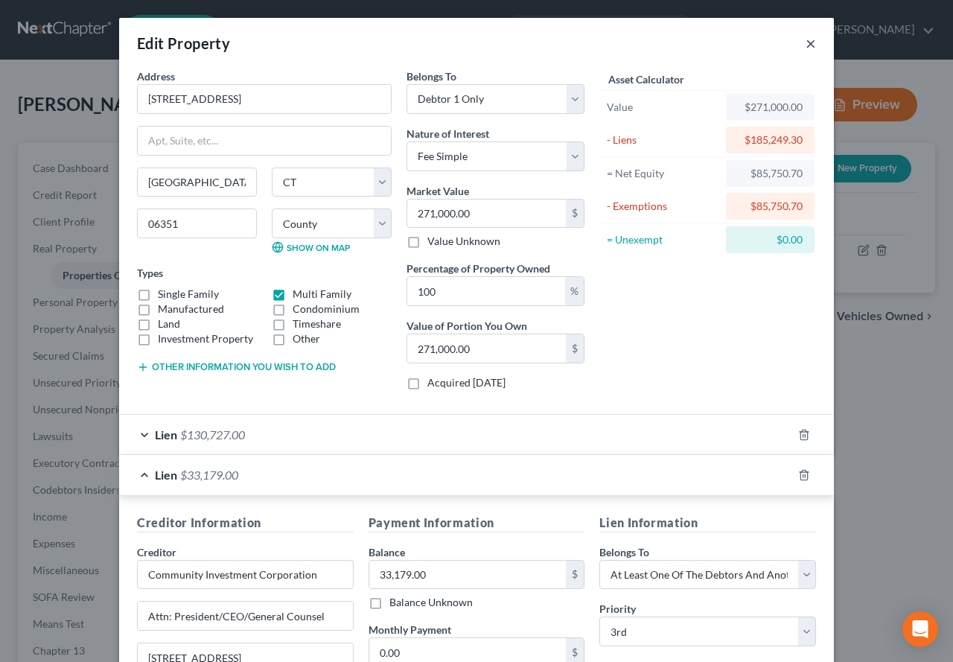
click at [806, 50] on button "×" at bounding box center [811, 43] width 10 height 18
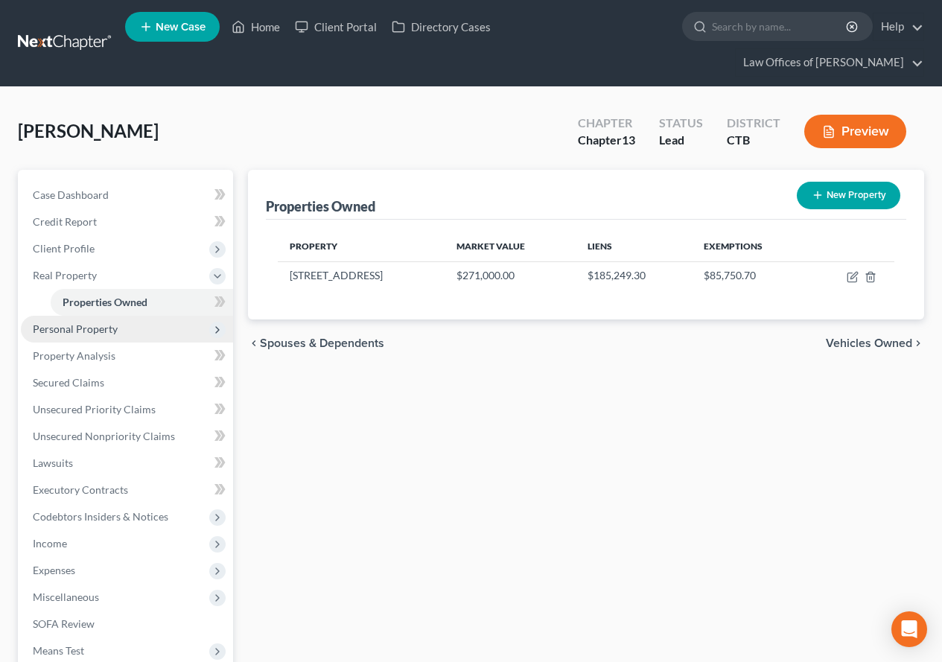
click at [91, 330] on span "Personal Property" at bounding box center [75, 328] width 85 height 13
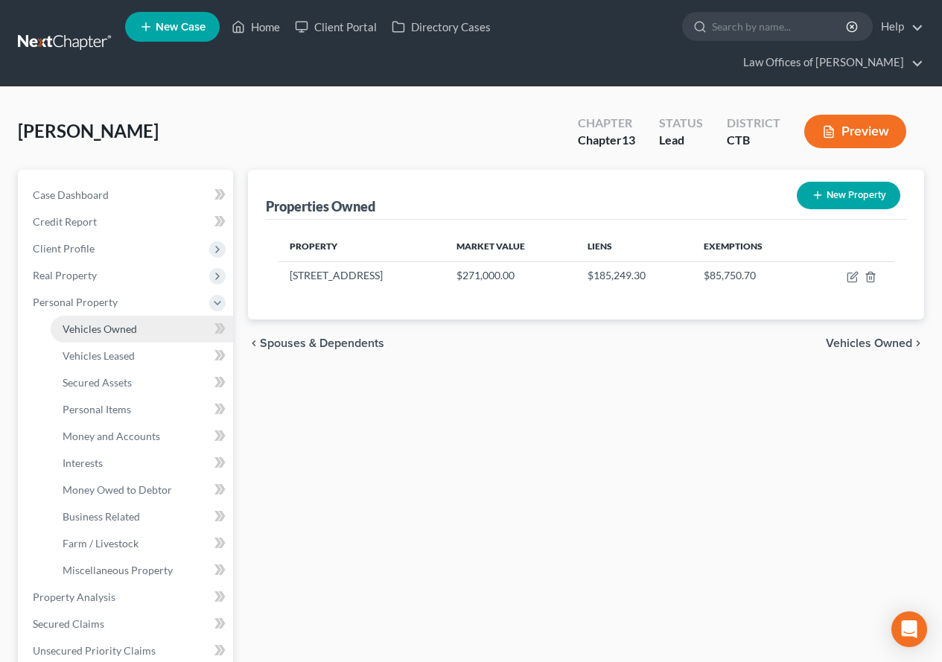
click at [108, 337] on link "Vehicles Owned" at bounding box center [142, 329] width 182 height 27
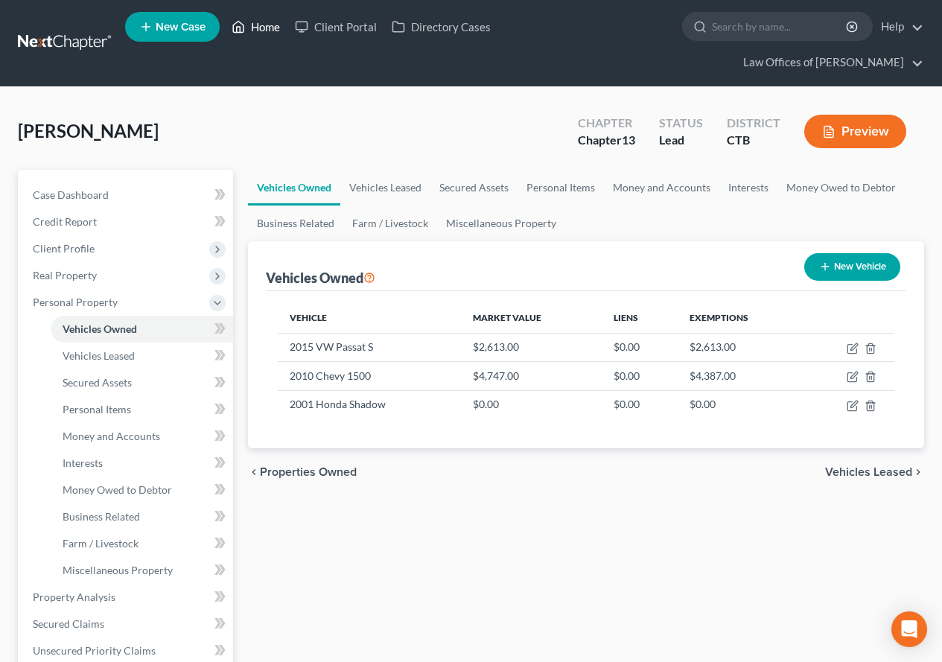
click at [267, 25] on link "Home" at bounding box center [255, 26] width 63 height 27
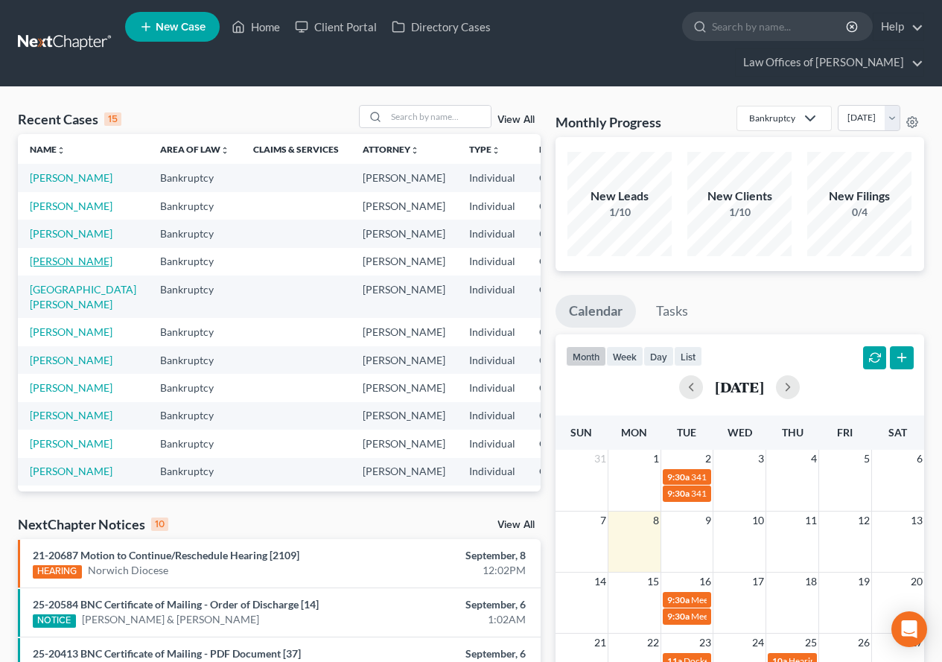
click at [39, 267] on link "[PERSON_NAME]" at bounding box center [71, 261] width 83 height 13
select select "3"
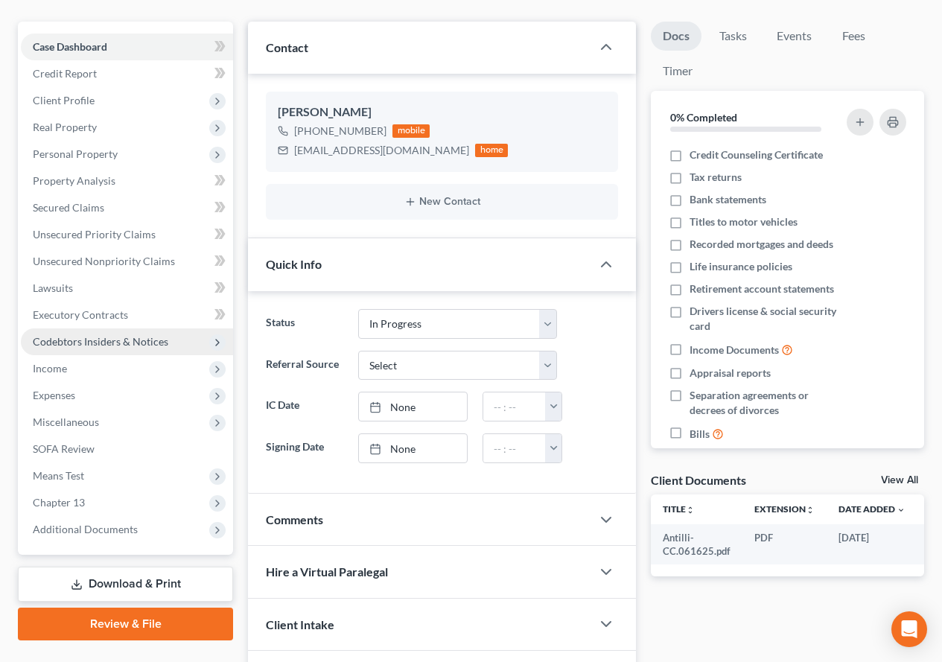
scroll to position [149, 0]
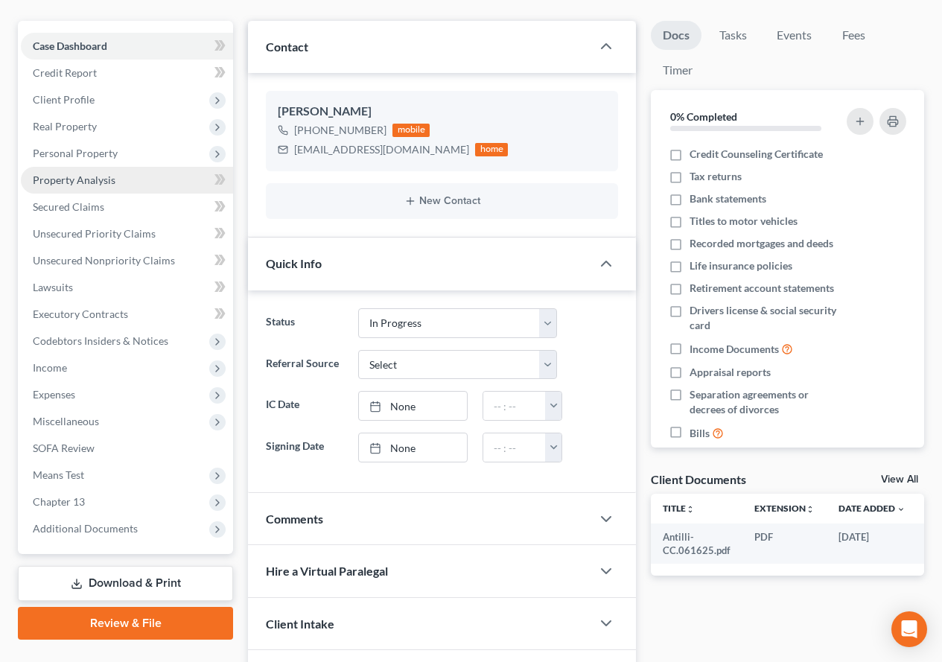
click at [95, 176] on span "Property Analysis" at bounding box center [74, 179] width 83 height 13
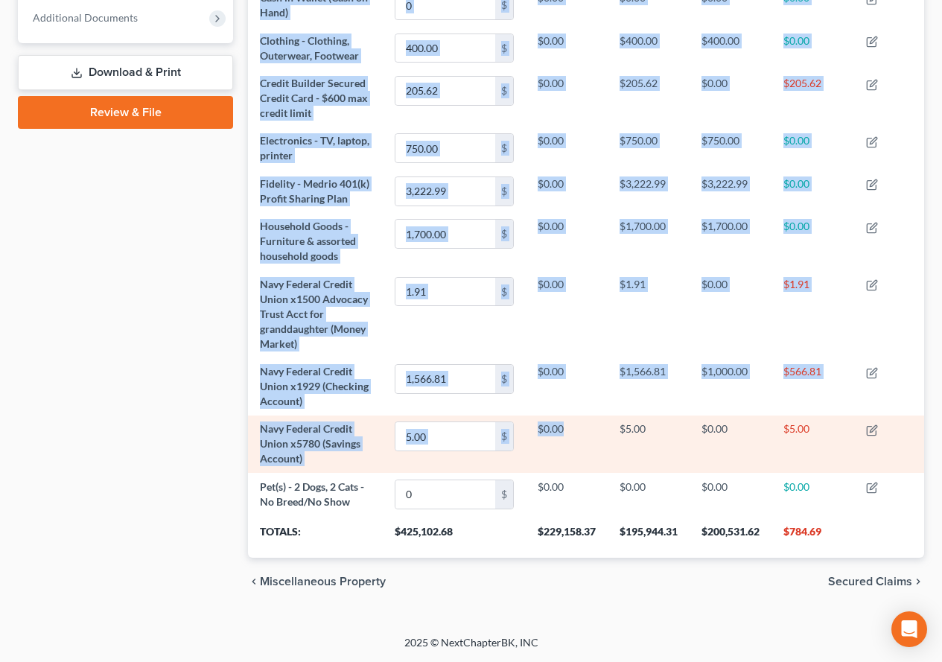
scroll to position [674, 0]
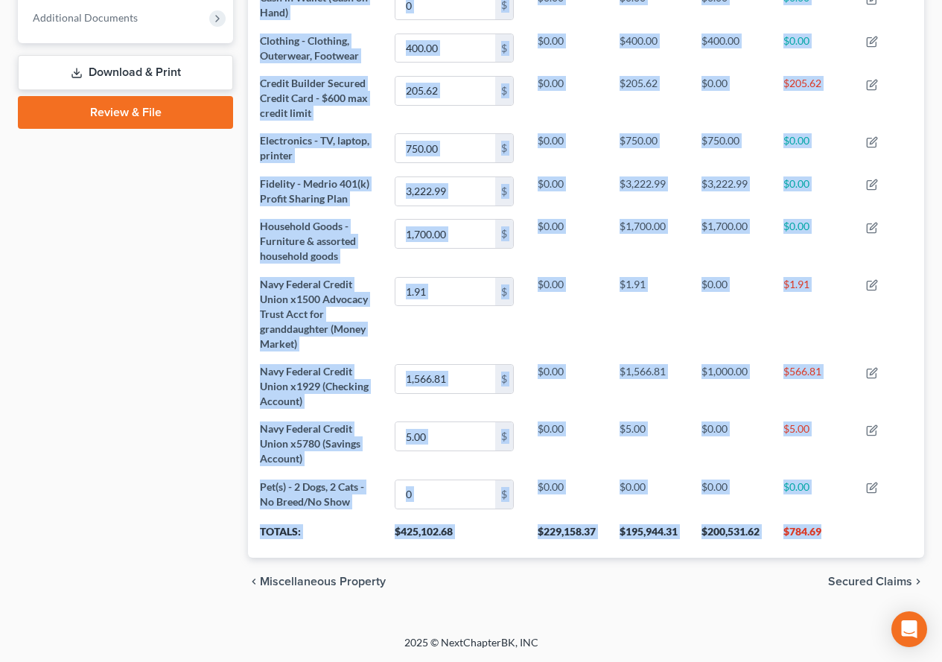
drag, startPoint x: 268, startPoint y: 55, endPoint x: 841, endPoint y: 544, distance: 753.6
click at [841, 544] on div "Property Analysis Secured Asset Personal Item Money and Accounts Vehicle Real P…" at bounding box center [586, 33] width 676 height 1047
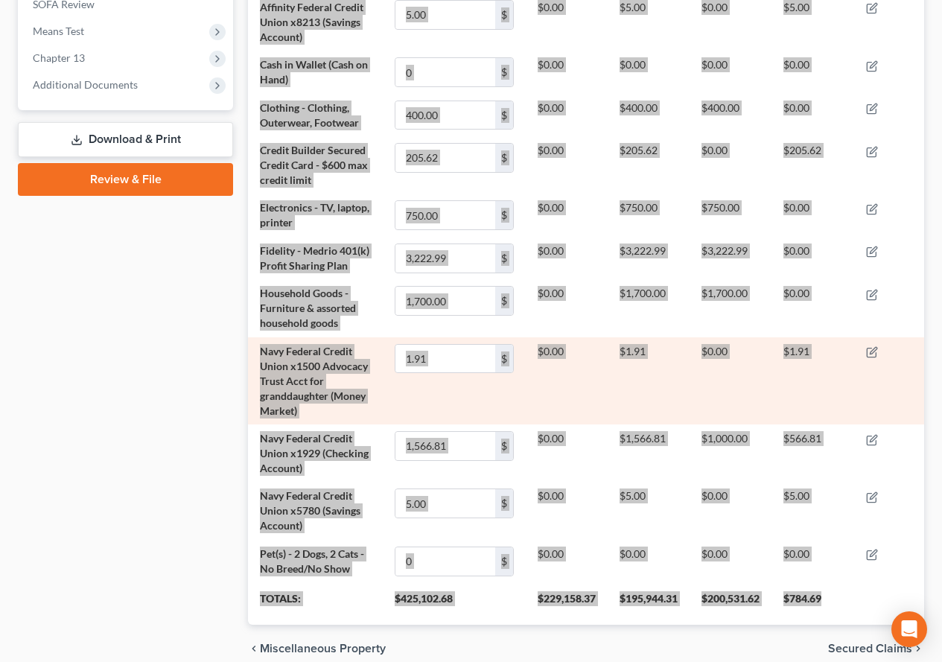
scroll to position [744243, 743796]
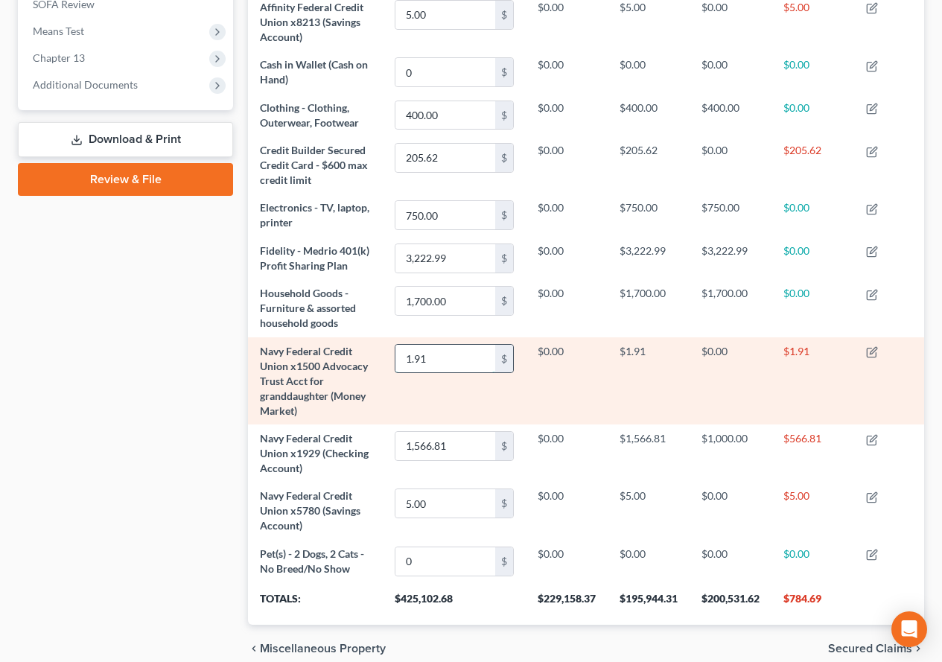
click at [482, 373] on input "1.91" at bounding box center [445, 359] width 100 height 28
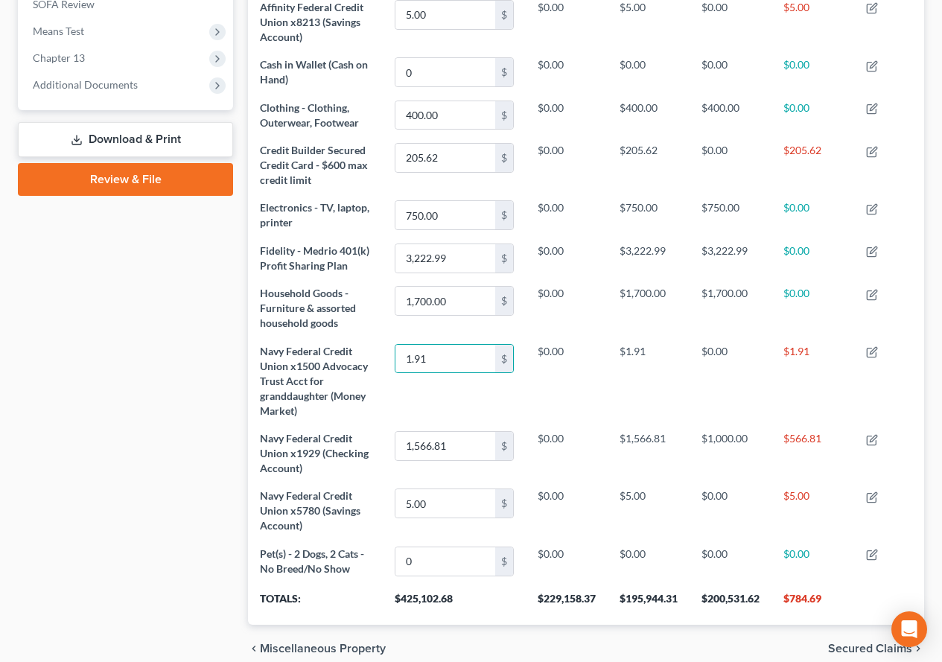
click at [836, 612] on th "$784.69" at bounding box center [812, 604] width 83 height 42
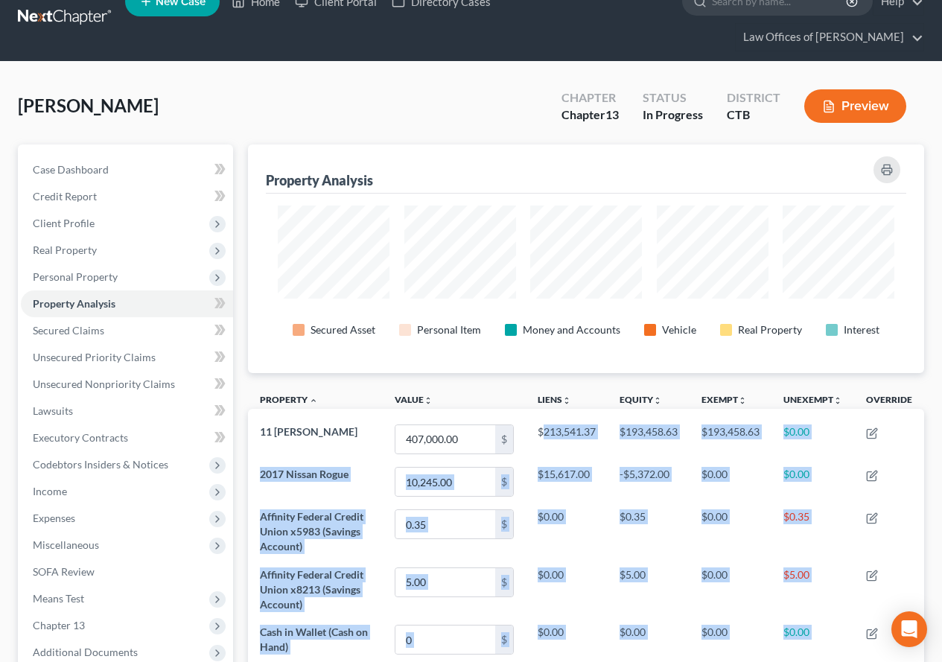
scroll to position [0, 0]
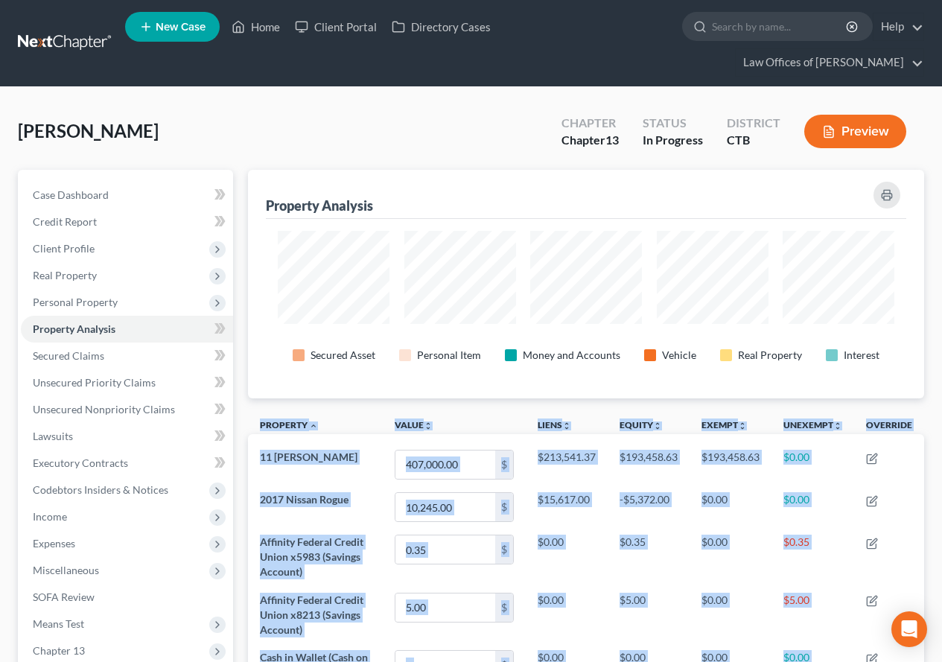
drag, startPoint x: 843, startPoint y: 612, endPoint x: 345, endPoint y: 407, distance: 538.5
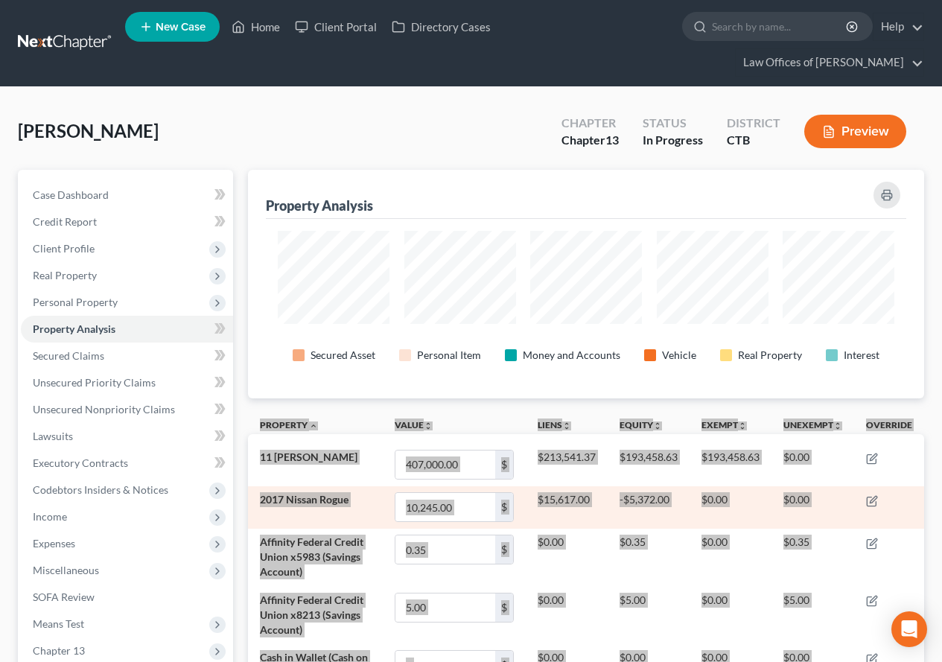
scroll to position [744243, 743796]
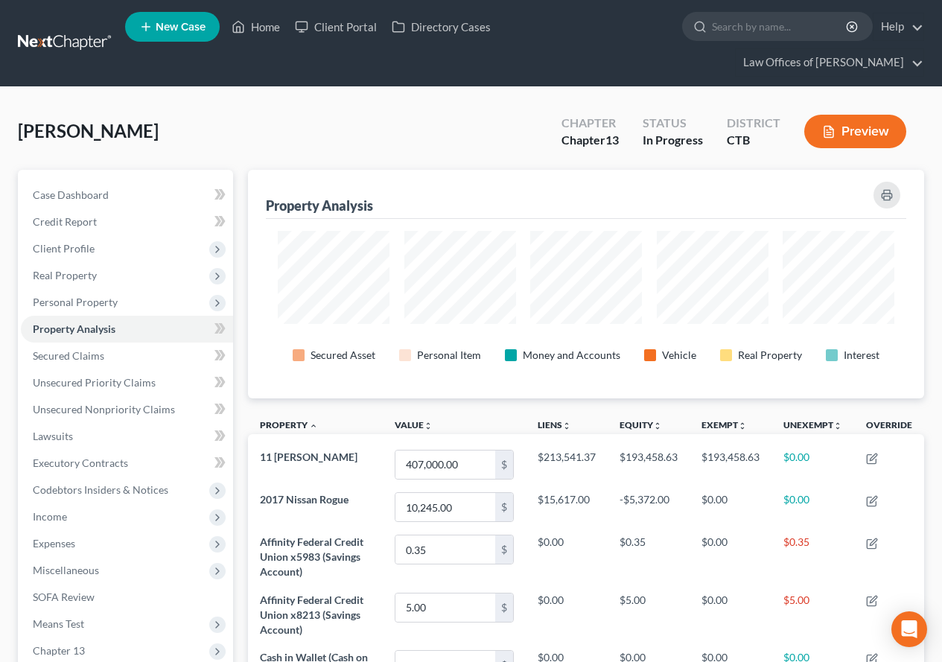
click at [896, 293] on div at bounding box center [838, 277] width 127 height 93
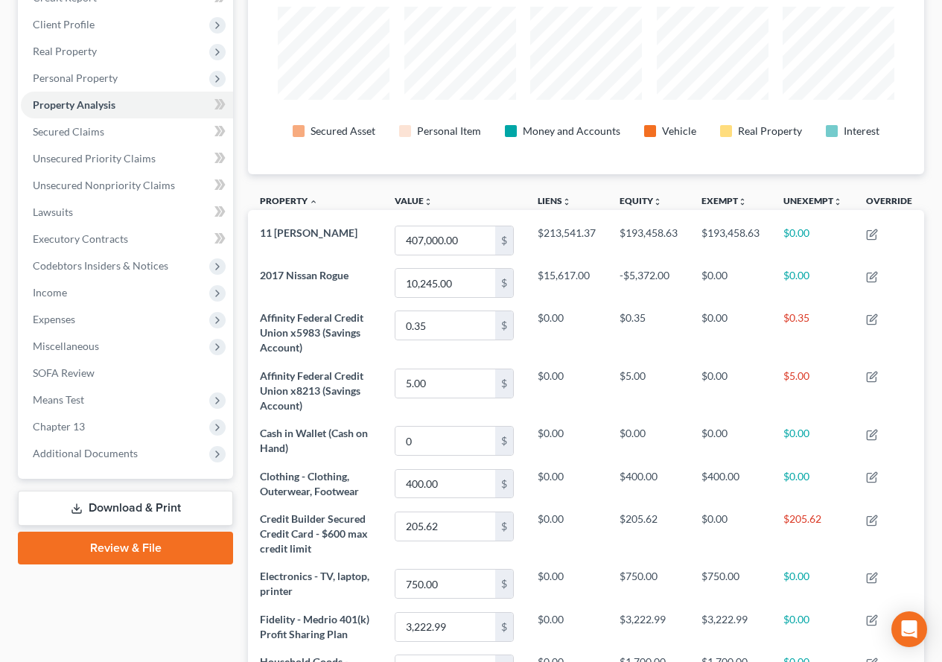
scroll to position [223, 0]
